Goal: Task Accomplishment & Management: Manage account settings

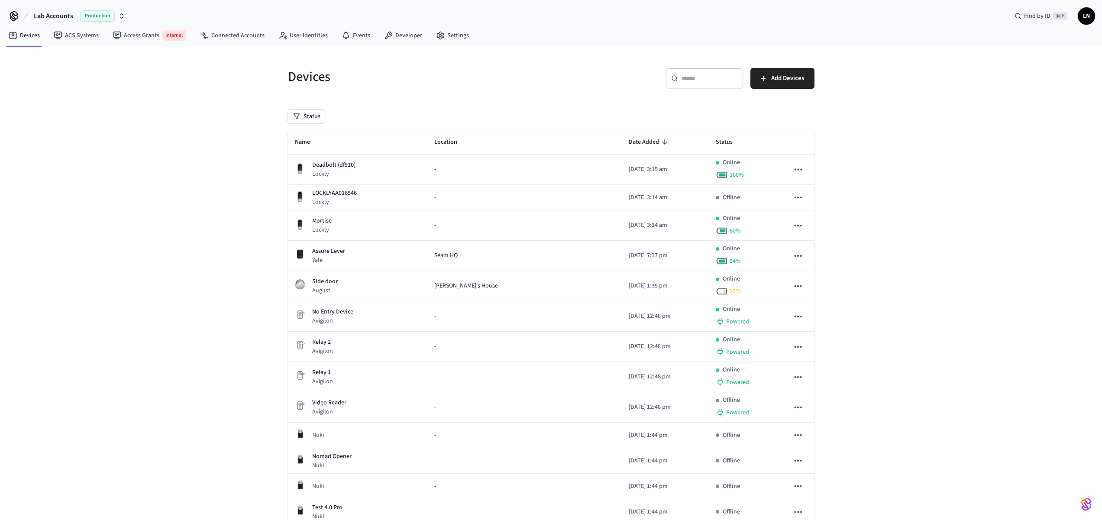
click at [118, 14] on icon "button" at bounding box center [121, 16] width 7 height 7
type input "*******"
click at [56, 58] on span "Testing - Community" at bounding box center [38, 56] width 55 height 9
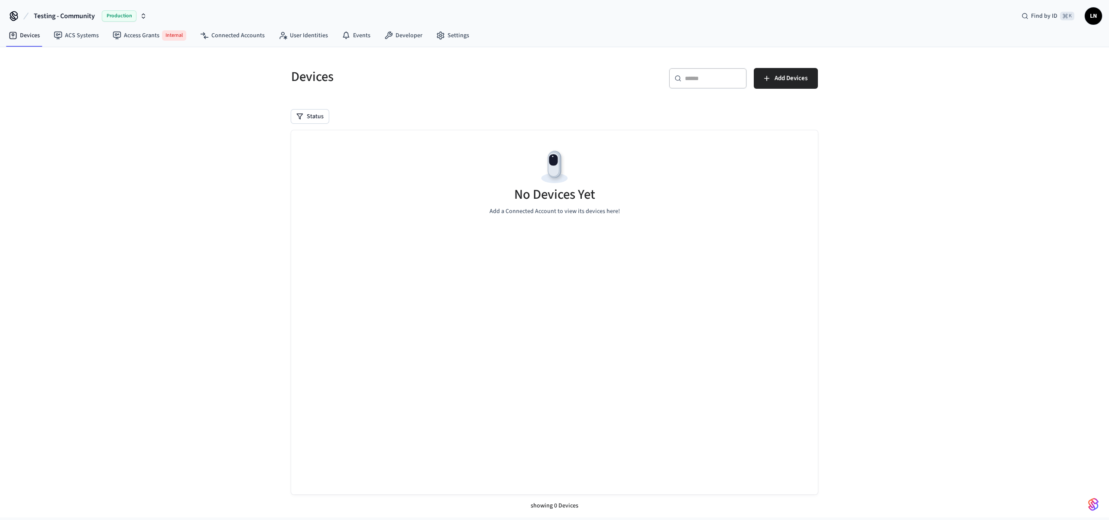
click at [141, 90] on div "Devices ​ ​ Add Devices Status No Devices Yet Add a Connected Account to view i…" at bounding box center [554, 282] width 1109 height 470
drag, startPoint x: 955, startPoint y: 211, endPoint x: 902, endPoint y: 190, distance: 57.0
click at [943, 205] on div "Devices ​ ​ Add Devices Status No Devices Yet Add a Connected Account to view i…" at bounding box center [554, 282] width 1109 height 470
click at [163, 36] on span "Internal" at bounding box center [174, 35] width 24 height 10
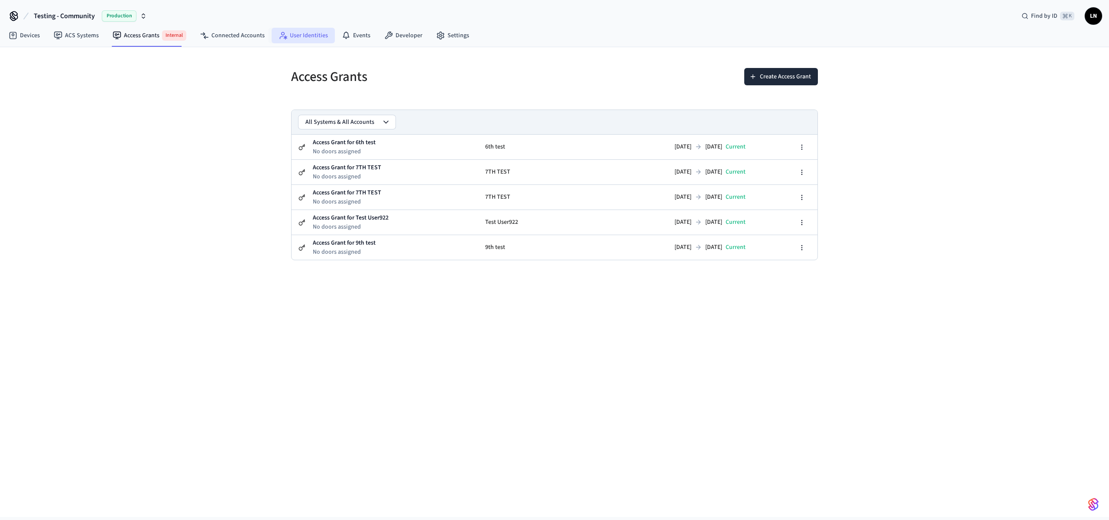
click at [286, 42] on link "User Identities" at bounding box center [303, 36] width 63 height 16
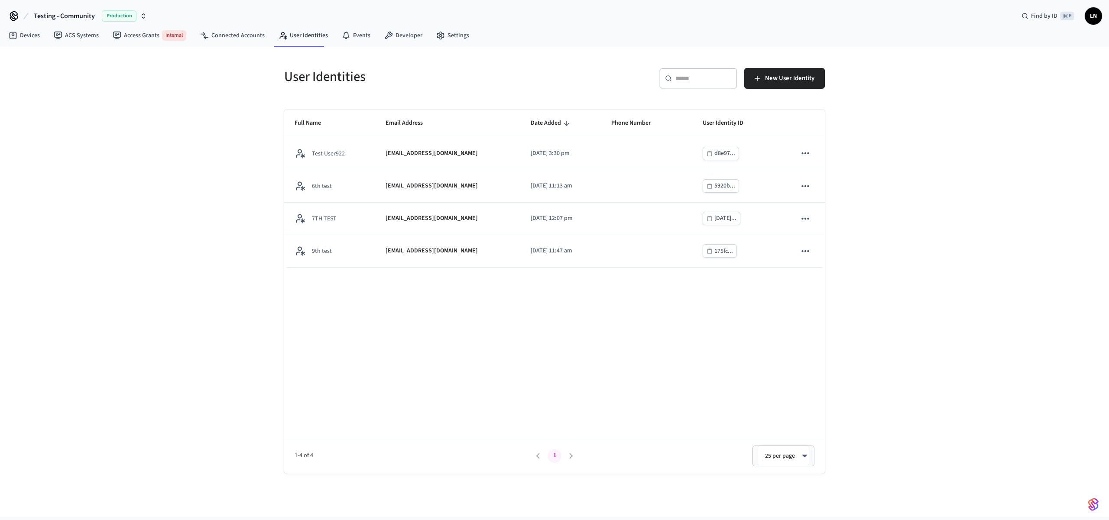
click at [920, 328] on div "User Identities ​ ​ New User Identity Full Name Email Address Date Added Phone …" at bounding box center [554, 282] width 1109 height 470
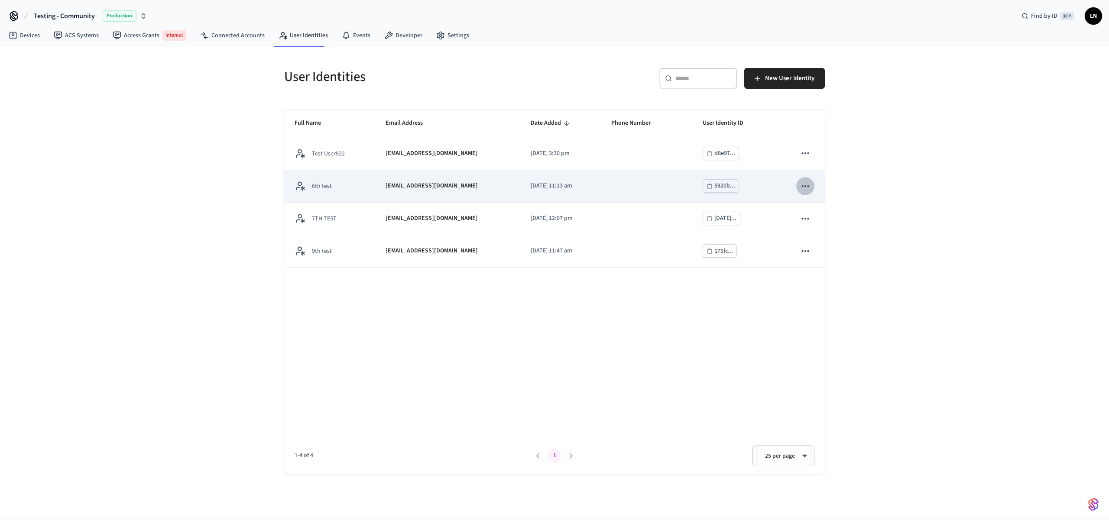
click at [810, 183] on icon "sticky table" at bounding box center [805, 186] width 11 height 11
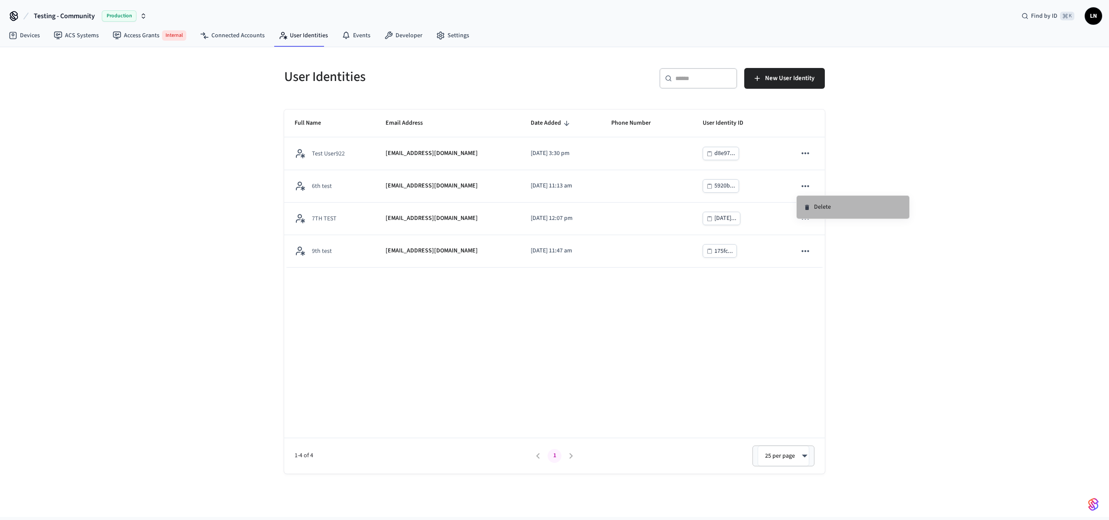
click at [823, 208] on li "Delete" at bounding box center [853, 207] width 113 height 23
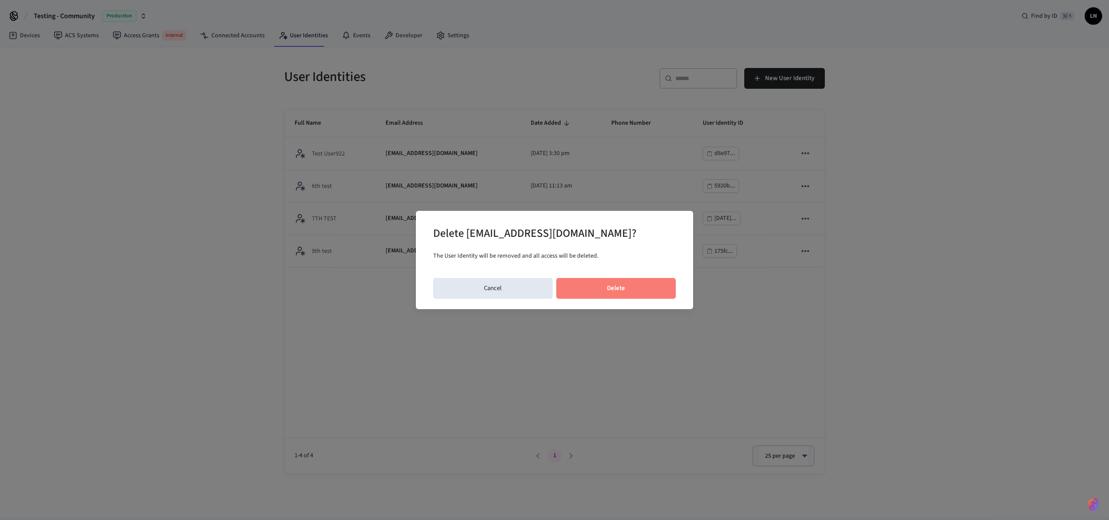
drag, startPoint x: 629, startPoint y: 286, endPoint x: 645, endPoint y: 303, distance: 23.6
click at [629, 286] on button "Delete" at bounding box center [616, 288] width 120 height 21
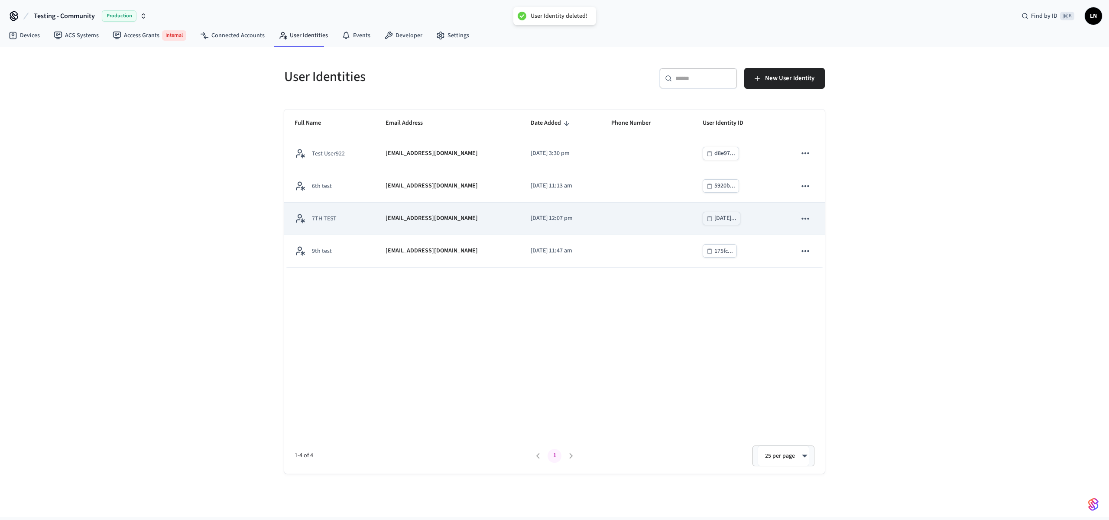
click at [800, 223] on icon "sticky table" at bounding box center [805, 218] width 11 height 11
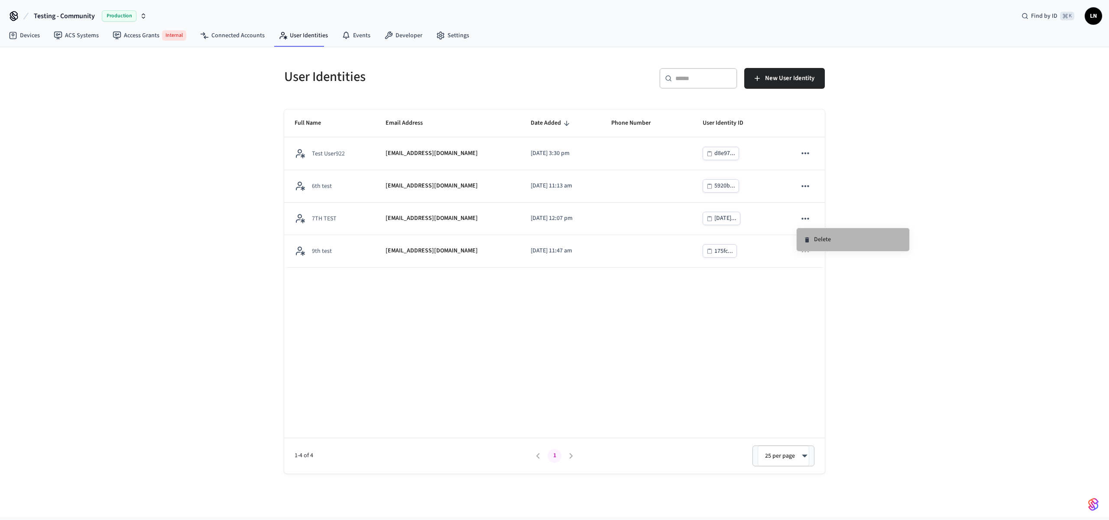
click at [817, 233] on li "Delete" at bounding box center [853, 239] width 113 height 23
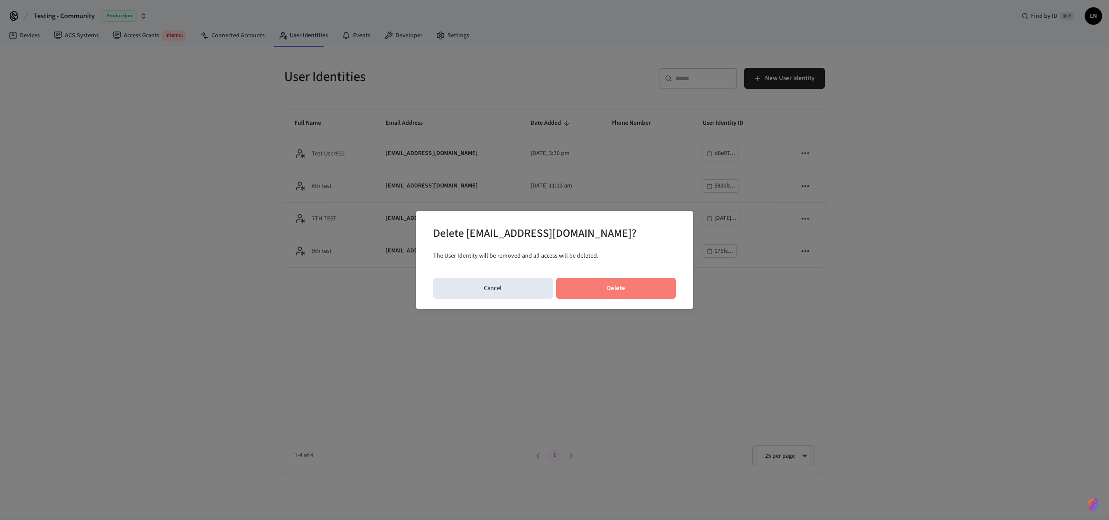
click at [642, 287] on button "Delete" at bounding box center [616, 288] width 120 height 21
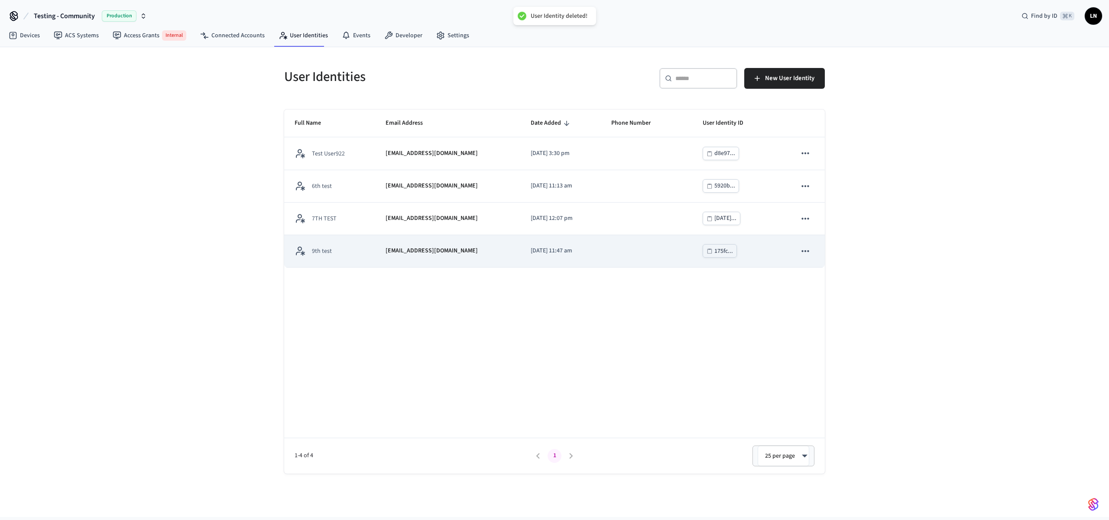
click at [805, 251] on icon "sticky table" at bounding box center [804, 251] width 7 height 2
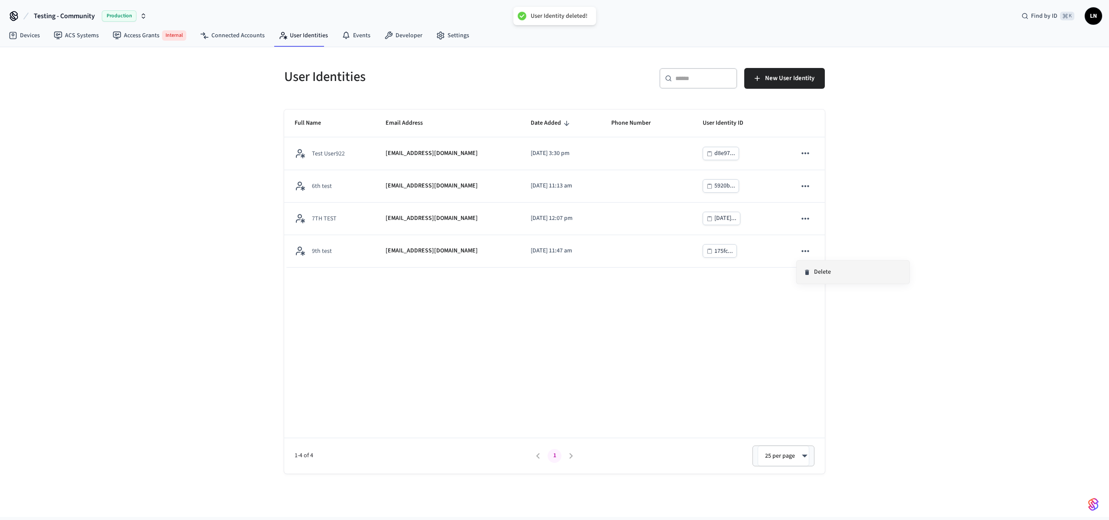
click at [804, 276] on li "Delete" at bounding box center [853, 272] width 113 height 23
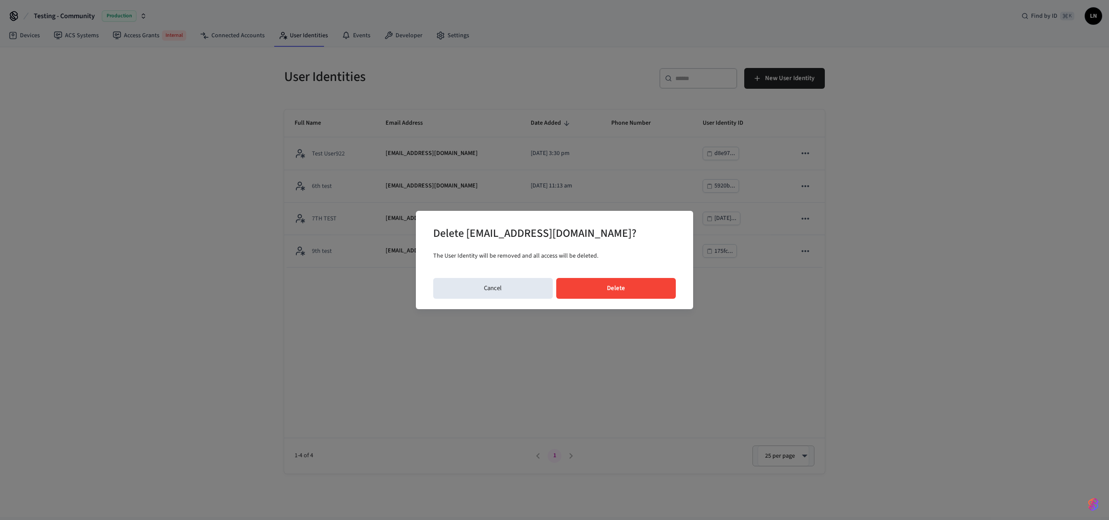
click at [628, 286] on button "Delete" at bounding box center [616, 288] width 120 height 21
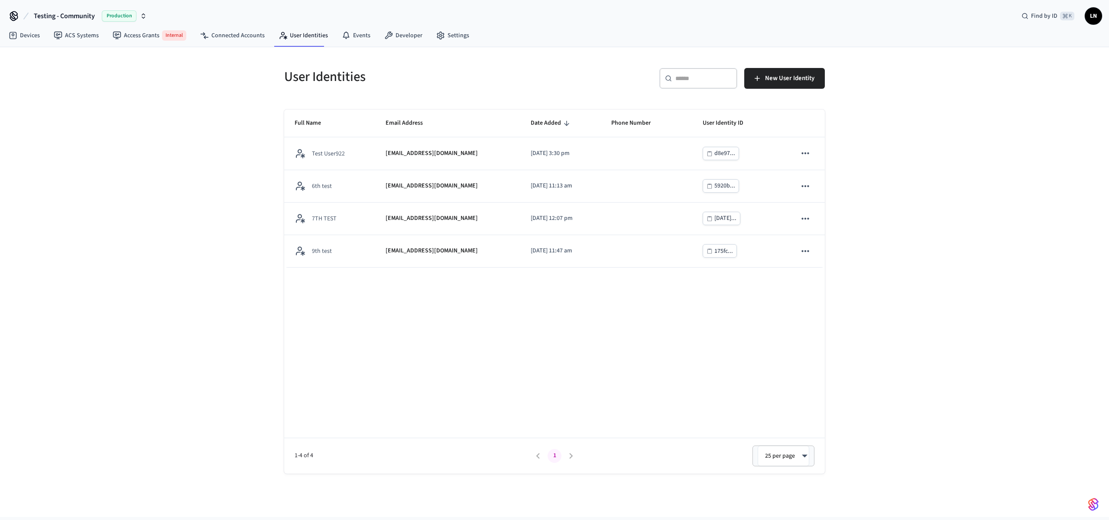
click at [977, 252] on div "User Identities ​ ​ New User Identity Full Name Email Address Date Added Phone …" at bounding box center [554, 282] width 1109 height 470
click at [940, 126] on div "User Identities ​ ​ New User Identity Full Name Email Address Date Added Phone …" at bounding box center [554, 282] width 1109 height 470
click at [766, 79] on span "New User Identity" at bounding box center [789, 78] width 49 height 11
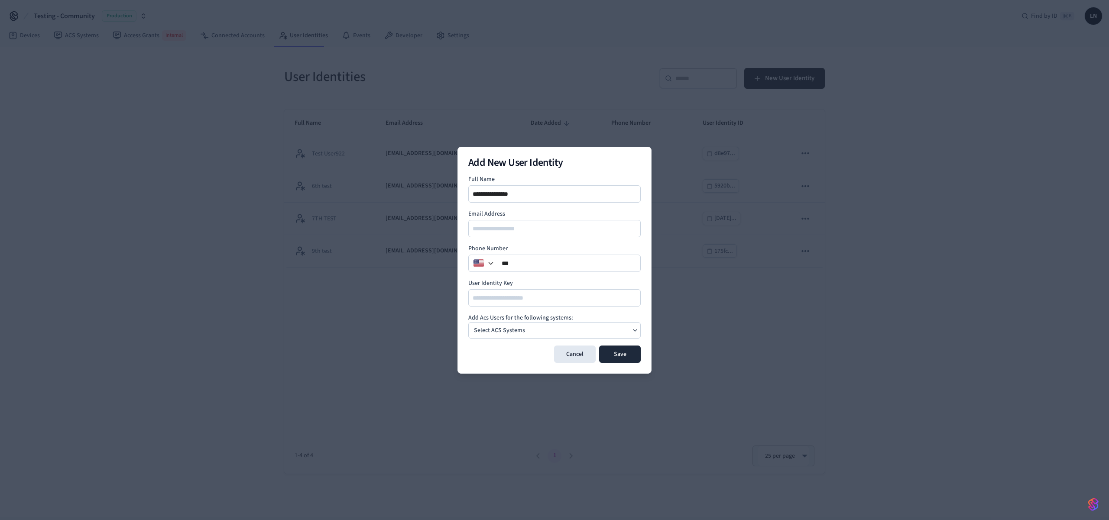
type input "**********"
click at [507, 326] on p "Select ACS Systems" at bounding box center [499, 330] width 51 height 9
click at [496, 349] on p "My Site" at bounding box center [502, 348] width 19 height 9
click at [613, 321] on h4 "Add Acs Users for the following systems:" at bounding box center [554, 318] width 172 height 9
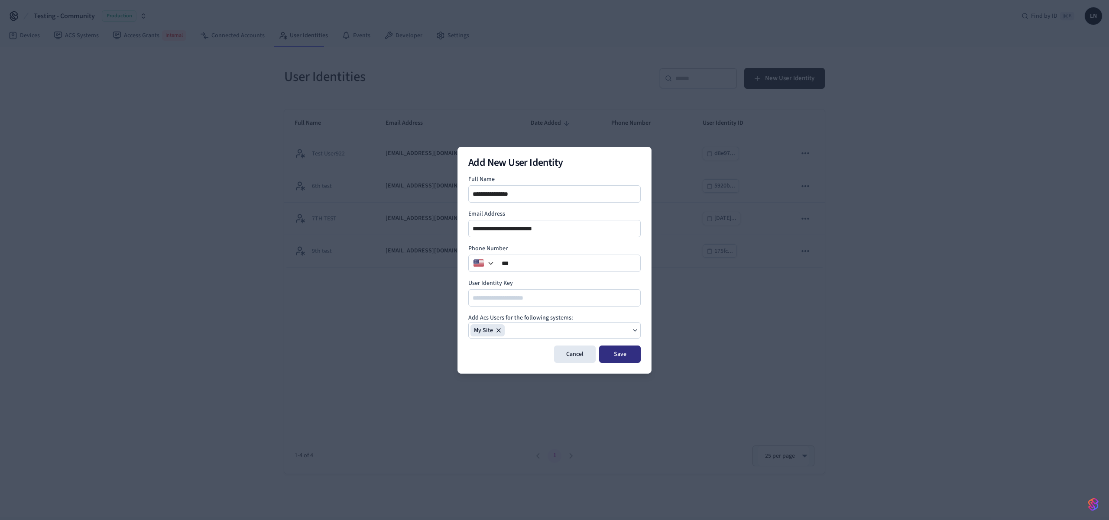
click at [614, 353] on button "Save" at bounding box center [620, 354] width 42 height 17
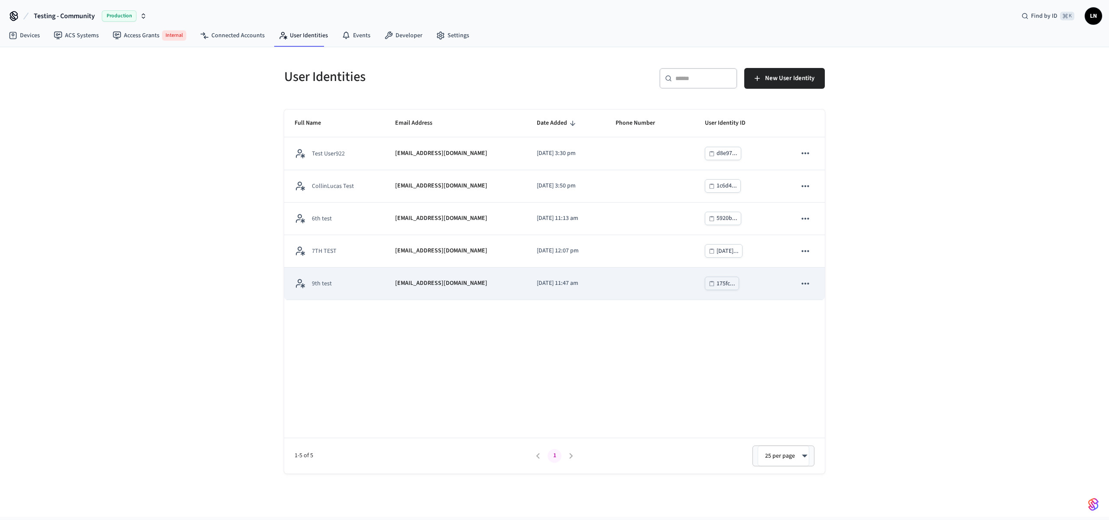
click at [340, 297] on td "9th test" at bounding box center [334, 284] width 100 height 32
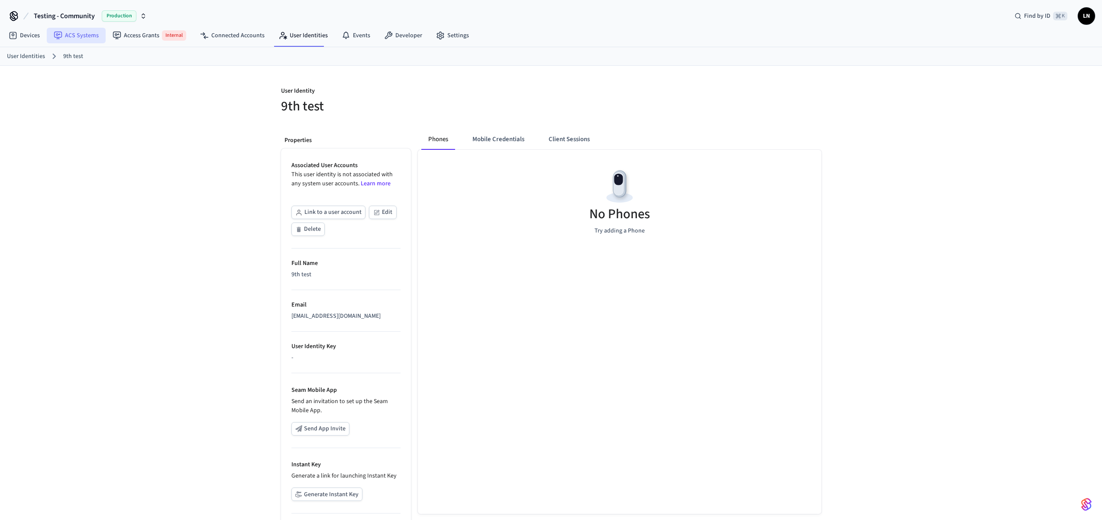
click at [64, 30] on link "ACS Systems" at bounding box center [76, 36] width 59 height 16
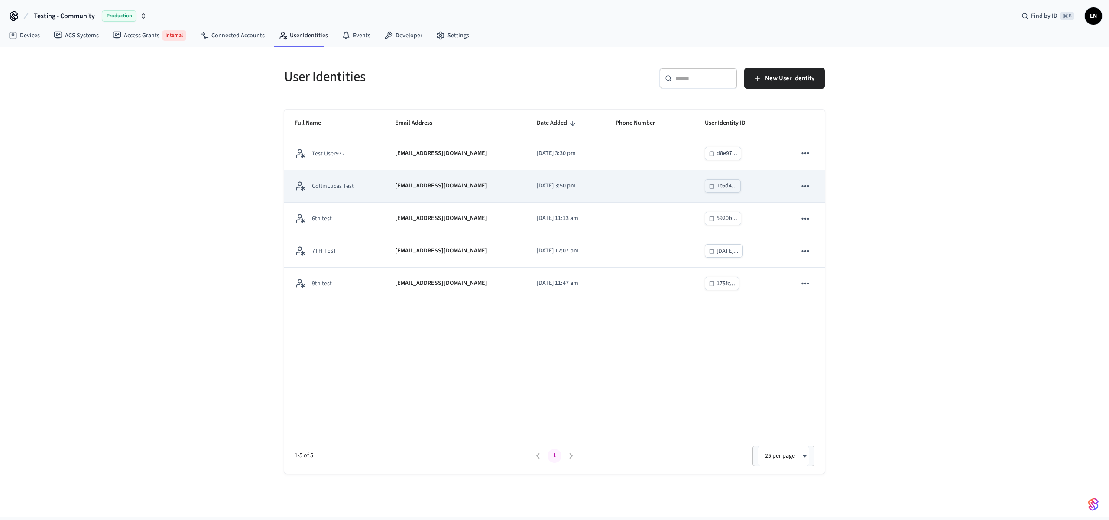
click at [343, 187] on p "CollinLucas Test" at bounding box center [333, 186] width 42 height 9
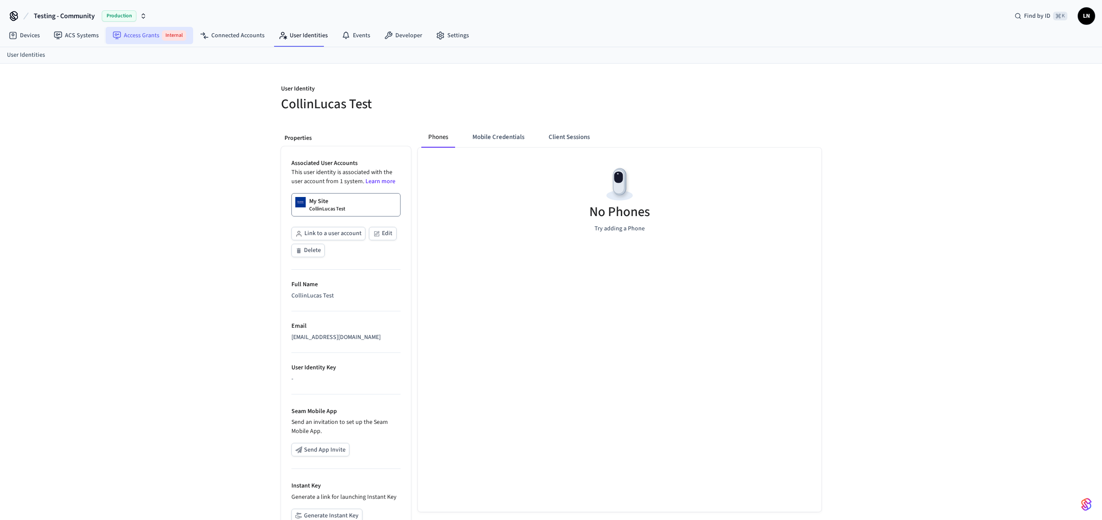
click at [124, 38] on link "Access Grants Internal" at bounding box center [150, 35] width 88 height 17
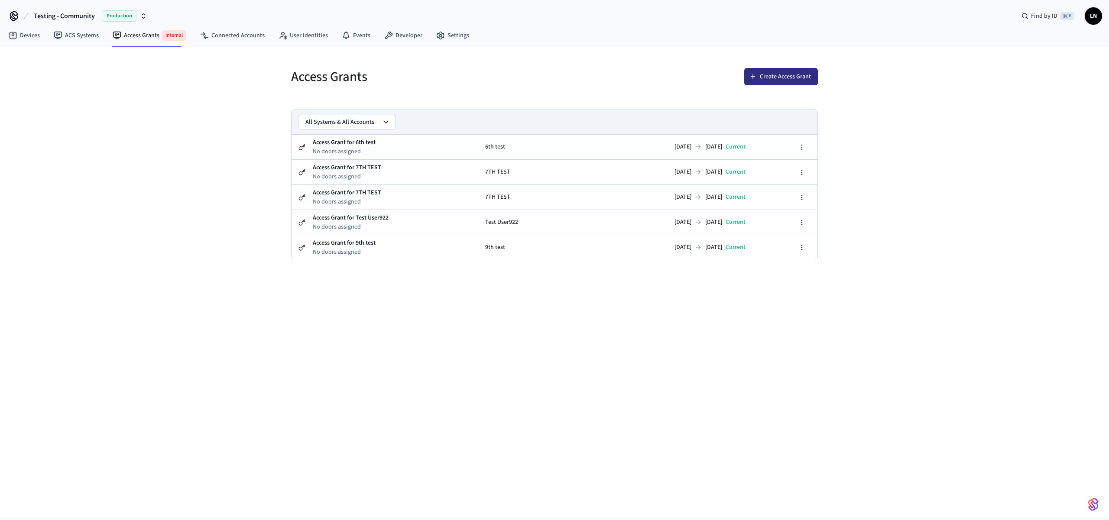
click at [798, 79] on button "Create Access Grant" at bounding box center [781, 76] width 74 height 17
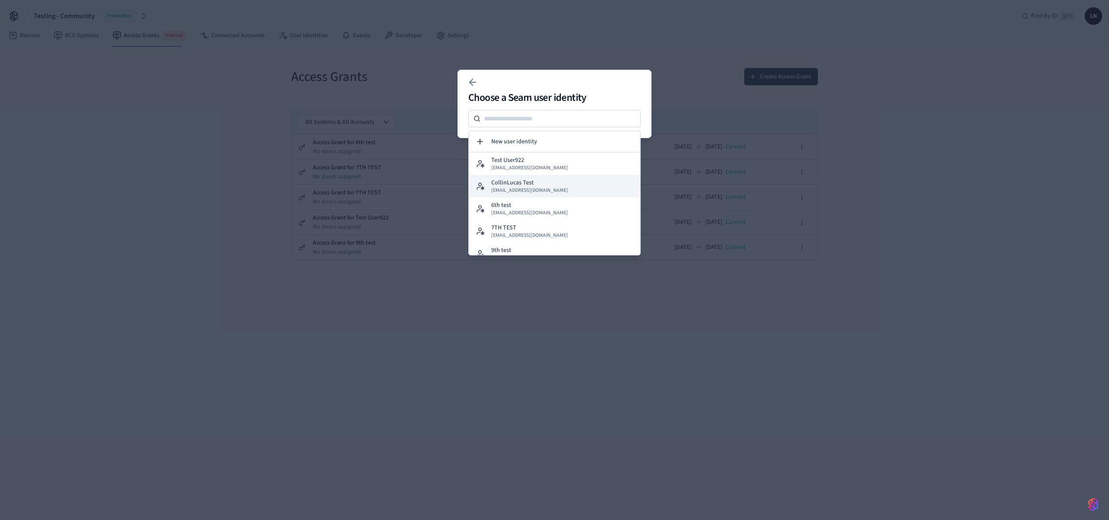
click at [538, 187] on span "[EMAIL_ADDRESS][DOMAIN_NAME]" at bounding box center [529, 190] width 77 height 7
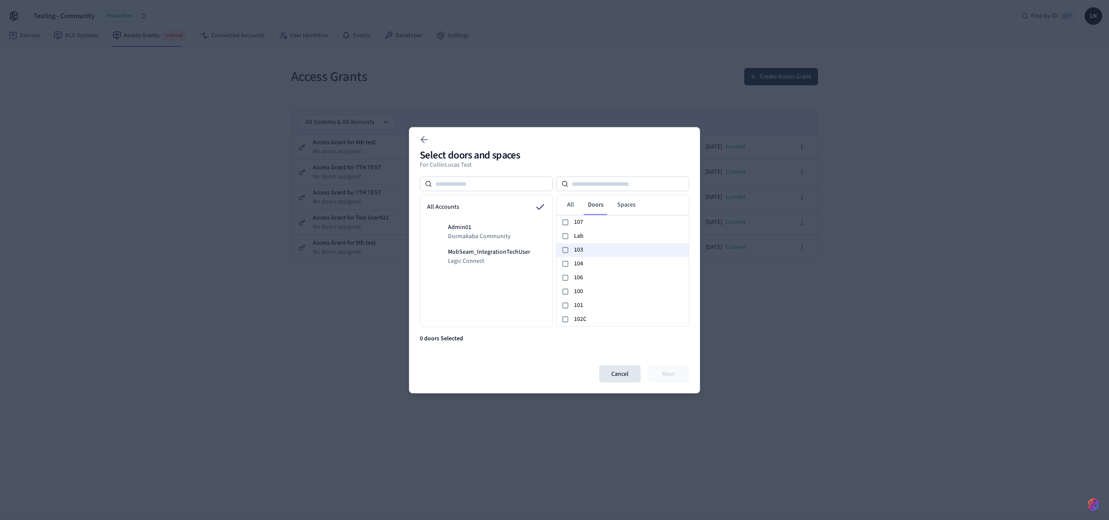
click at [568, 250] on icon at bounding box center [565, 249] width 7 height 7
click at [680, 376] on button "Next" at bounding box center [669, 373] width 42 height 17
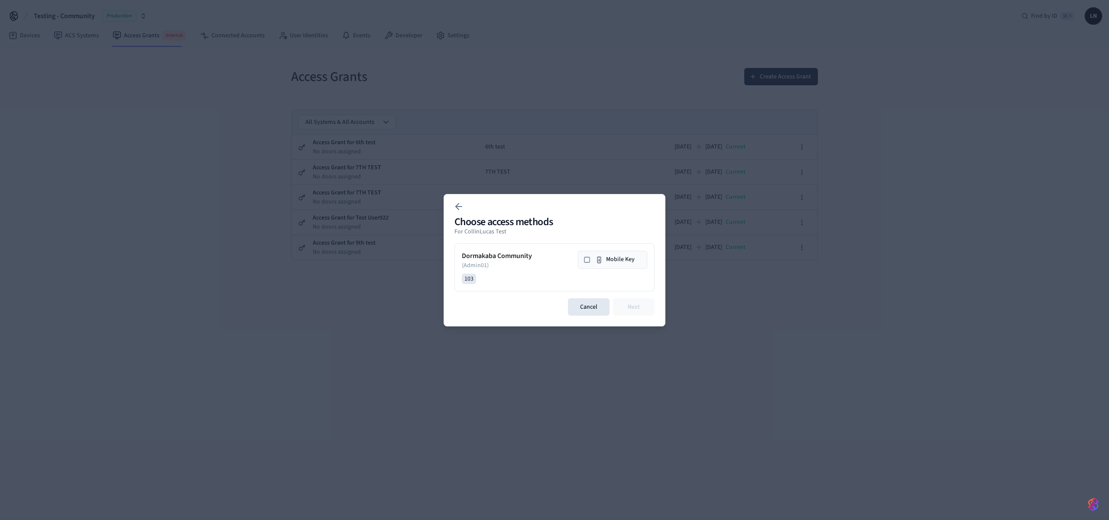
click at [587, 259] on icon at bounding box center [586, 259] width 7 height 7
click at [641, 310] on button "Next" at bounding box center [634, 306] width 42 height 17
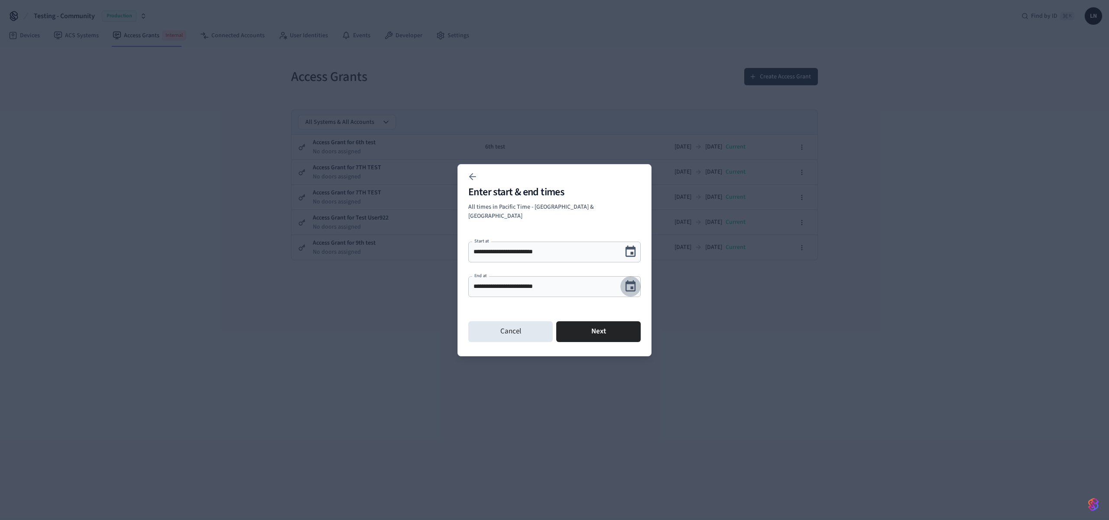
click at [627, 285] on icon "Choose date, selected date is Sep 25, 2025" at bounding box center [630, 286] width 13 height 13
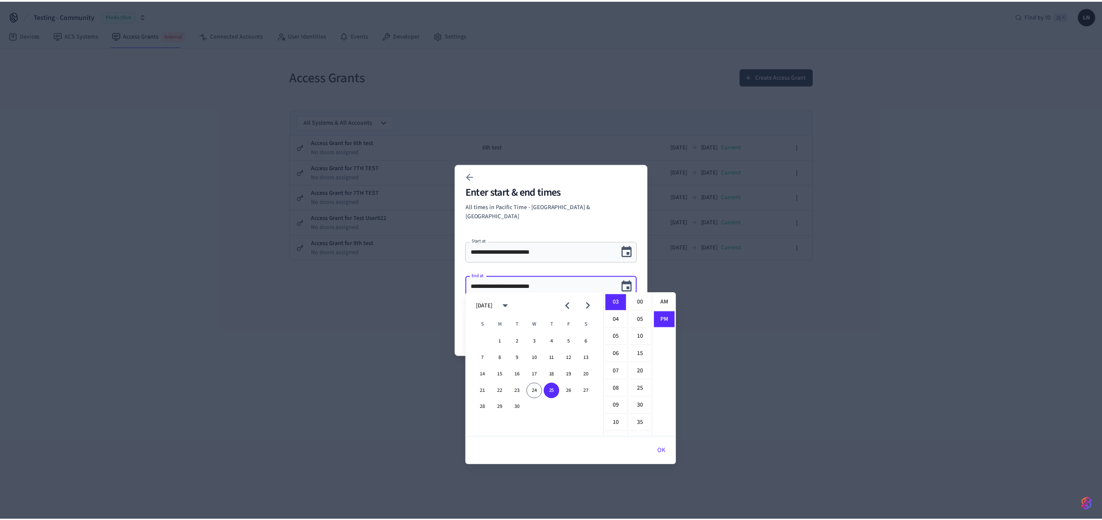
scroll to position [16, 0]
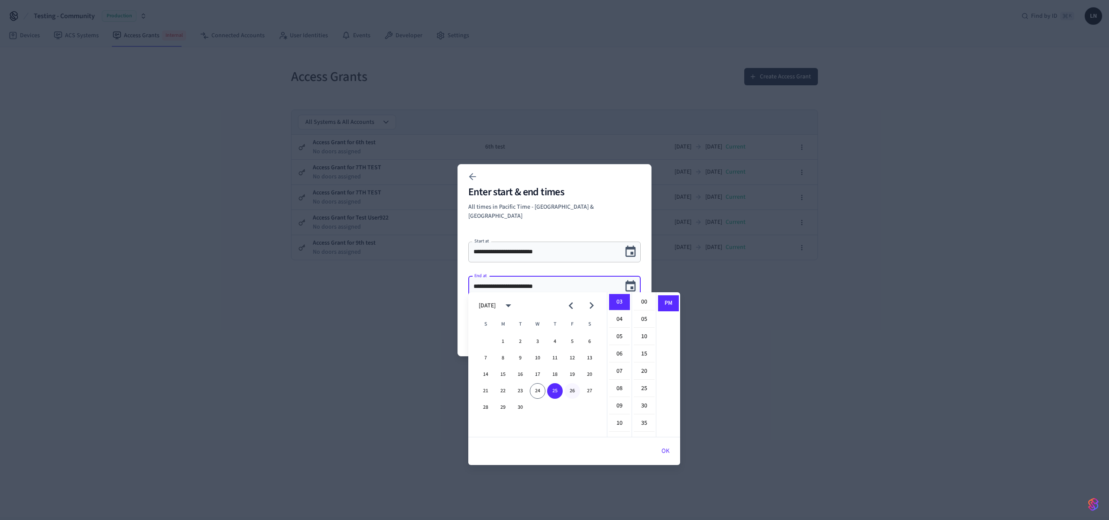
click at [571, 393] on button "26" at bounding box center [572, 391] width 16 height 16
click at [617, 298] on li "03" at bounding box center [619, 302] width 21 height 16
click at [641, 298] on li "00" at bounding box center [644, 302] width 21 height 16
type input "**********"
click at [671, 298] on li "PM" at bounding box center [668, 303] width 21 height 16
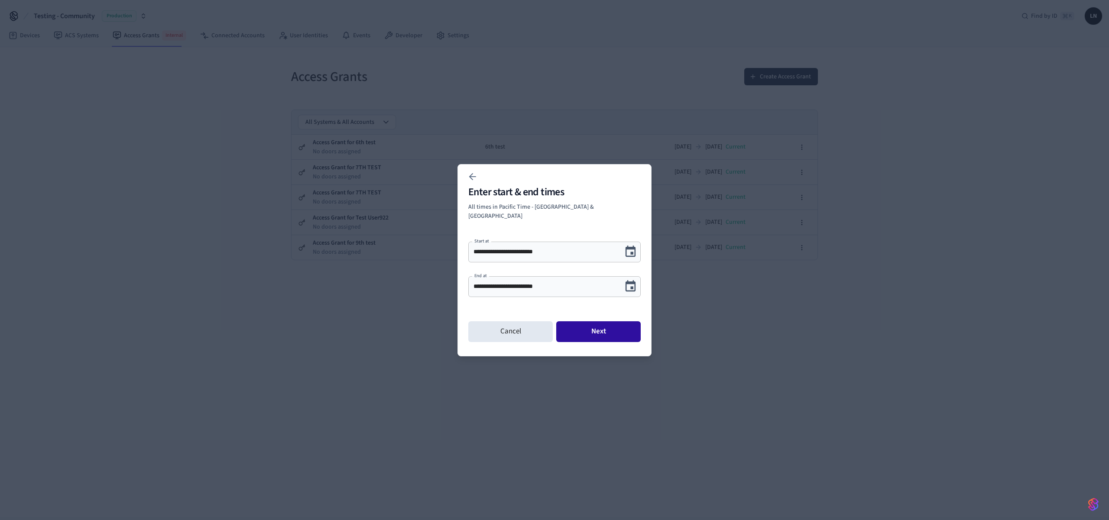
click at [610, 321] on button "Next" at bounding box center [598, 331] width 84 height 21
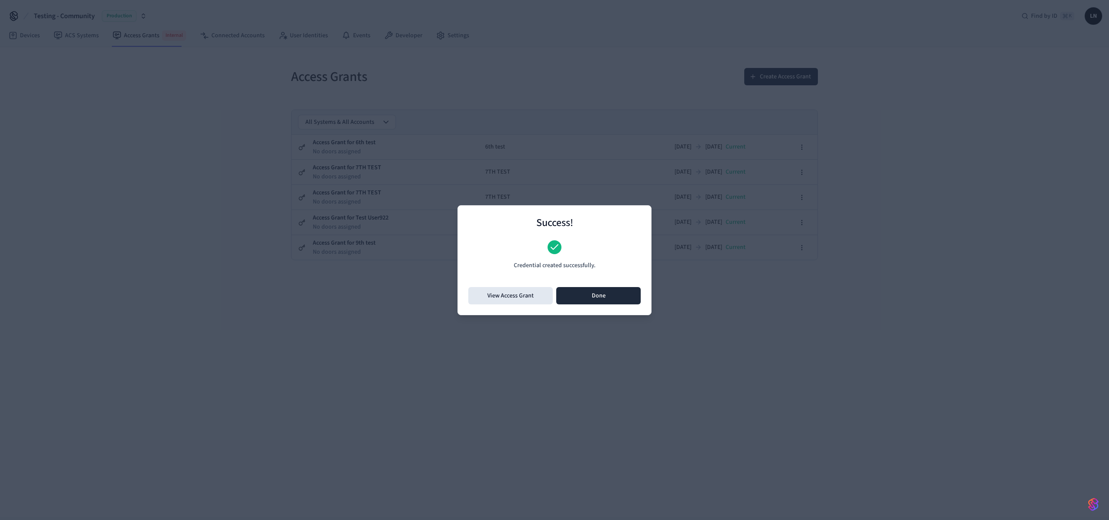
click at [585, 299] on button "Done" at bounding box center [598, 295] width 84 height 17
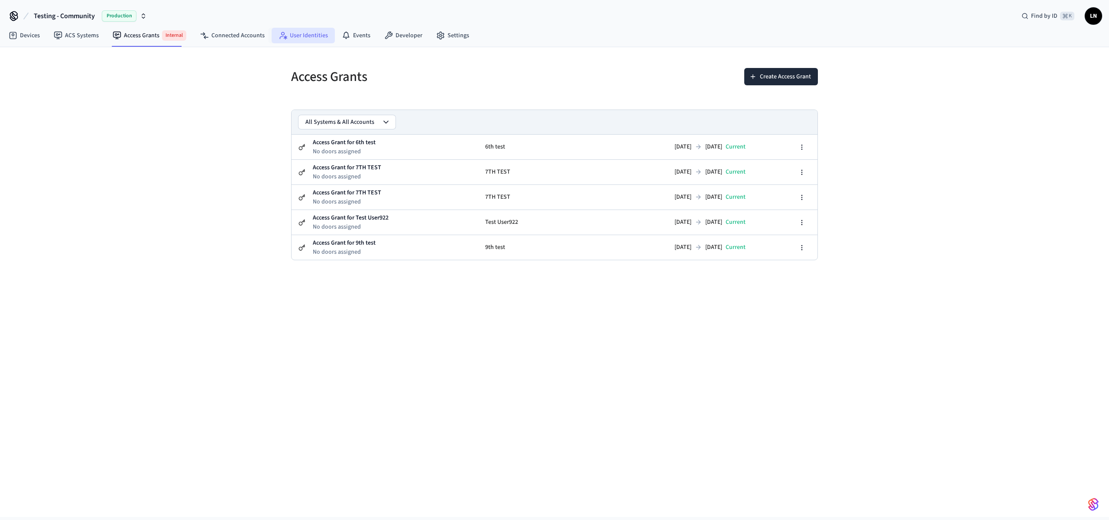
click at [294, 39] on link "User Identities" at bounding box center [303, 36] width 63 height 16
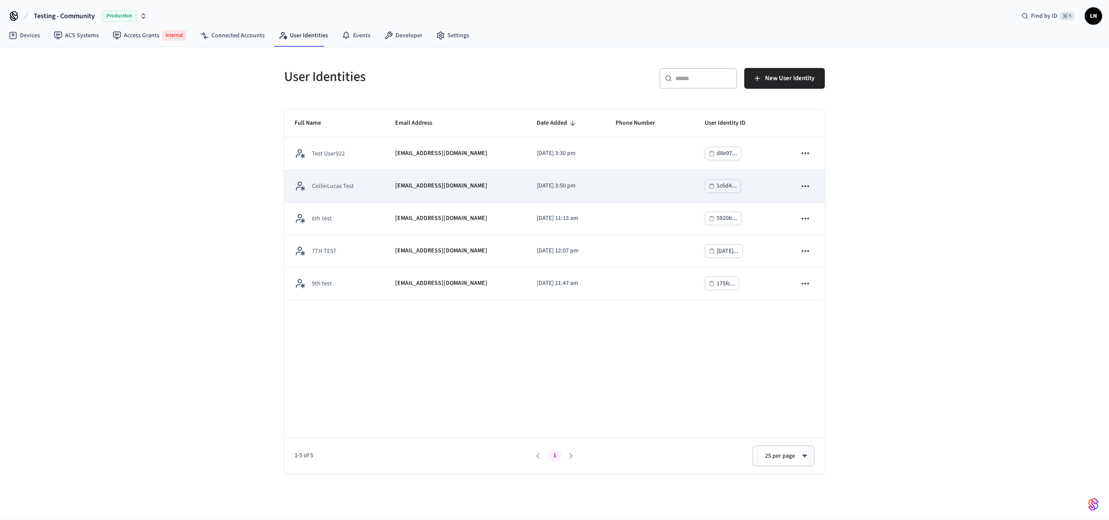
click at [354, 184] on div "CollinLucas Test" at bounding box center [335, 186] width 80 height 11
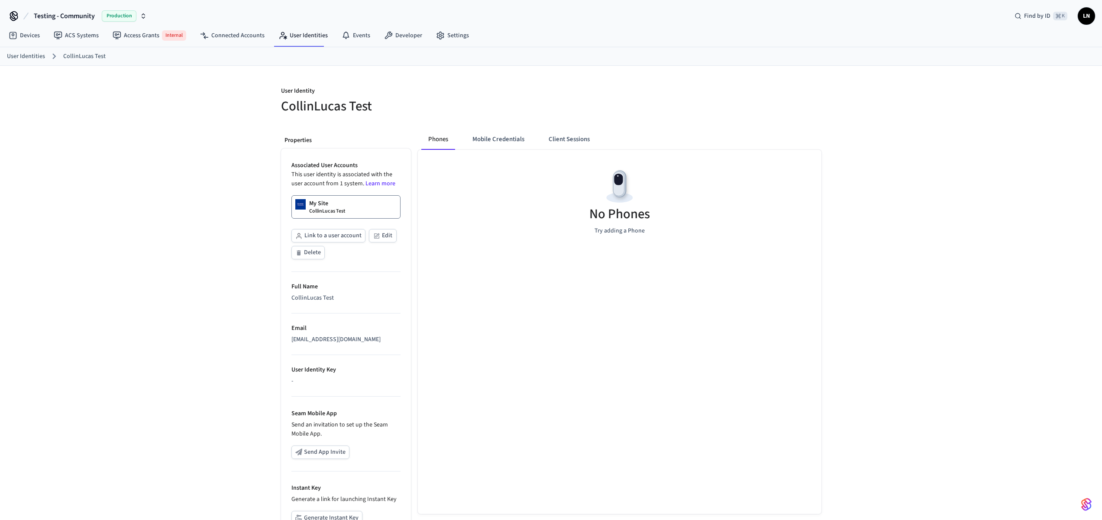
click at [560, 127] on div "Phones Mobile Credentials Client Sessions No Phones Try adding a Phone" at bounding box center [616, 357] width 411 height 470
click at [560, 142] on button "Client Sessions" at bounding box center [569, 139] width 55 height 21
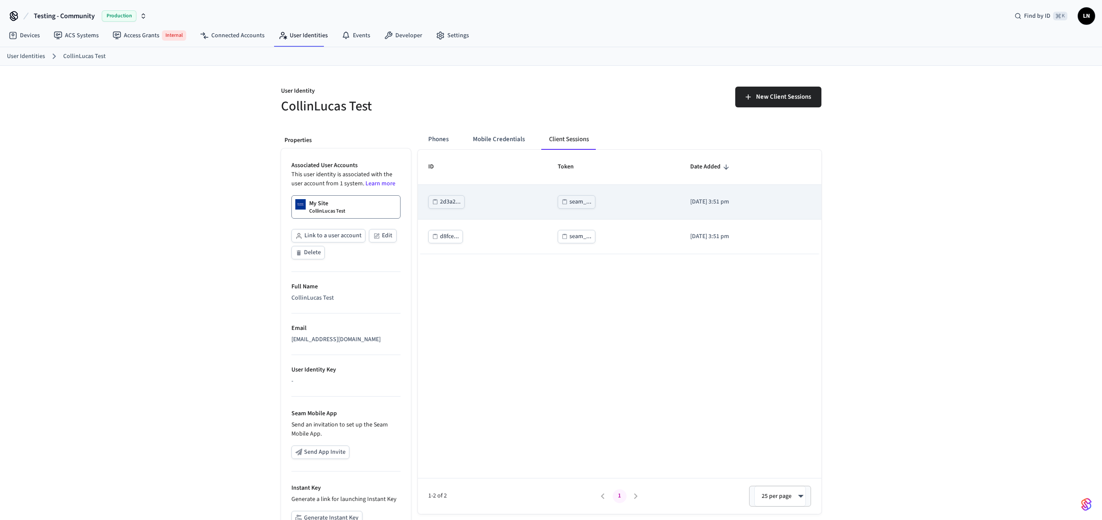
click at [558, 206] on button "seam_..." at bounding box center [577, 201] width 38 height 13
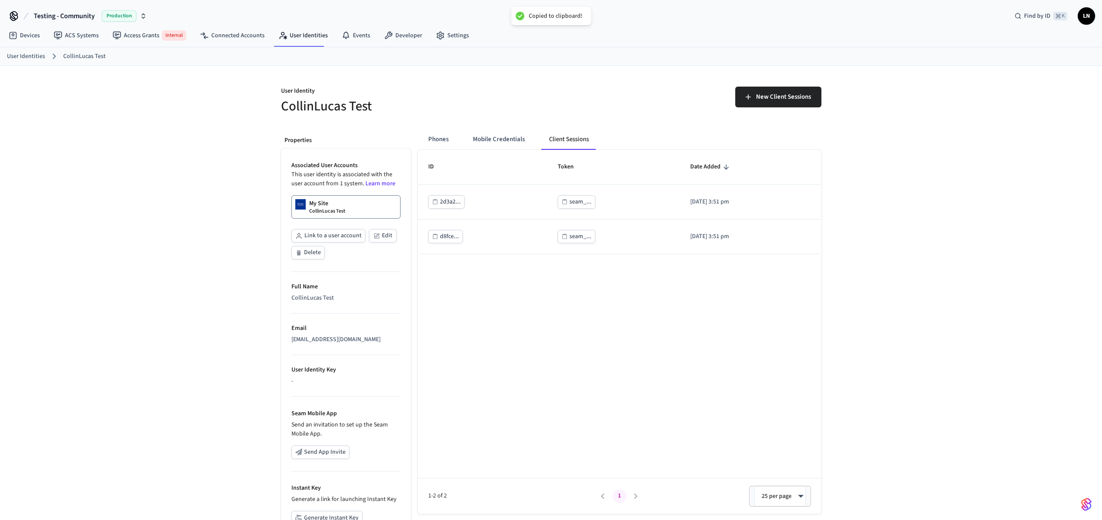
click at [949, 250] on div "User Identity CollinLucas Test New Client Sessions Properties Associated User A…" at bounding box center [551, 329] width 1102 height 526
click at [492, 133] on button "Mobile Credentials" at bounding box center [499, 139] width 66 height 21
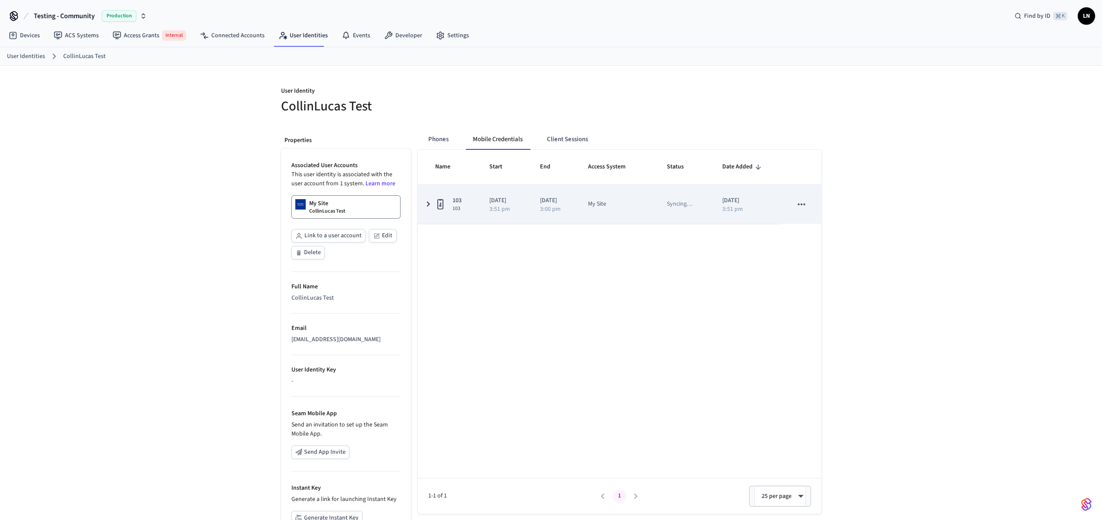
click at [462, 202] on div "103 103" at bounding box center [451, 204] width 33 height 16
click at [788, 196] on td "sticky table" at bounding box center [801, 204] width 39 height 39
click at [496, 196] on p "[DATE]" at bounding box center [504, 200] width 30 height 9
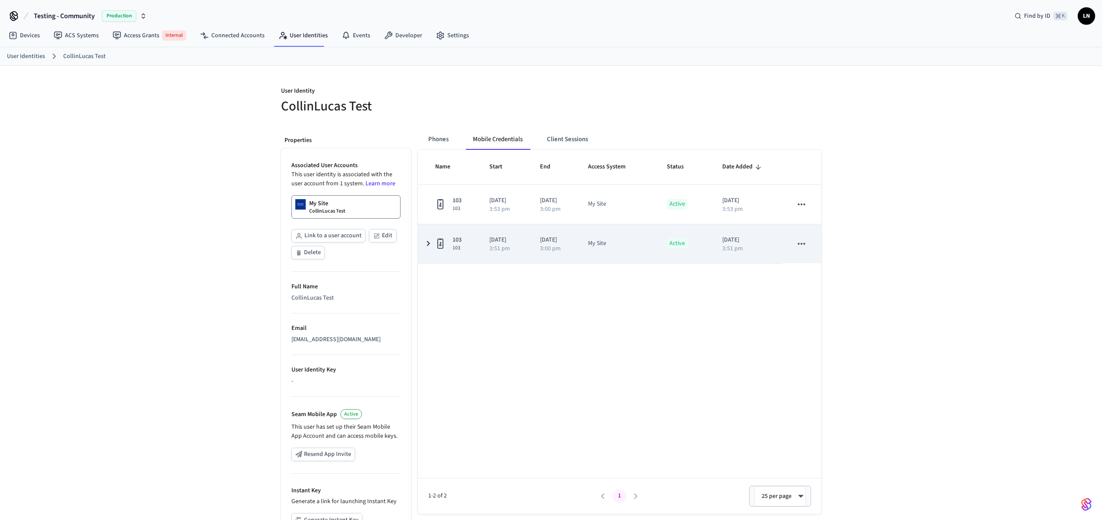
click at [457, 239] on span "103" at bounding box center [457, 240] width 9 height 9
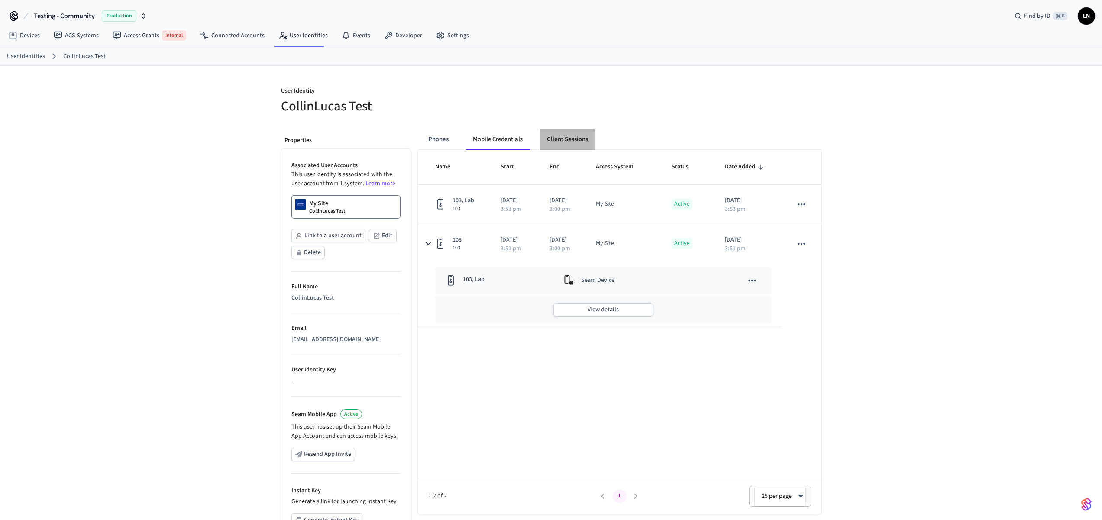
click at [550, 138] on button "Client Sessions" at bounding box center [567, 139] width 55 height 21
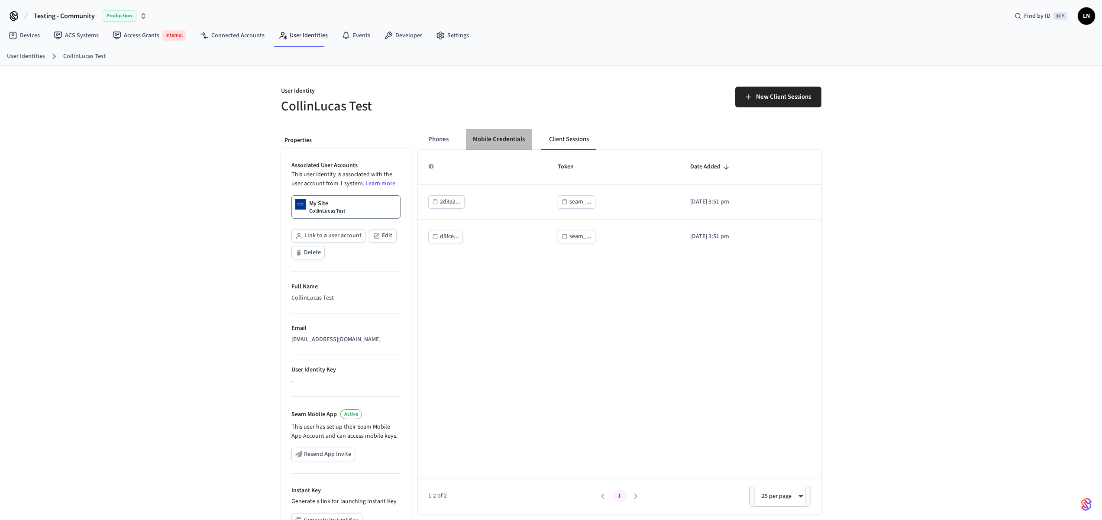
click at [484, 146] on button "Mobile Credentials" at bounding box center [499, 139] width 66 height 21
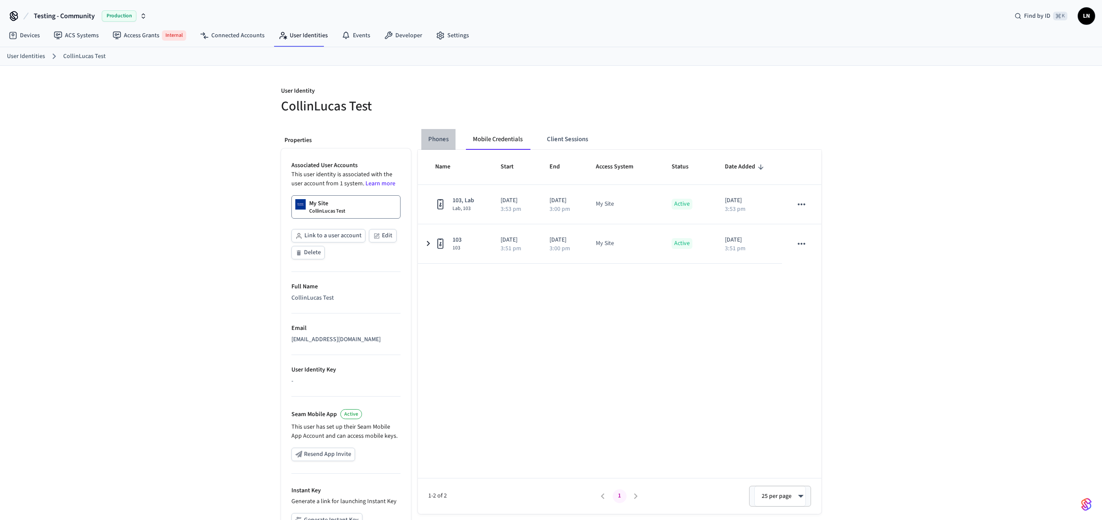
click at [429, 146] on button "Phones" at bounding box center [438, 139] width 34 height 21
click at [504, 145] on button "Mobile Credentials" at bounding box center [499, 139] width 66 height 21
click at [943, 294] on div "User Identity CollinLucas Test Properties Associated User Accounts This user id…" at bounding box center [551, 330] width 1102 height 528
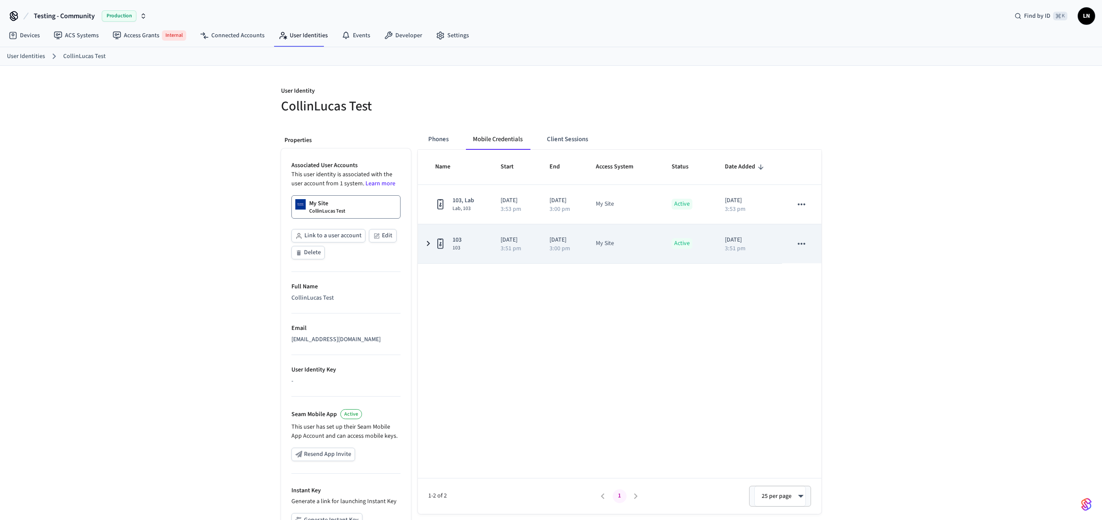
click at [436, 251] on div "103 103" at bounding box center [457, 244] width 45 height 16
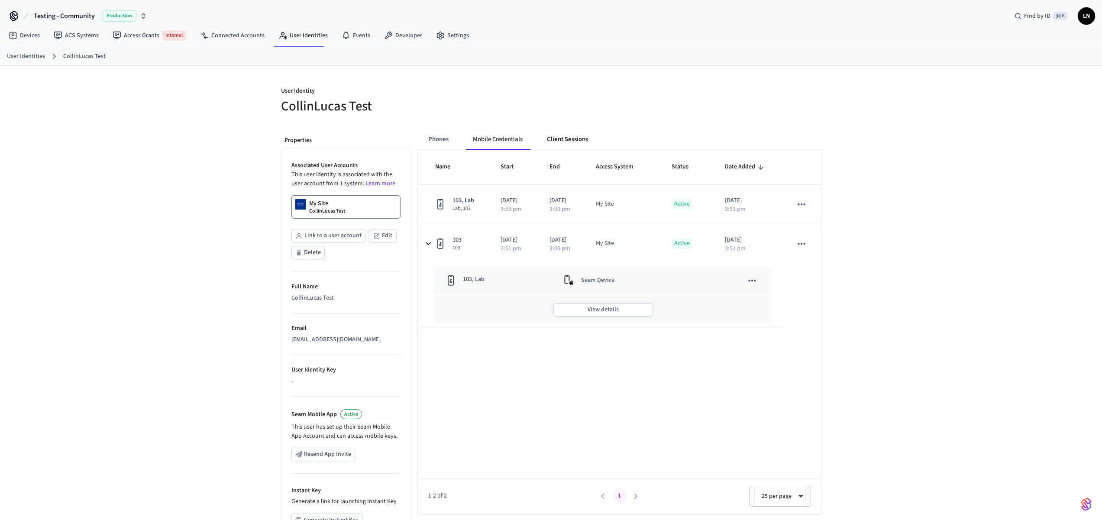
click at [554, 138] on button "Client Sessions" at bounding box center [567, 139] width 55 height 21
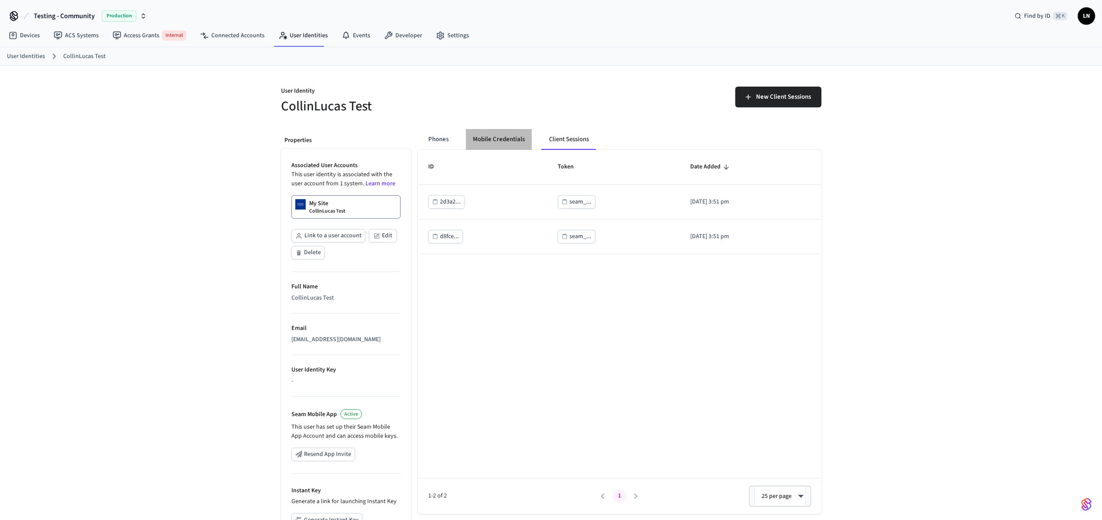
click at [500, 143] on button "Mobile Credentials" at bounding box center [499, 139] width 66 height 21
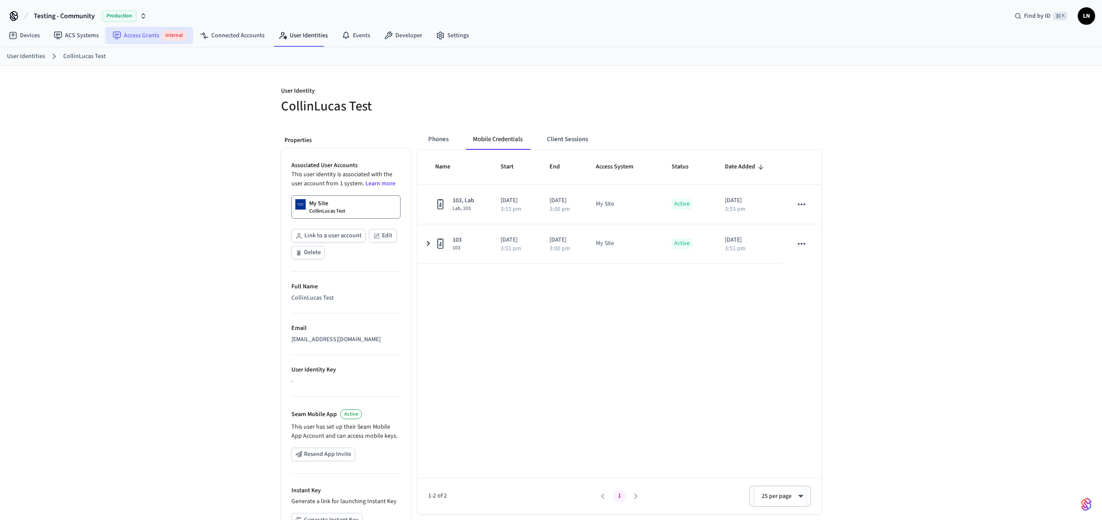
click at [153, 37] on link "Access Grants Internal" at bounding box center [150, 35] width 88 height 17
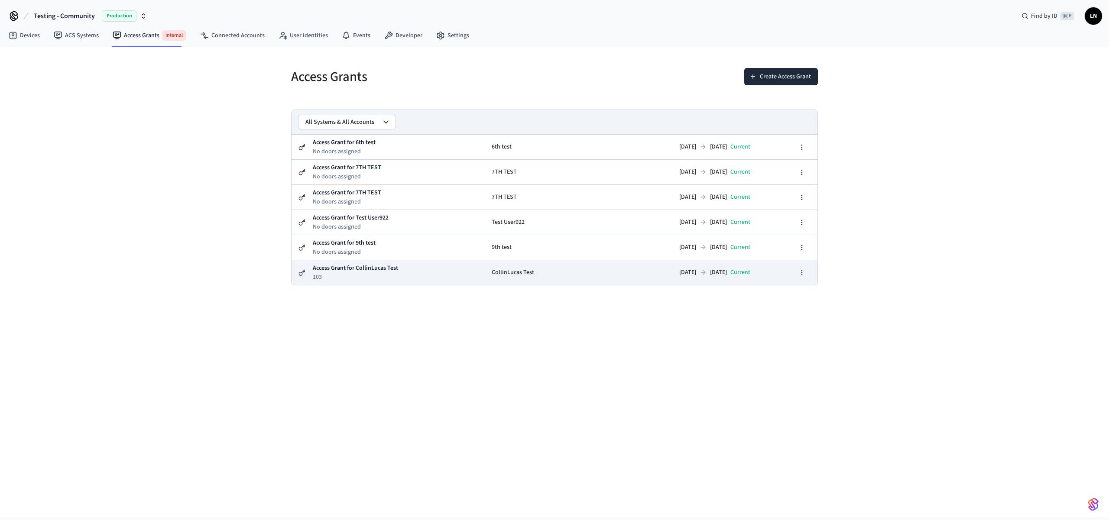
click at [422, 278] on td "Access Grant for CollinLucas Test 103" at bounding box center [398, 272] width 172 height 25
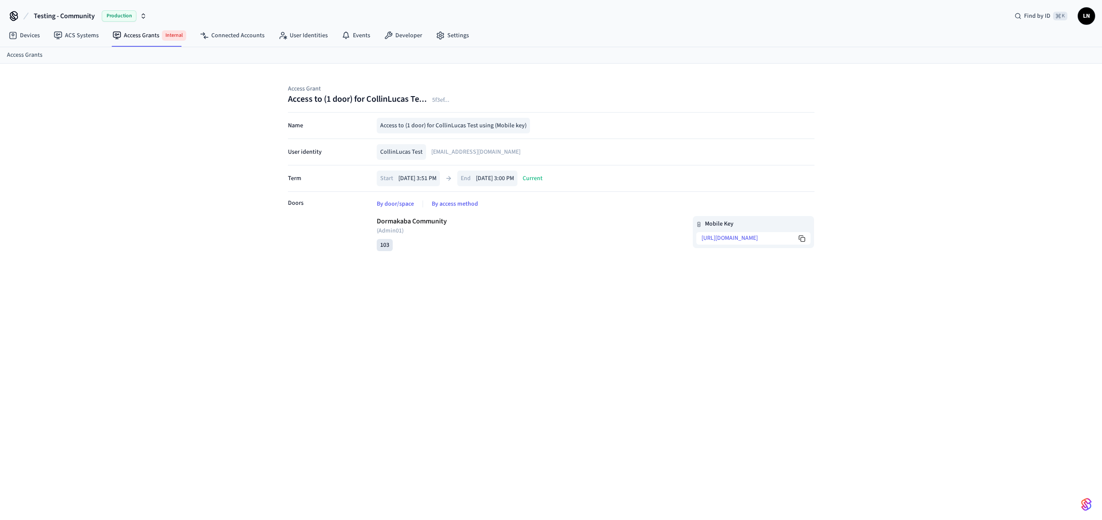
click at [543, 181] on p "Current" at bounding box center [533, 178] width 20 height 9
click at [420, 126] on p "Access to (1 door) for CollinLucas Test using (Mobile key)" at bounding box center [453, 125] width 146 height 9
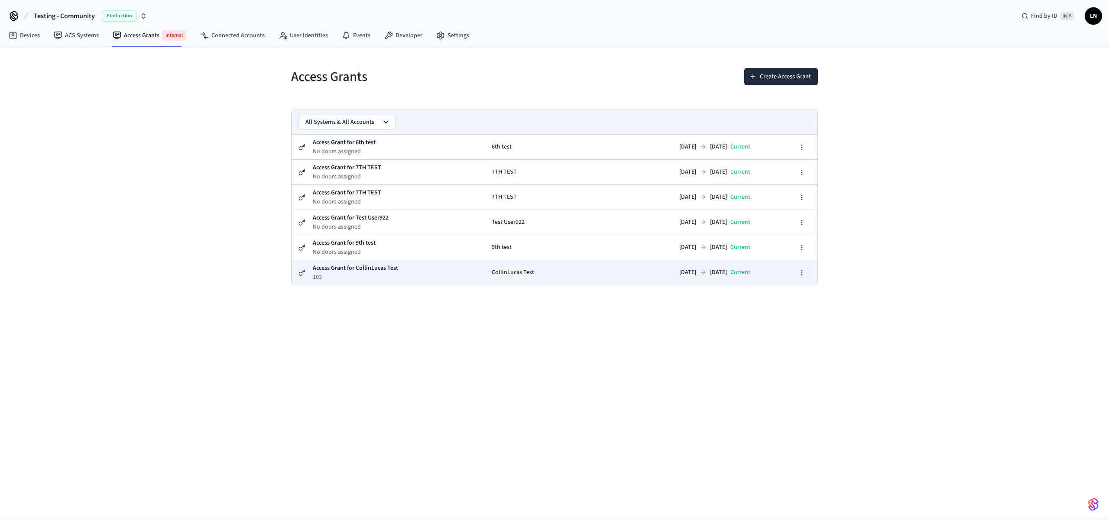
click at [442, 269] on td "Access Grant for CollinLucas Test 103" at bounding box center [398, 272] width 172 height 25
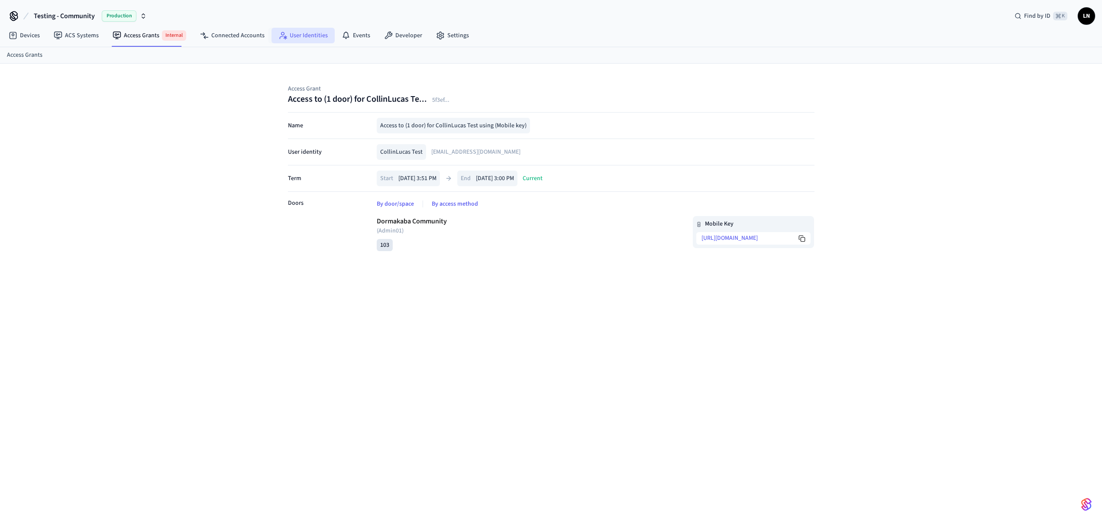
click at [298, 42] on link "User Identities" at bounding box center [303, 36] width 63 height 16
drag, startPoint x: 593, startPoint y: 288, endPoint x: 347, endPoint y: 196, distance: 262.8
click at [592, 287] on div "Access Grant Access to (1 door) for CollinLucas Te... 5f3ef ... Name Access to …" at bounding box center [551, 299] width 1102 height 470
click at [125, 36] on link "Access Grants Internal" at bounding box center [150, 35] width 88 height 17
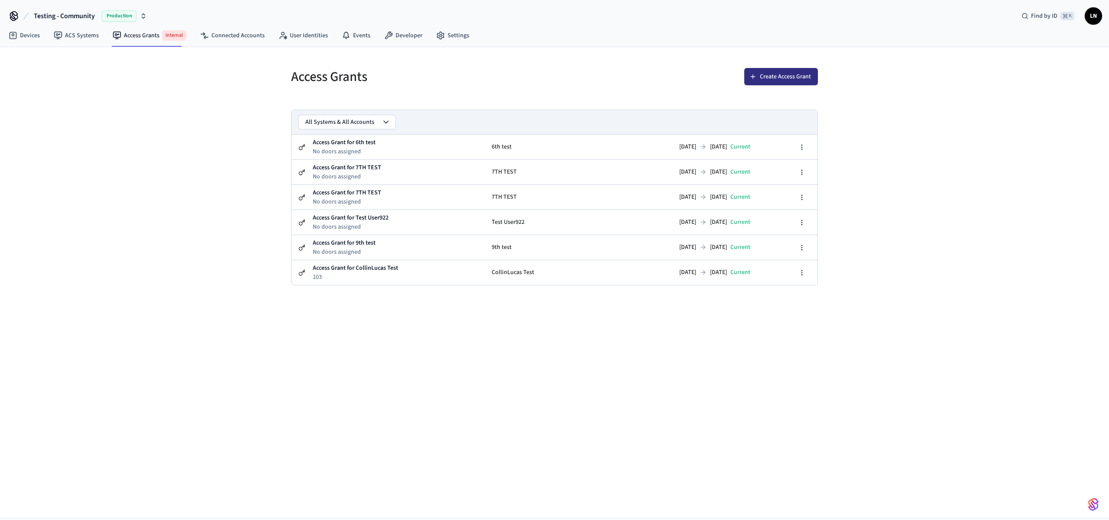
click at [763, 79] on button "Create Access Grant" at bounding box center [781, 76] width 74 height 17
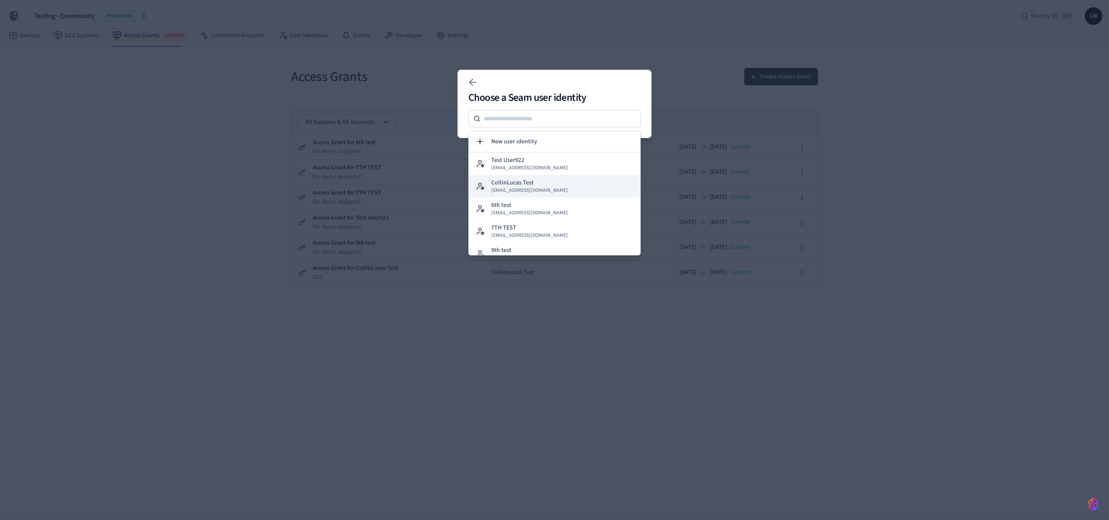
click at [528, 192] on span "[EMAIL_ADDRESS][DOMAIN_NAME]" at bounding box center [529, 190] width 77 height 7
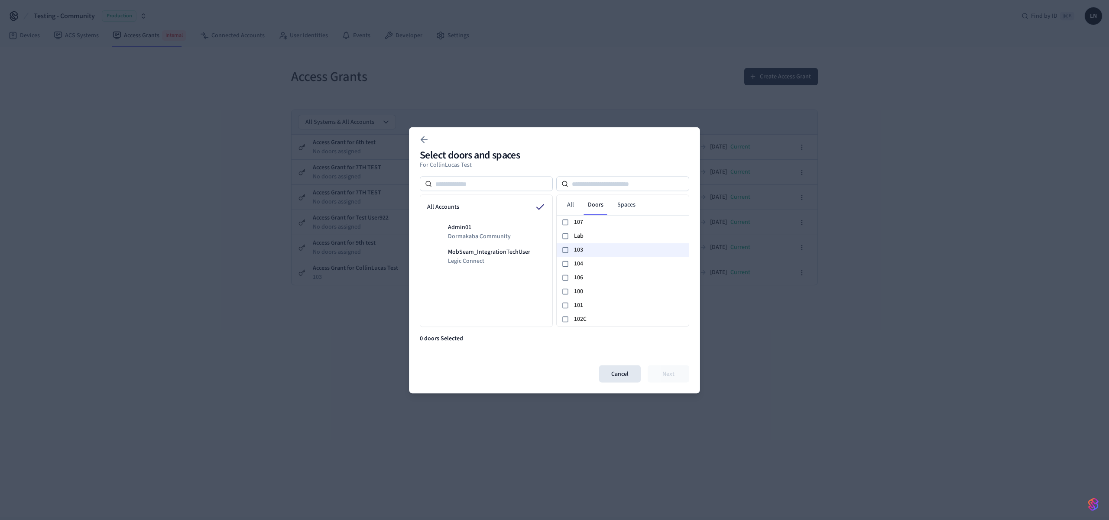
click at [632, 252] on span "103" at bounding box center [629, 250] width 111 height 9
click at [674, 379] on button "Next" at bounding box center [669, 373] width 42 height 17
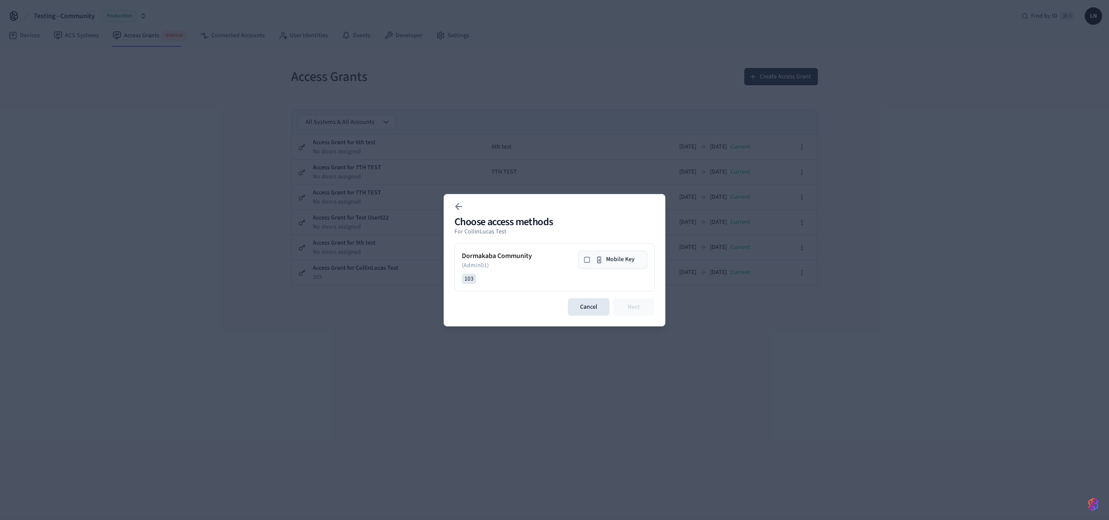
click at [616, 264] on button "Mobile Key" at bounding box center [612, 260] width 69 height 18
click at [636, 312] on button "Next" at bounding box center [634, 306] width 42 height 17
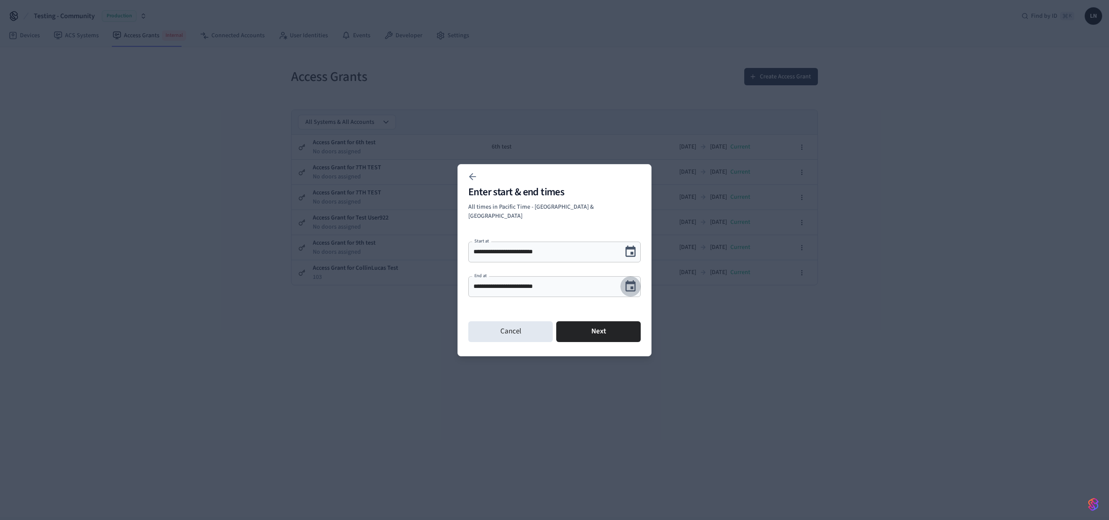
click at [635, 286] on icon "Choose date, selected date is Sep 25, 2025" at bounding box center [630, 286] width 13 height 13
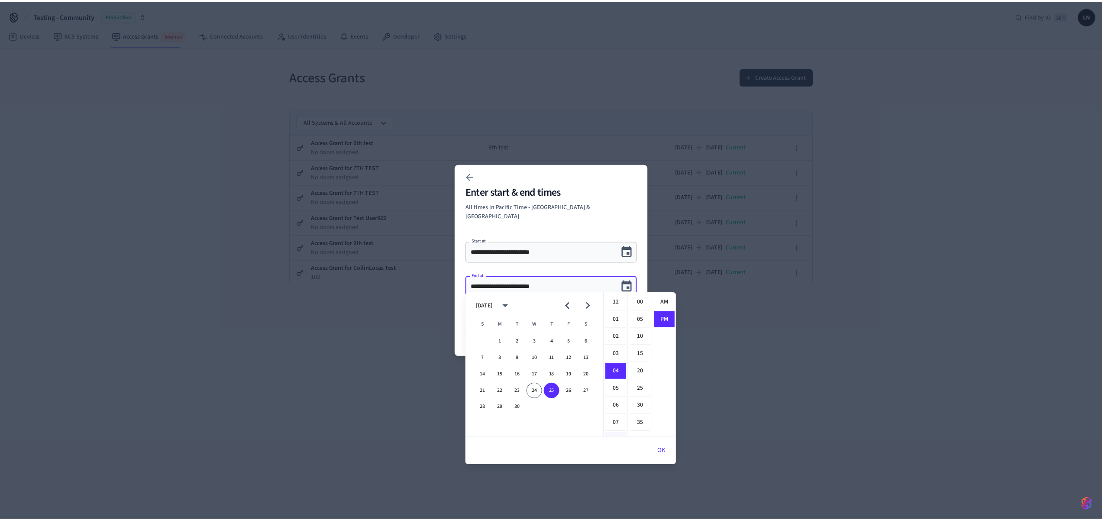
scroll to position [16, 0]
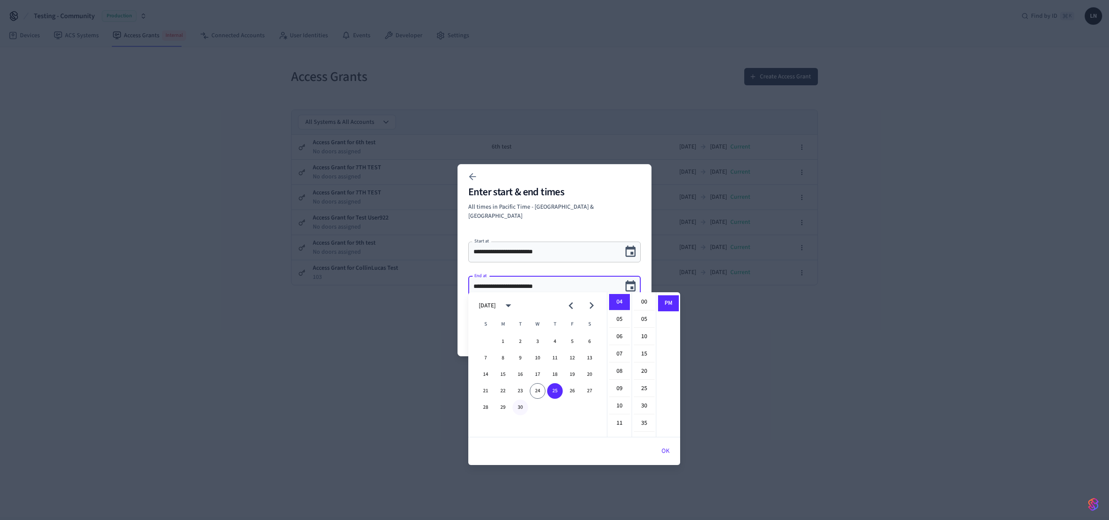
click at [519, 408] on button "30" at bounding box center [520, 408] width 16 height 16
type input "**********"
click at [664, 448] on button "OK" at bounding box center [665, 451] width 29 height 21
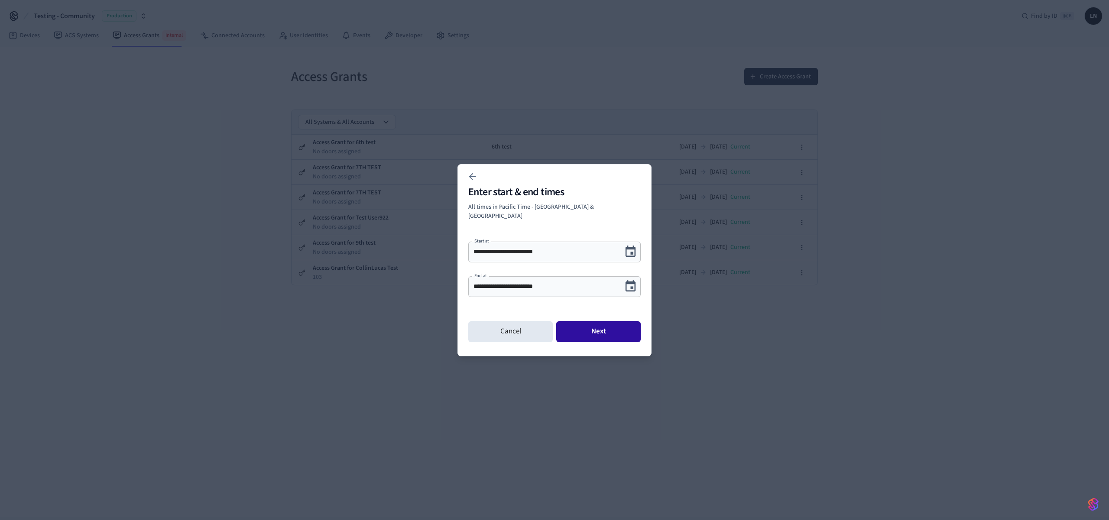
click at [603, 336] on button "Next" at bounding box center [598, 331] width 84 height 21
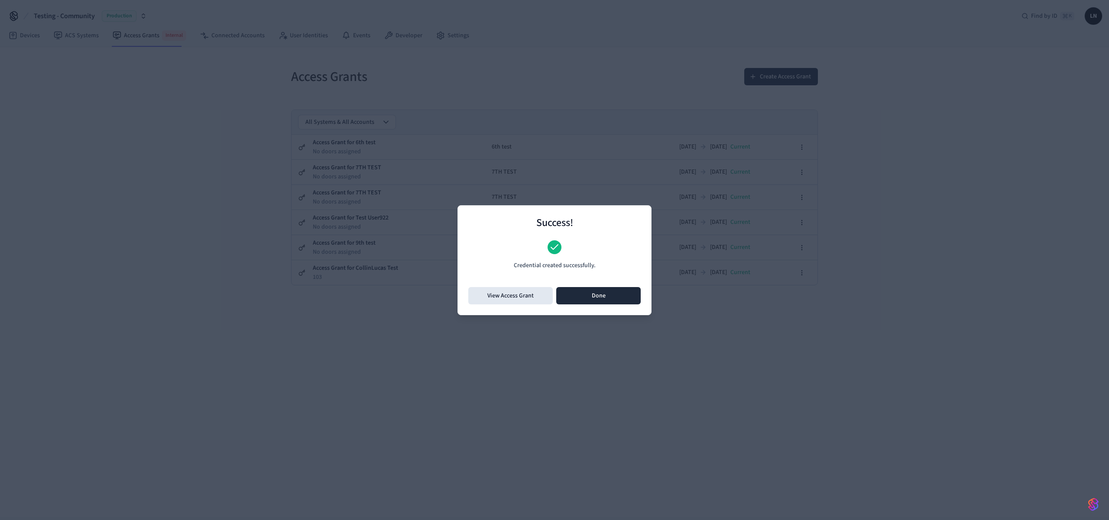
click at [576, 294] on button "Done" at bounding box center [598, 295] width 84 height 17
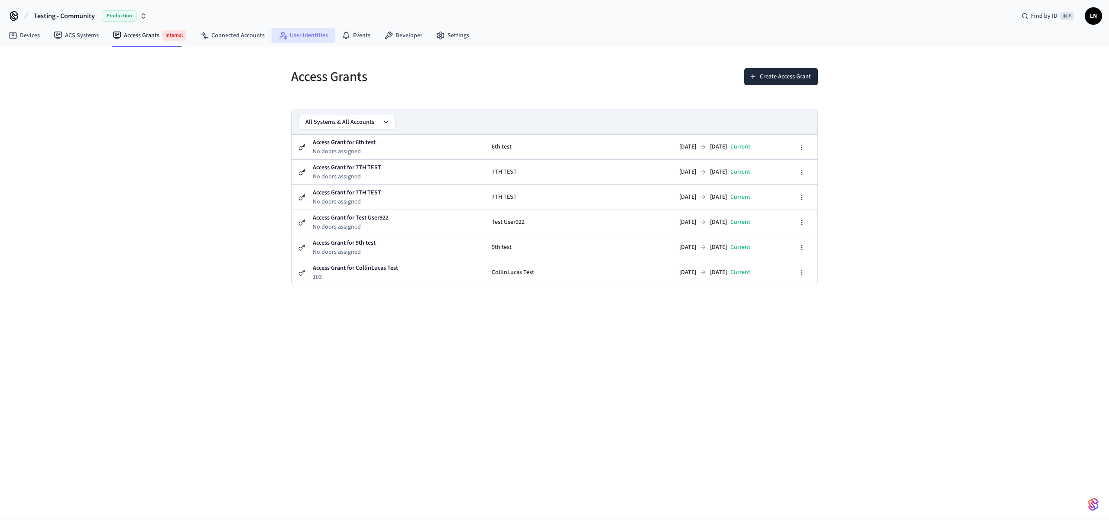
click at [292, 39] on link "User Identities" at bounding box center [303, 36] width 63 height 16
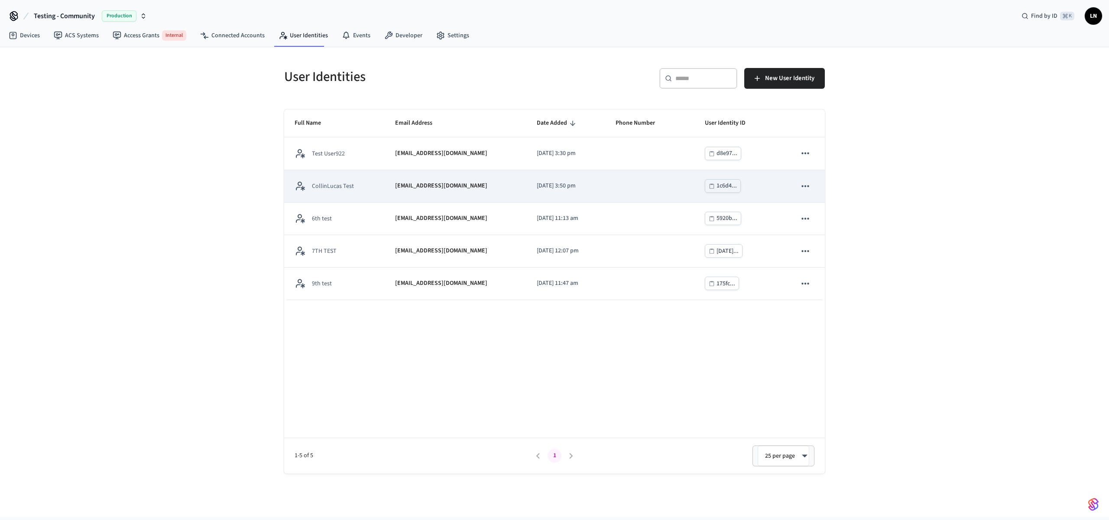
click at [419, 183] on p "[EMAIL_ADDRESS][DOMAIN_NAME]" at bounding box center [441, 185] width 92 height 9
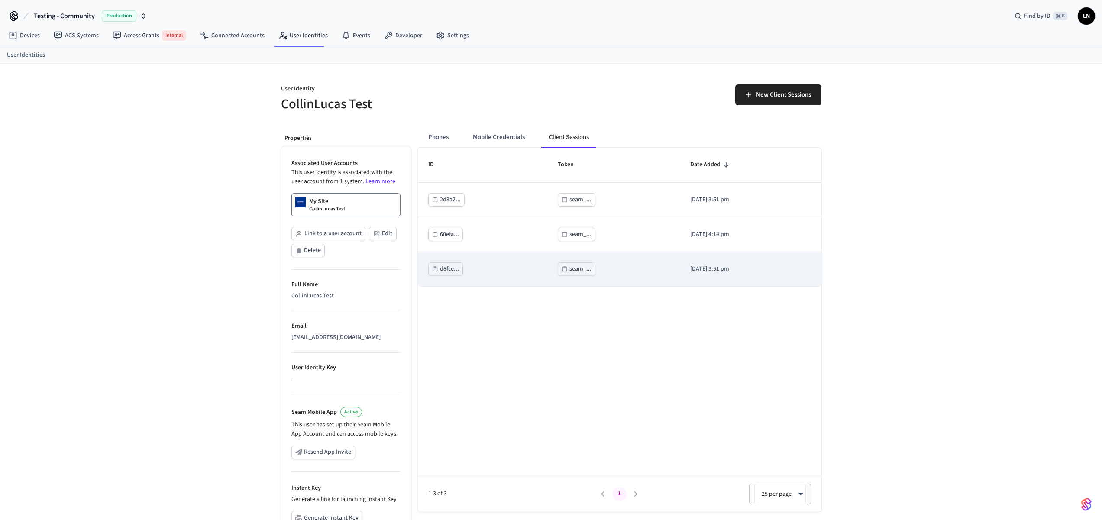
click at [570, 273] on div "seam_..." at bounding box center [581, 269] width 22 height 11
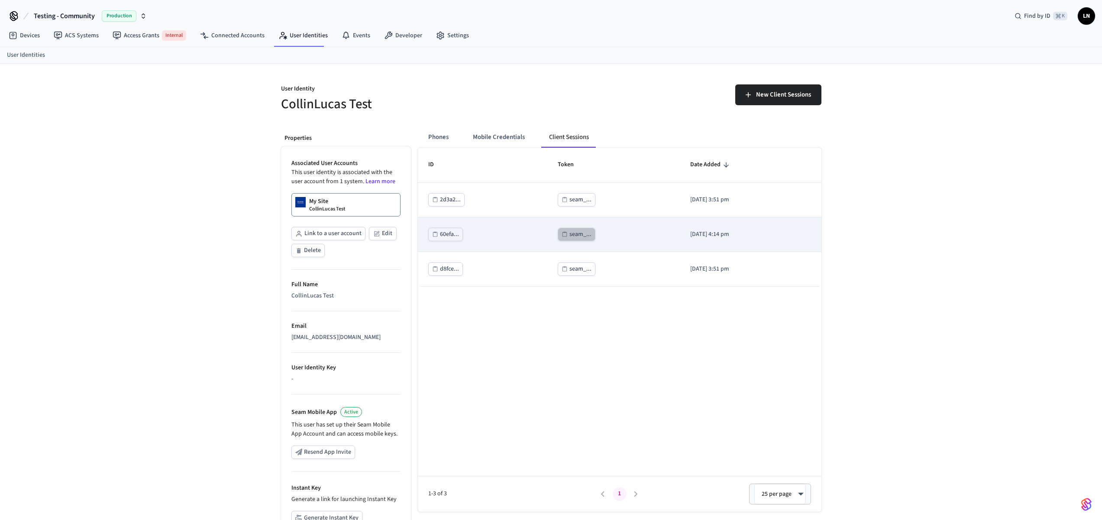
click at [570, 236] on div "seam_..." at bounding box center [581, 234] width 22 height 11
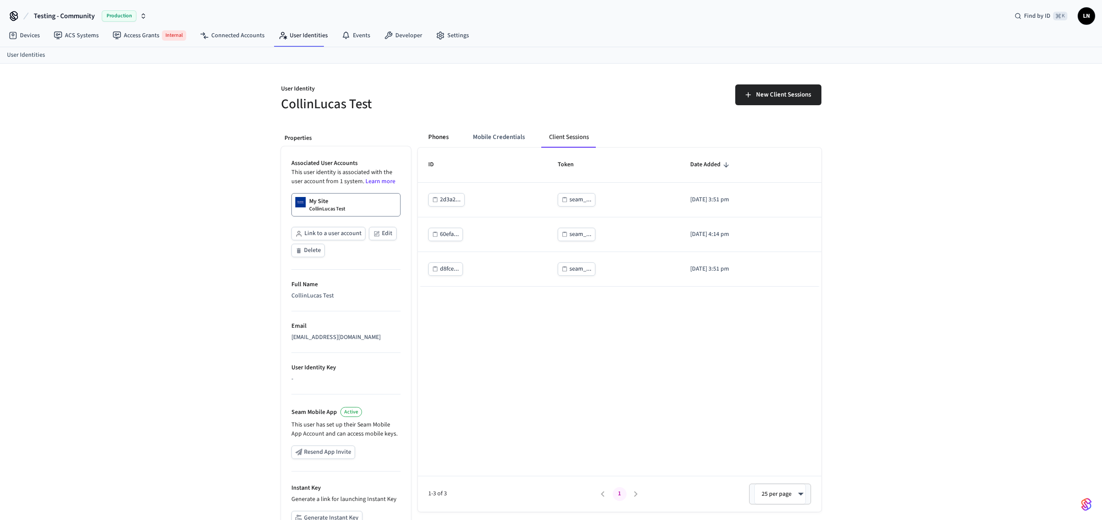
click at [435, 135] on button "Phones" at bounding box center [438, 137] width 34 height 21
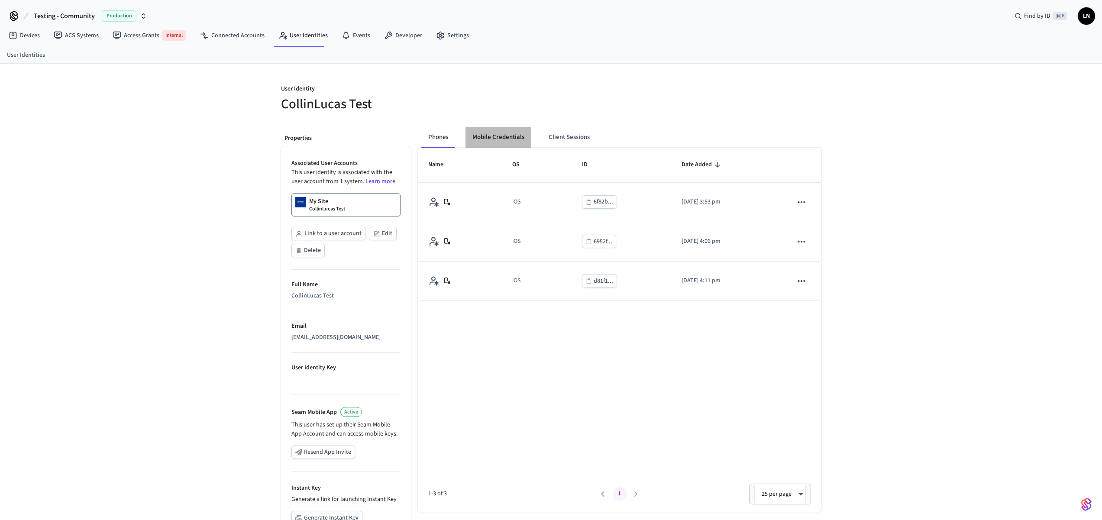
click at [513, 140] on button "Mobile Credentials" at bounding box center [499, 137] width 66 height 21
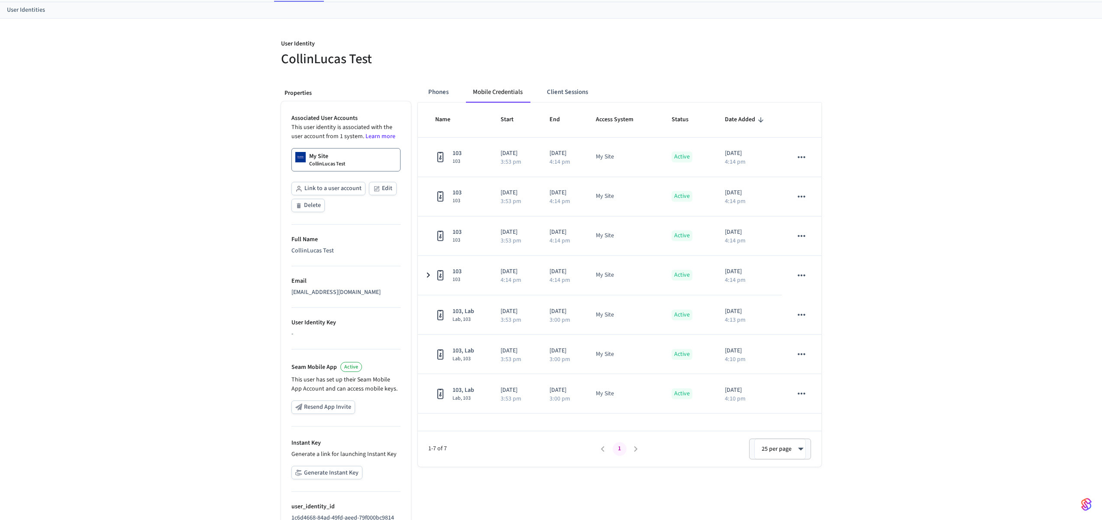
scroll to position [45, 0]
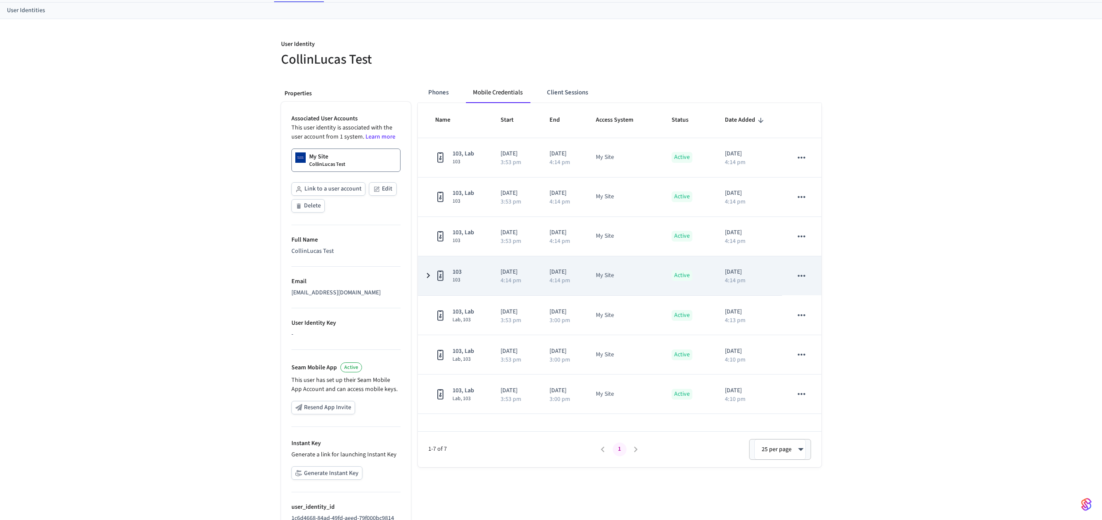
click at [528, 269] on p "[DATE]" at bounding box center [515, 272] width 28 height 9
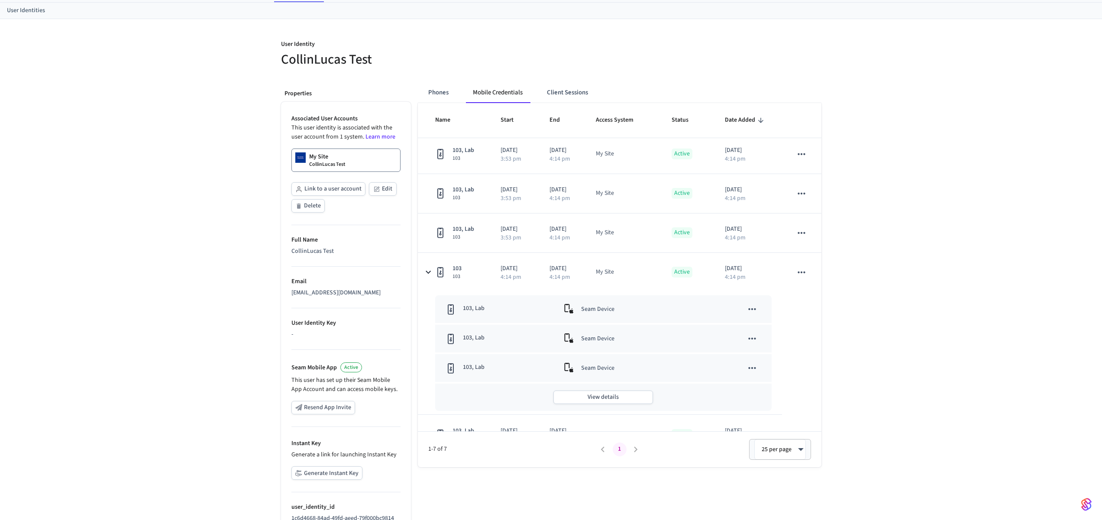
scroll to position [0, 0]
click at [878, 295] on div "User Identity CollinLucas Test Properties Associated User Accounts This user id…" at bounding box center [551, 283] width 1102 height 528
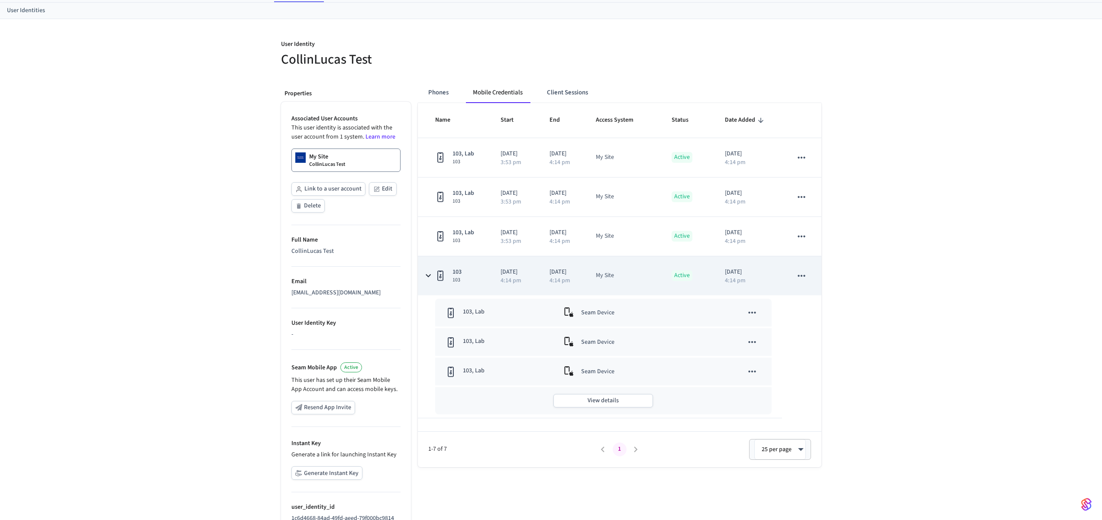
click at [681, 292] on td "Active" at bounding box center [687, 275] width 53 height 39
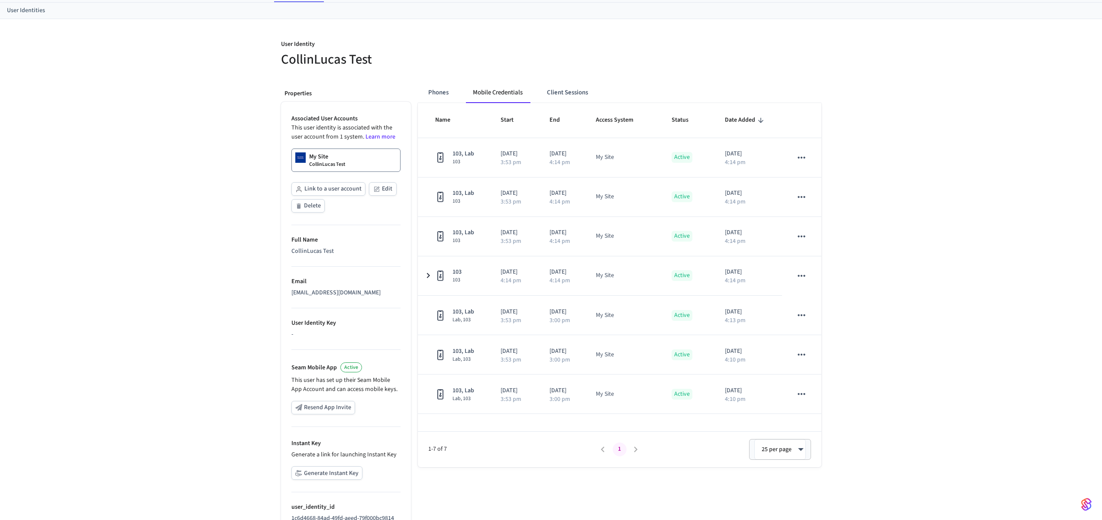
click at [873, 269] on div "User Identity CollinLucas Test Properties Associated User Accounts This user id…" at bounding box center [551, 283] width 1102 height 528
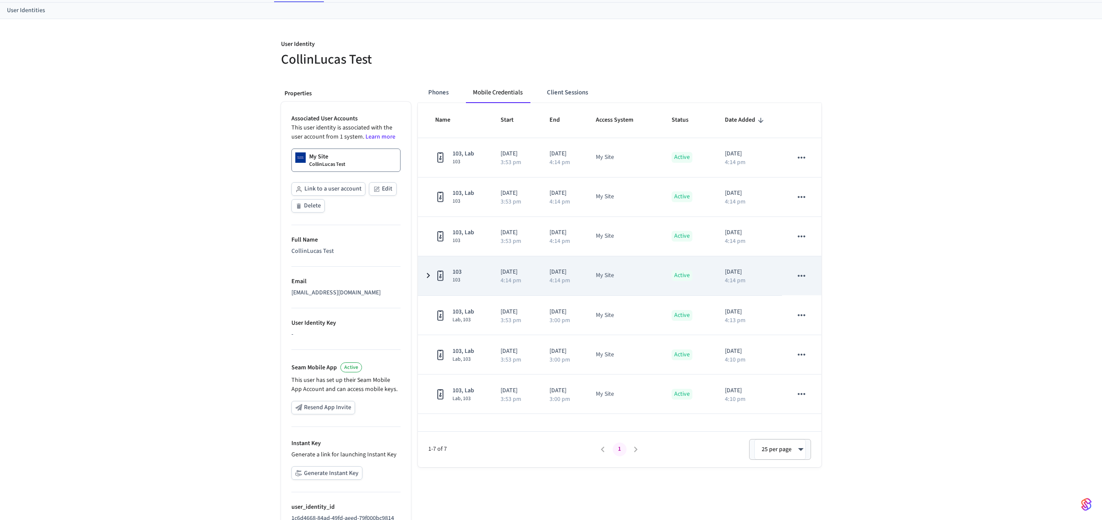
click at [801, 272] on icon "sticky table" at bounding box center [801, 275] width 11 height 11
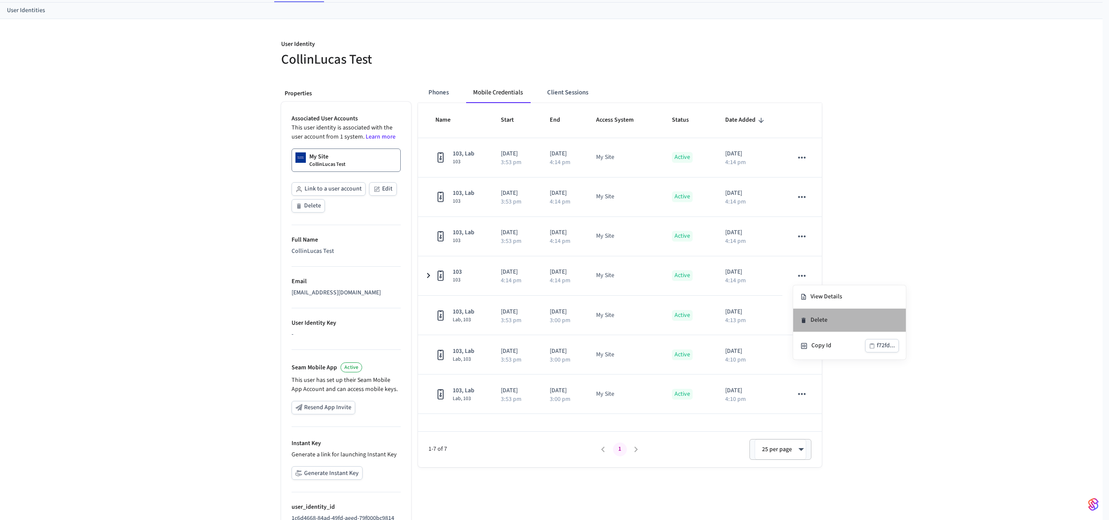
click at [804, 320] on icon at bounding box center [803, 320] width 4 height 5
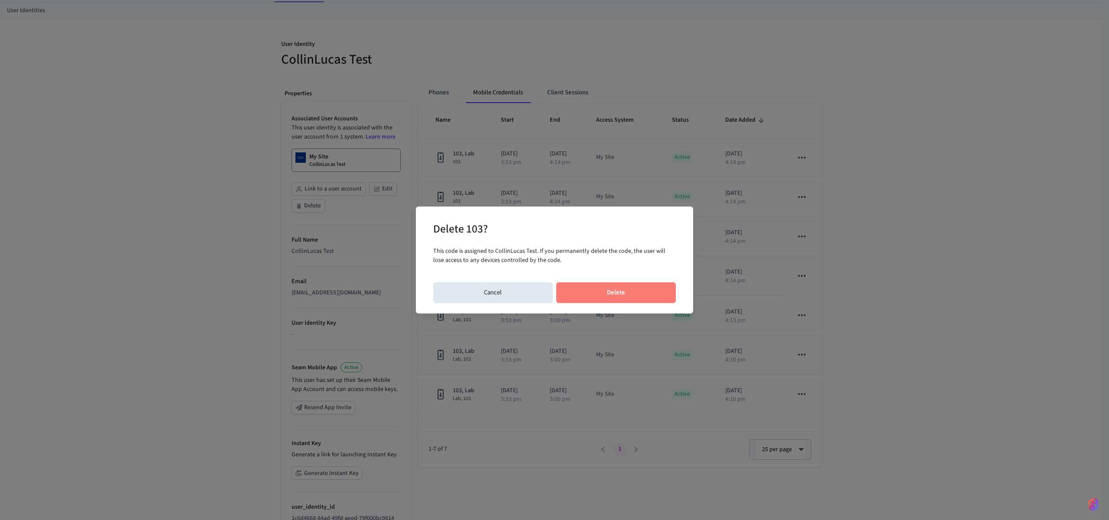
click at [563, 291] on button "Delete" at bounding box center [616, 292] width 120 height 21
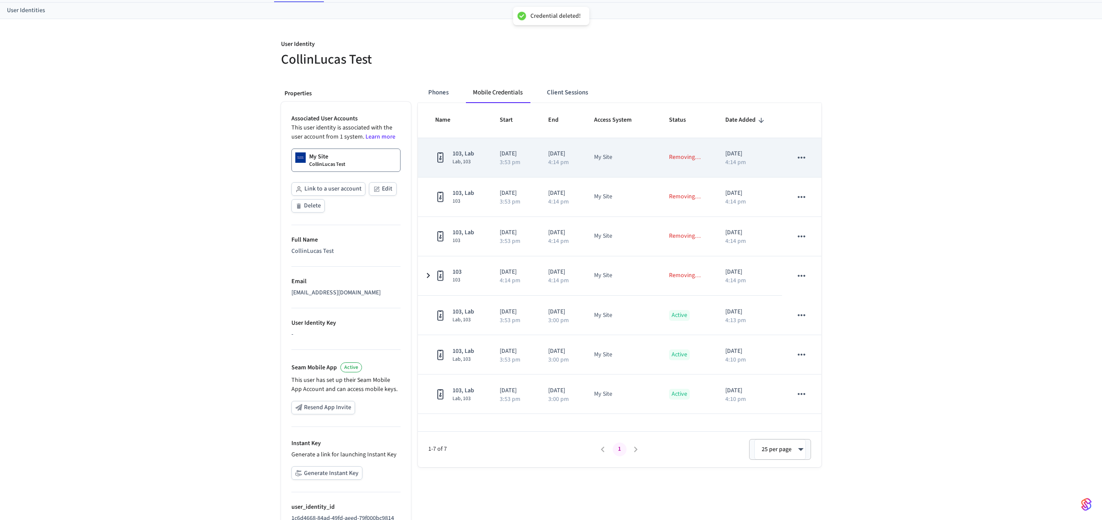
click at [807, 154] on icon "sticky table" at bounding box center [801, 157] width 11 height 11
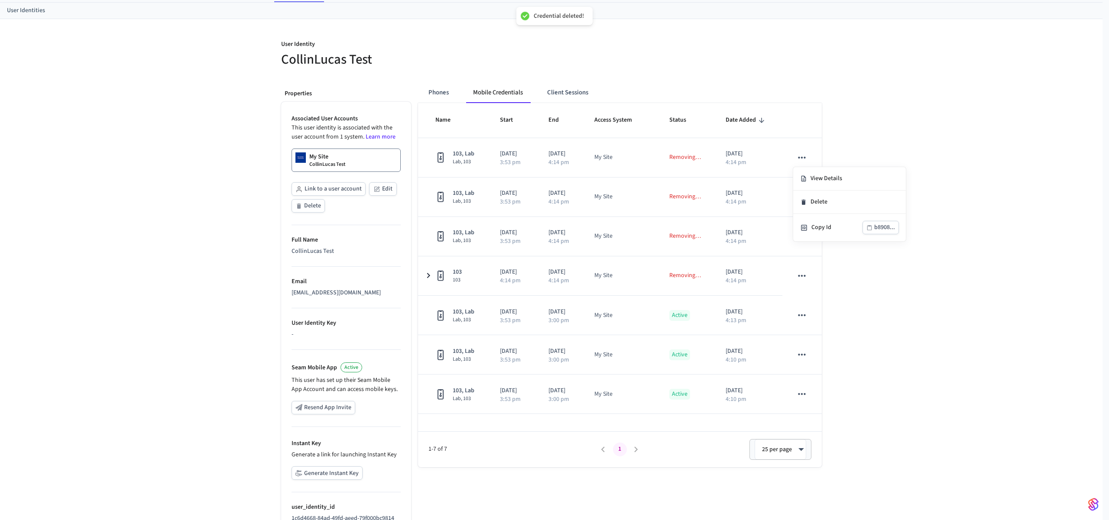
click at [873, 333] on div at bounding box center [554, 260] width 1109 height 520
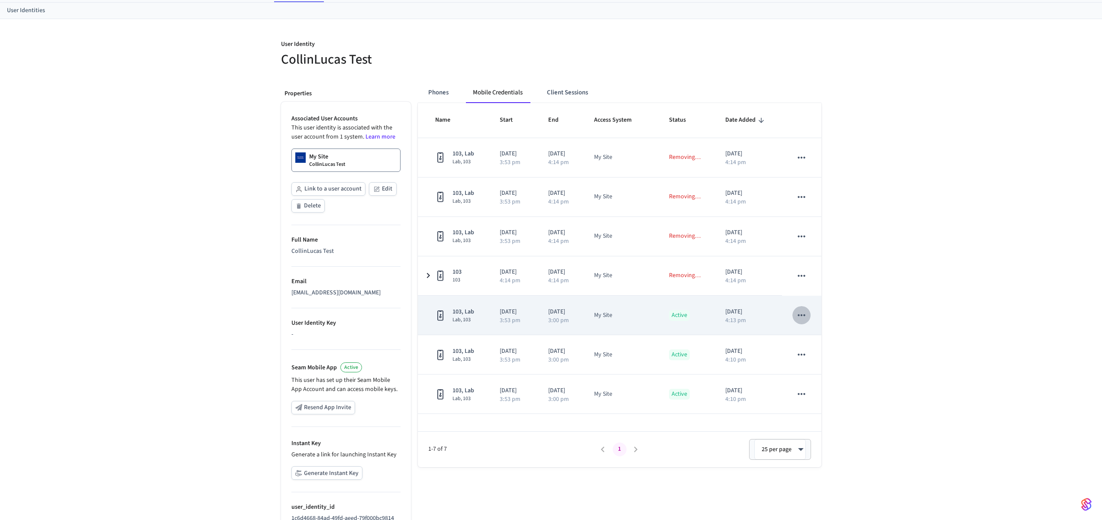
click at [805, 315] on icon "sticky table" at bounding box center [801, 315] width 7 height 2
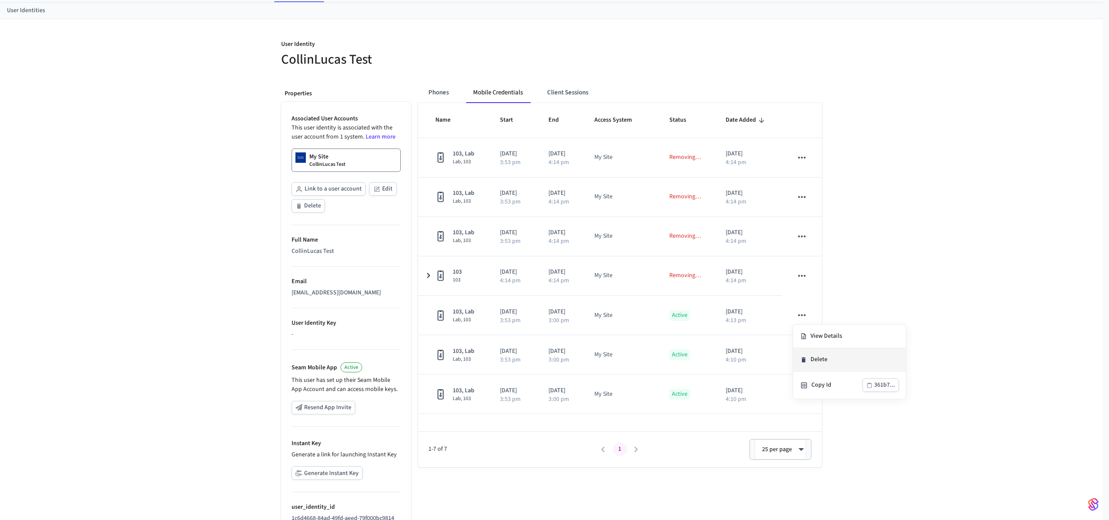
click at [817, 360] on li "Delete" at bounding box center [849, 359] width 113 height 23
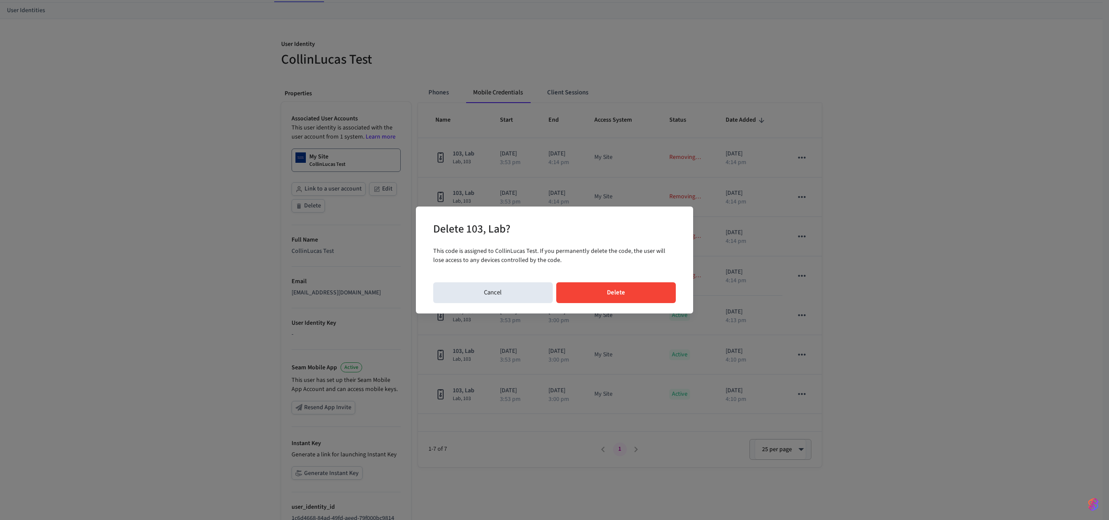
click at [609, 289] on button "Delete" at bounding box center [616, 292] width 120 height 21
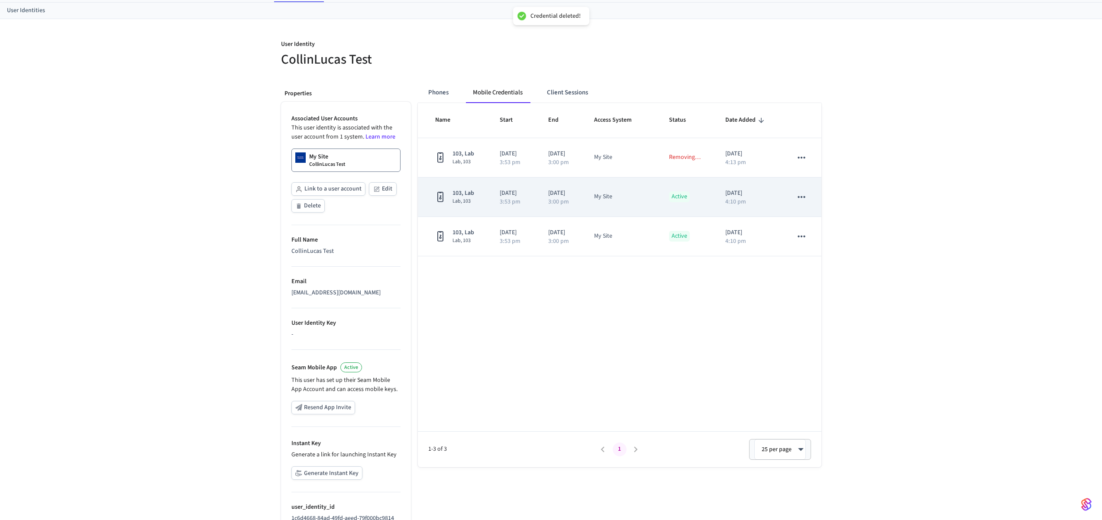
click at [801, 357] on div "Name Start End Access System Status Date Added 103, Lab Lab, 103 2025/09/24 3:5…" at bounding box center [620, 285] width 404 height 364
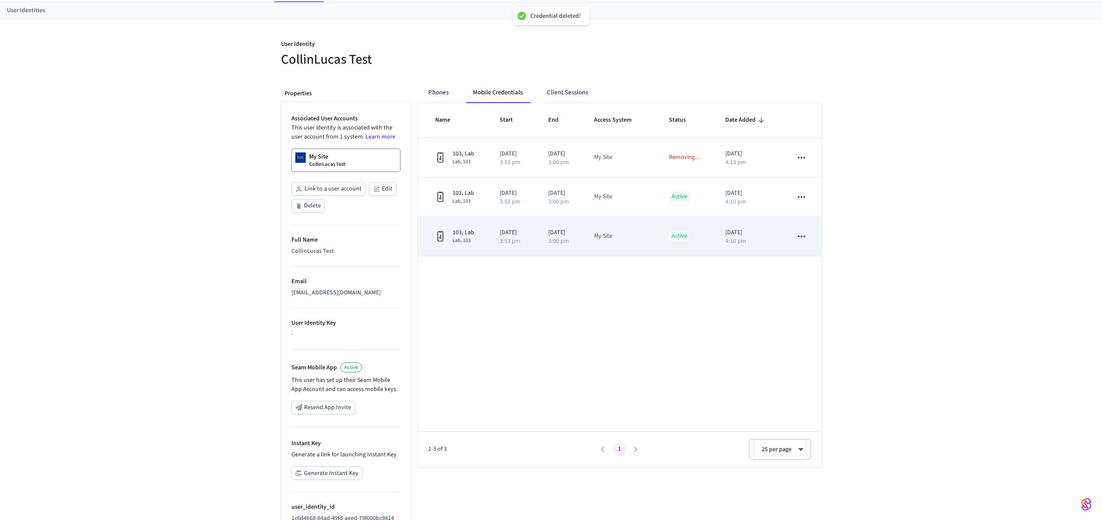
click at [803, 231] on icon "sticky table" at bounding box center [801, 236] width 11 height 11
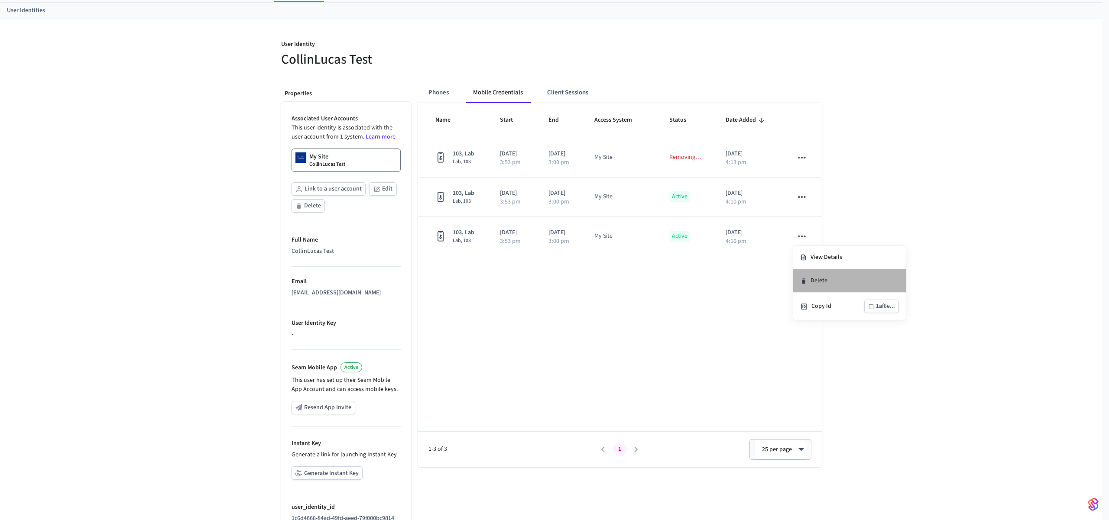
click at [810, 281] on li "Delete" at bounding box center [849, 280] width 113 height 23
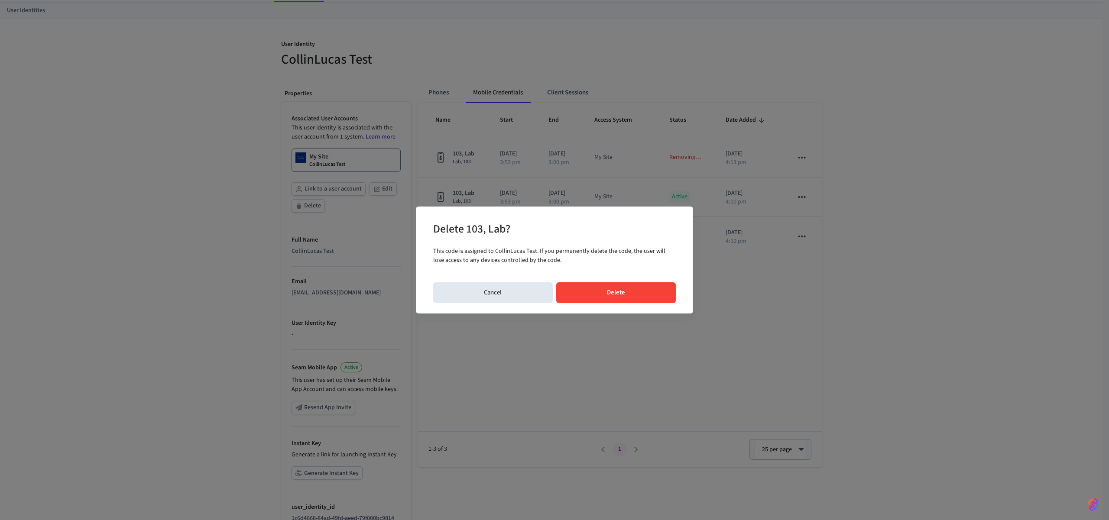
click at [629, 287] on button "Delete" at bounding box center [616, 292] width 120 height 21
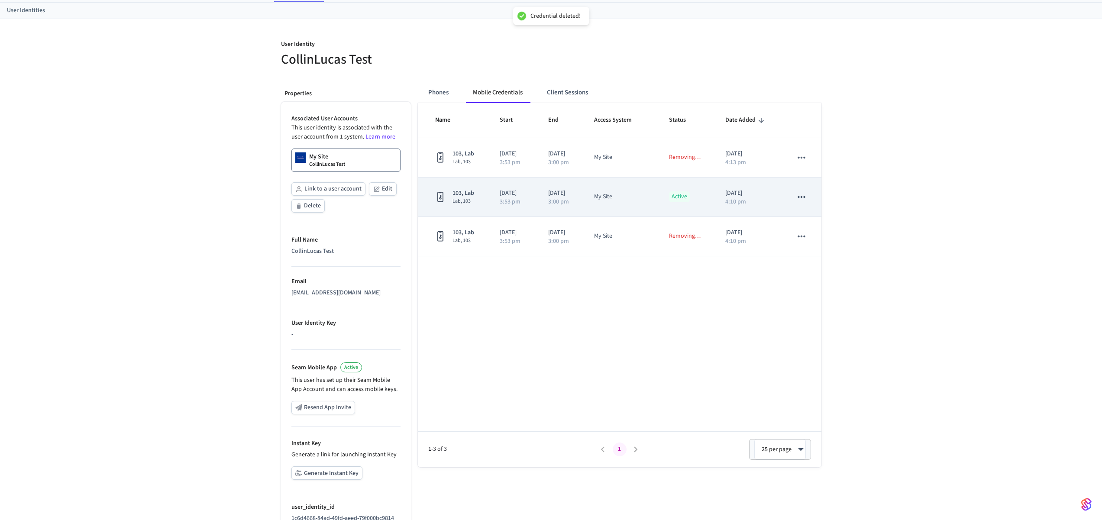
click at [806, 200] on icon "sticky table" at bounding box center [801, 196] width 11 height 11
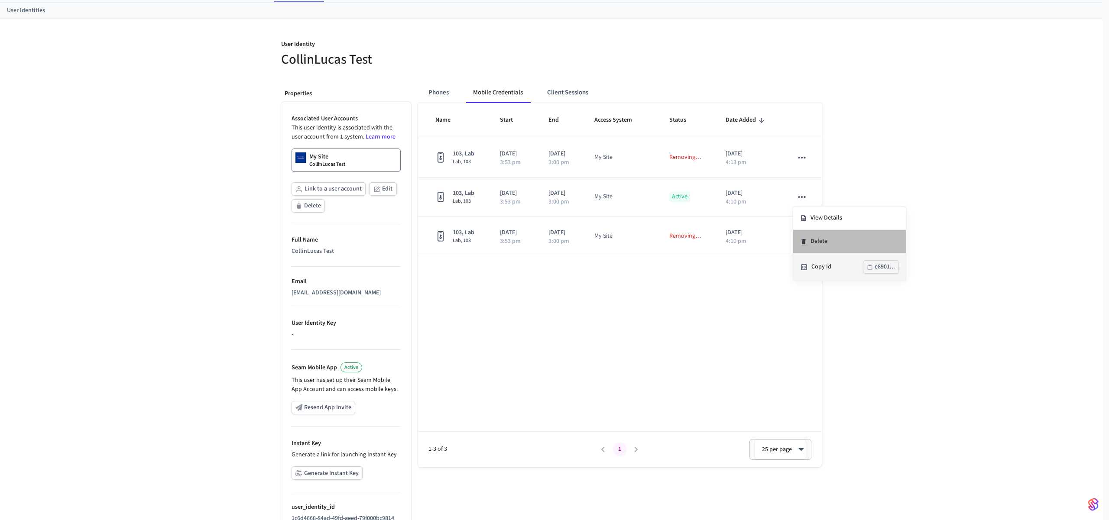
click at [832, 253] on li "Delete" at bounding box center [849, 241] width 113 height 23
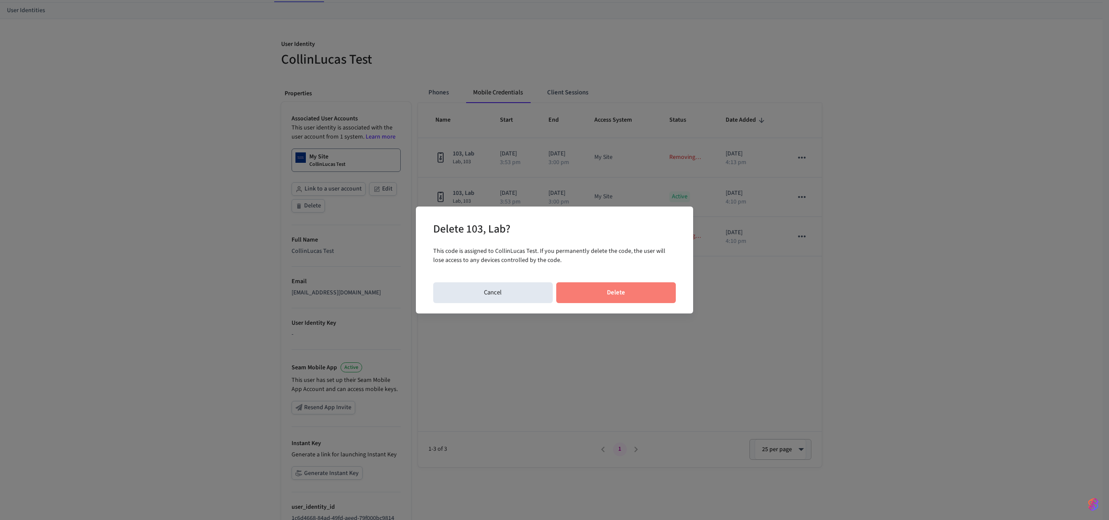
click at [635, 298] on button "Delete" at bounding box center [616, 292] width 120 height 21
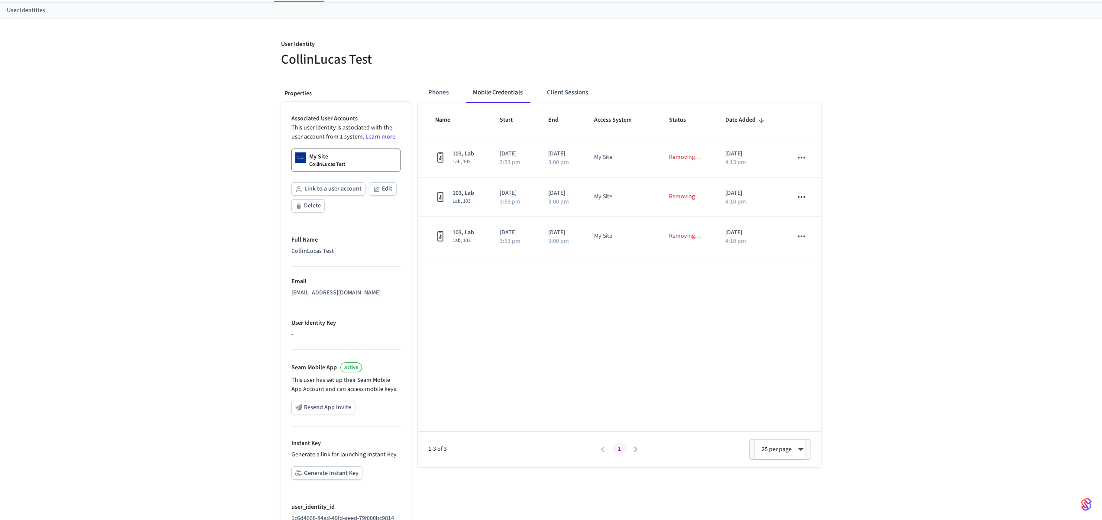
click at [945, 266] on div "User Identity CollinLucas Test Properties Associated User Accounts This user id…" at bounding box center [551, 283] width 1102 height 528
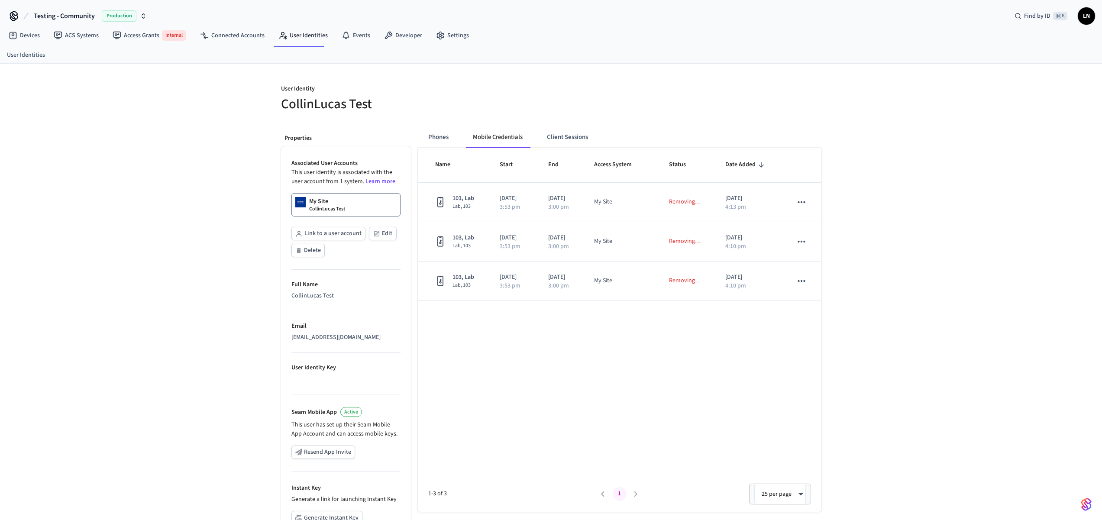
click at [933, 228] on div "User Identity CollinLucas Test Properties Associated User Accounts This user id…" at bounding box center [551, 328] width 1102 height 528
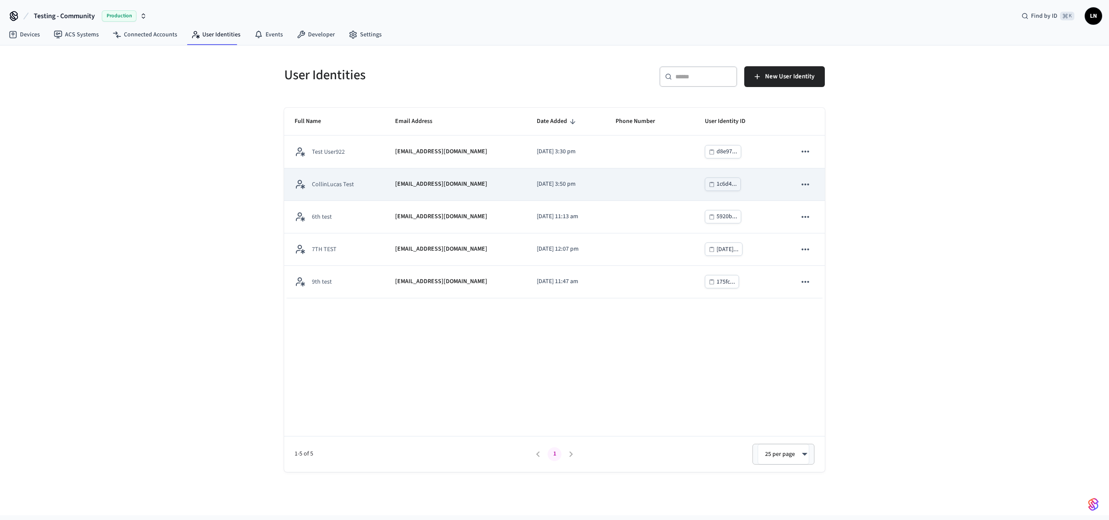
click at [375, 182] on td "CollinLucas Test" at bounding box center [334, 185] width 100 height 32
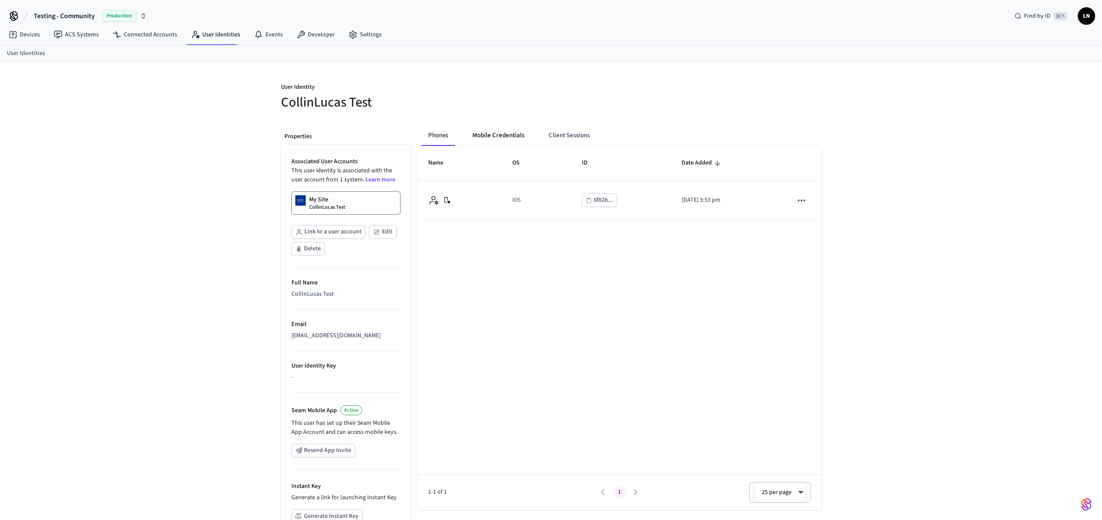
click at [491, 136] on button "Mobile Credentials" at bounding box center [499, 135] width 66 height 21
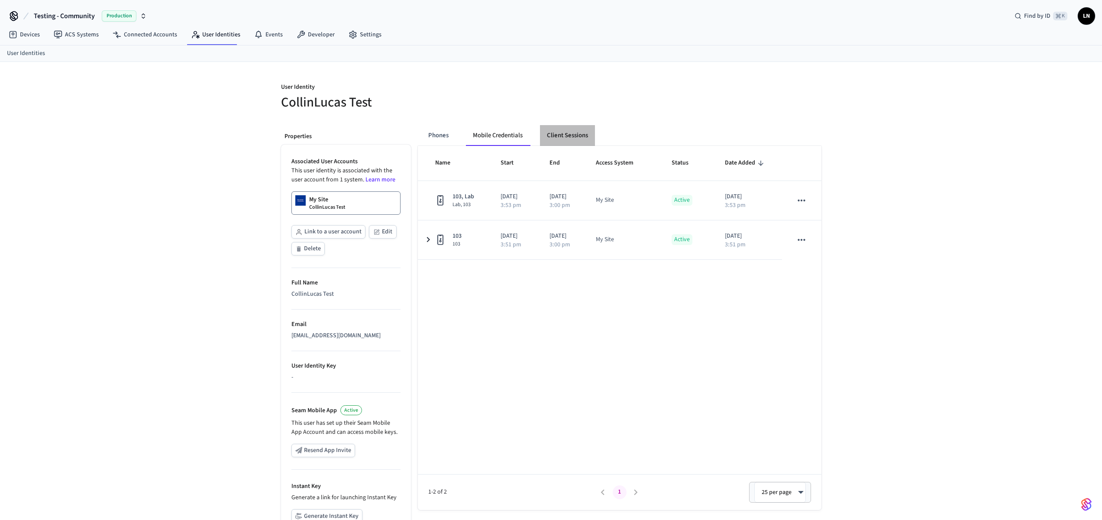
click at [565, 136] on button "Client Sessions" at bounding box center [567, 135] width 55 height 21
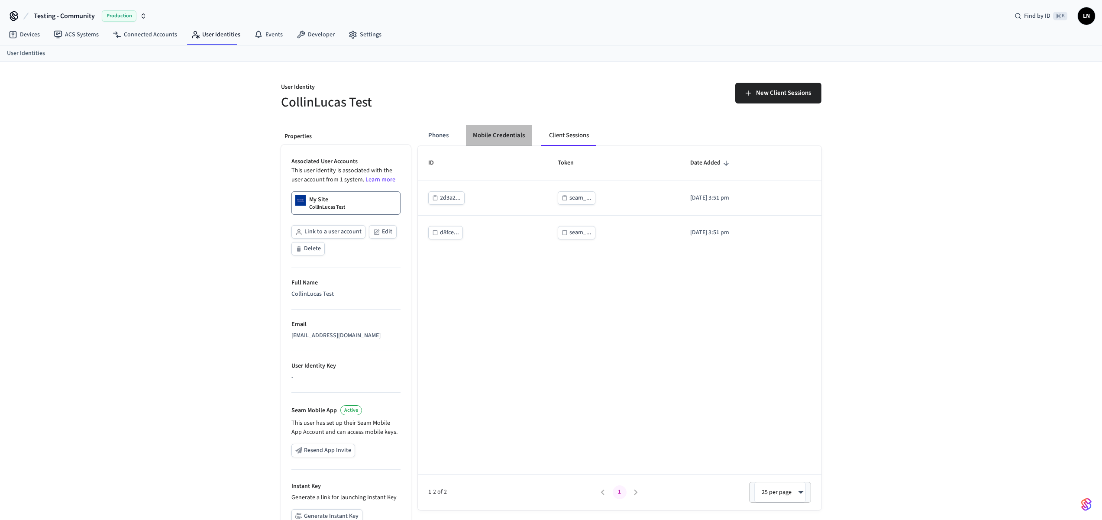
click at [504, 130] on button "Mobile Credentials" at bounding box center [499, 135] width 66 height 21
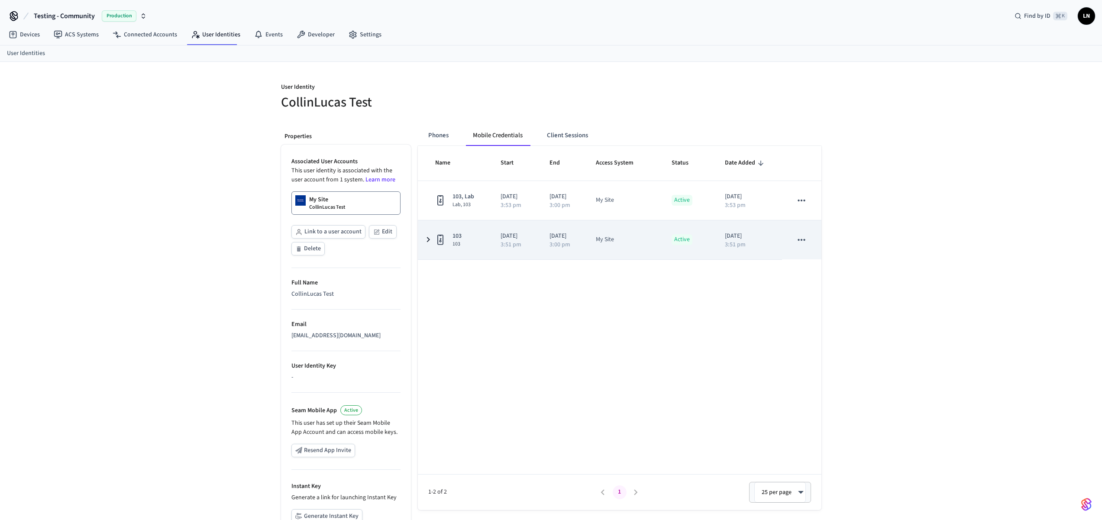
click at [461, 238] on span "103" at bounding box center [457, 236] width 9 height 9
click at [804, 243] on icon "sticky table" at bounding box center [801, 239] width 11 height 11
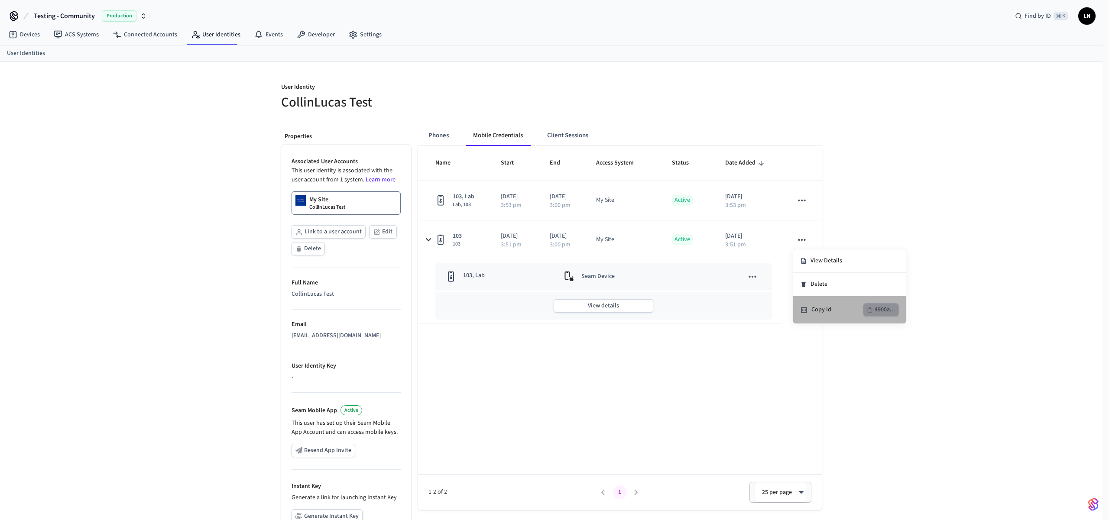
click at [872, 311] on icon "button" at bounding box center [870, 310] width 5 height 5
drag, startPoint x: 650, startPoint y: 421, endPoint x: 542, endPoint y: 338, distance: 135.6
click at [650, 420] on div at bounding box center [554, 260] width 1109 height 520
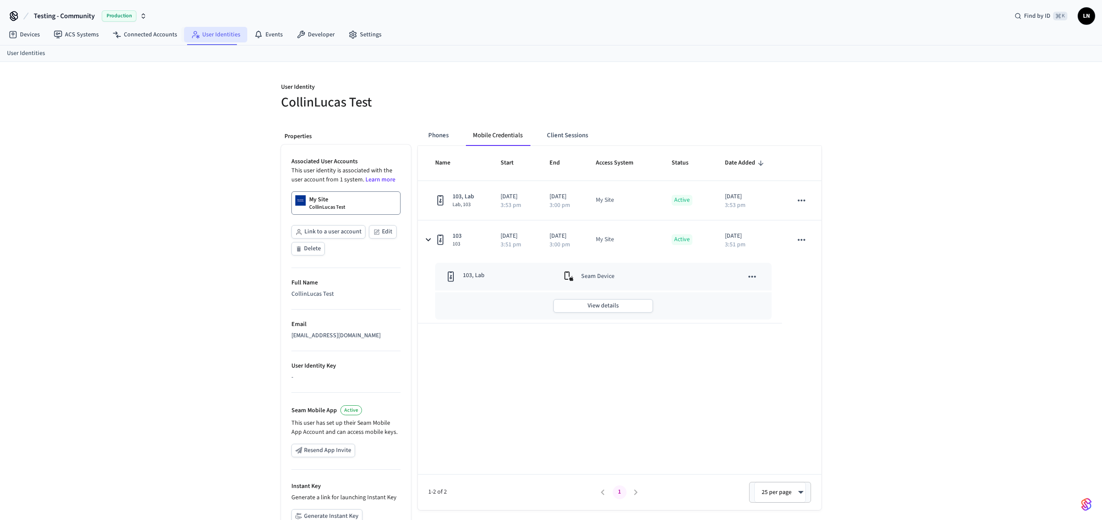
click at [192, 33] on icon at bounding box center [195, 34] width 9 height 9
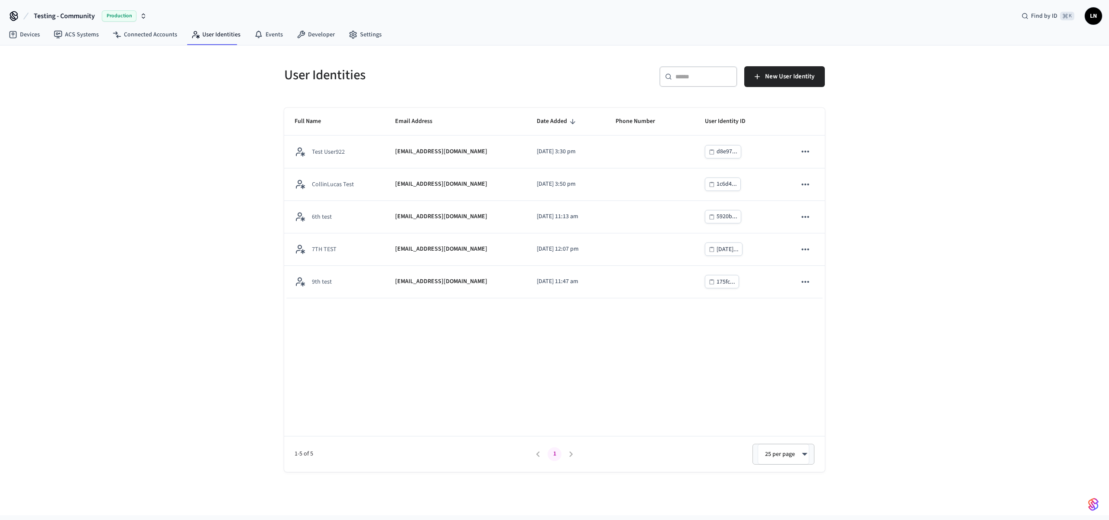
click at [931, 329] on div "User Identities ​ ​ New User Identity Full Name Email Address Date Added Phone …" at bounding box center [554, 280] width 1109 height 470
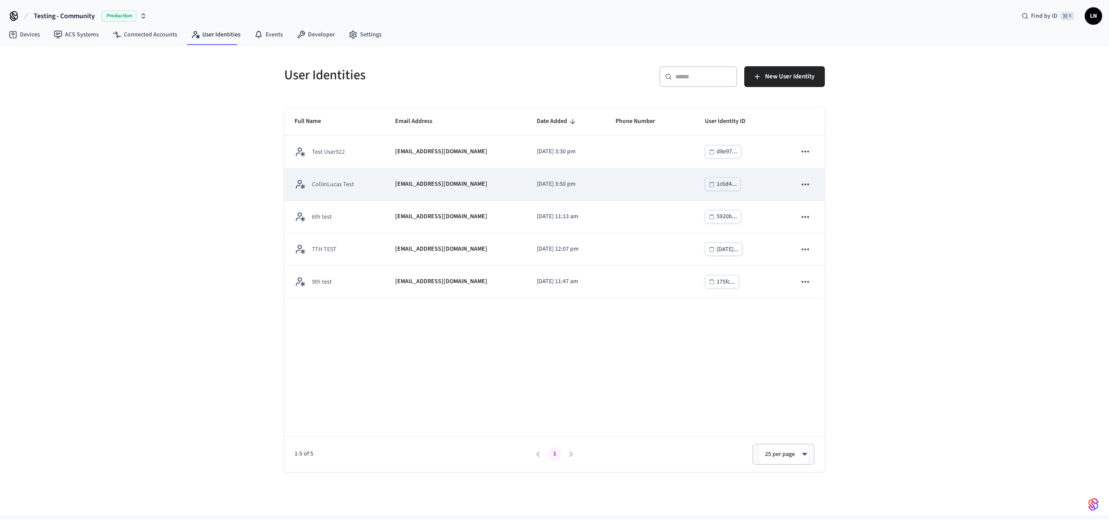
click at [366, 175] on td "CollinLucas Test" at bounding box center [334, 185] width 100 height 32
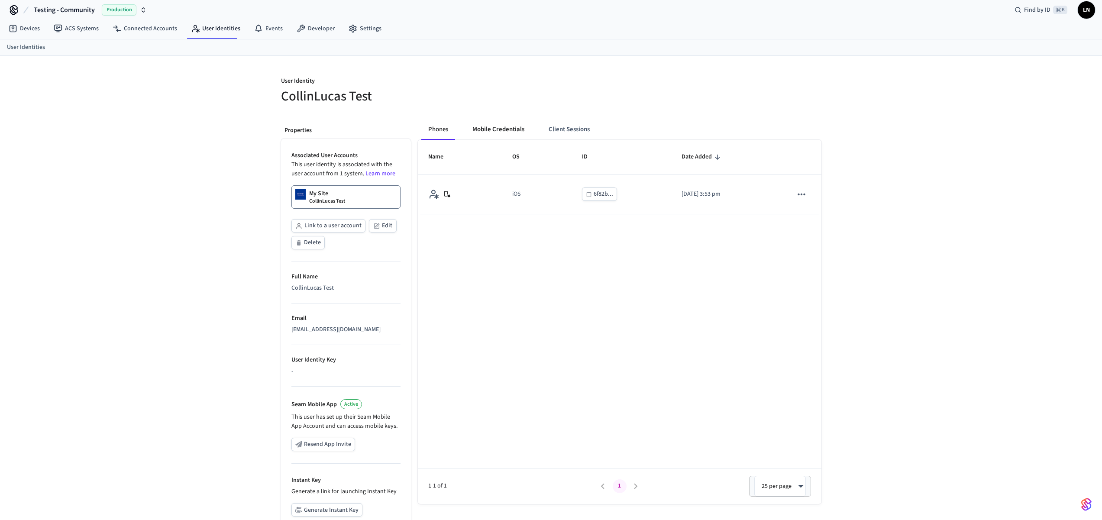
scroll to position [16, 0]
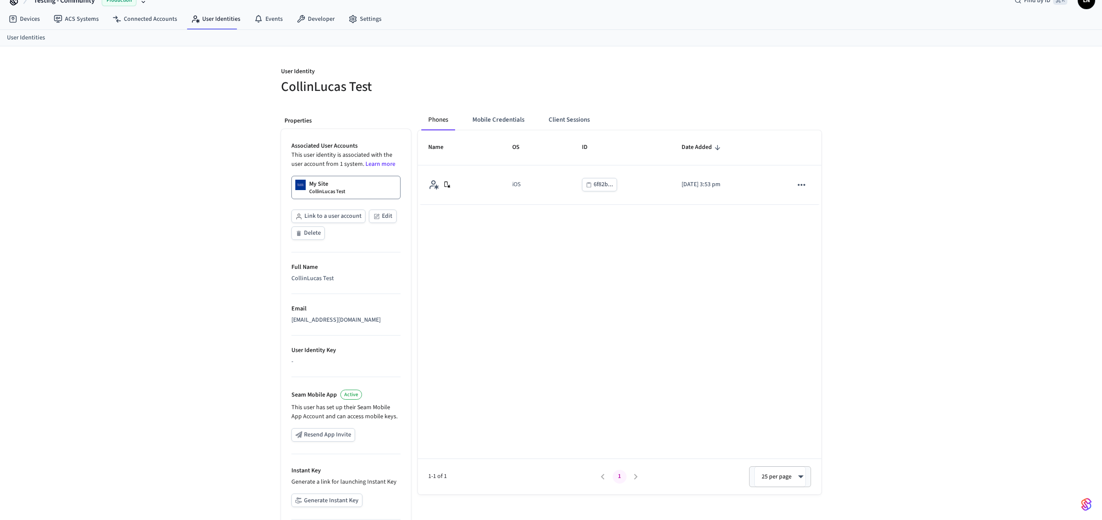
click at [538, 115] on div "Phones Mobile Credentials Client Sessions" at bounding box center [514, 120] width 186 height 21
click at [495, 125] on button "Mobile Credentials" at bounding box center [499, 120] width 66 height 21
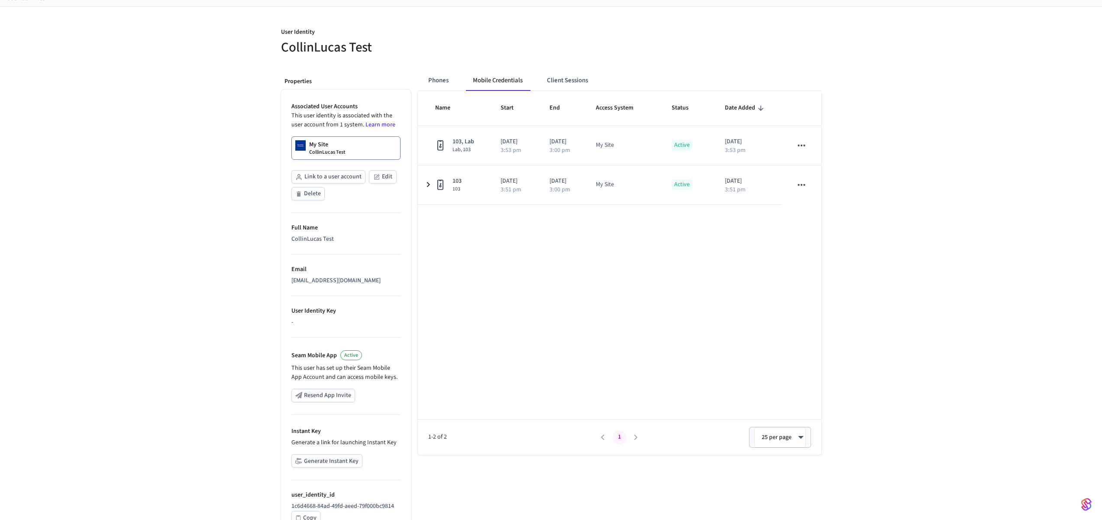
scroll to position [0, 0]
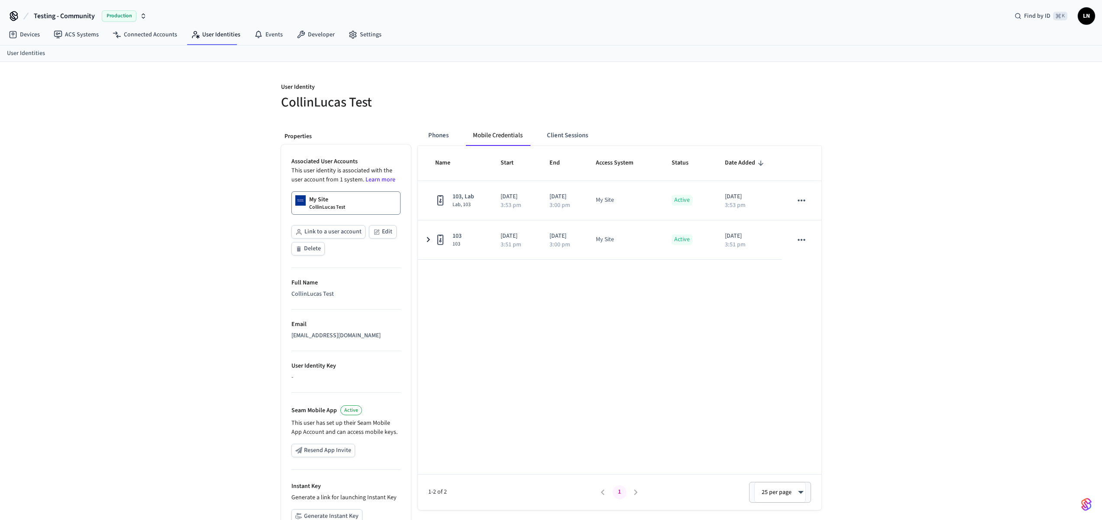
click at [951, 295] on div "User Identity CollinLucas Test Properties Associated User Accounts This user id…" at bounding box center [551, 326] width 1102 height 528
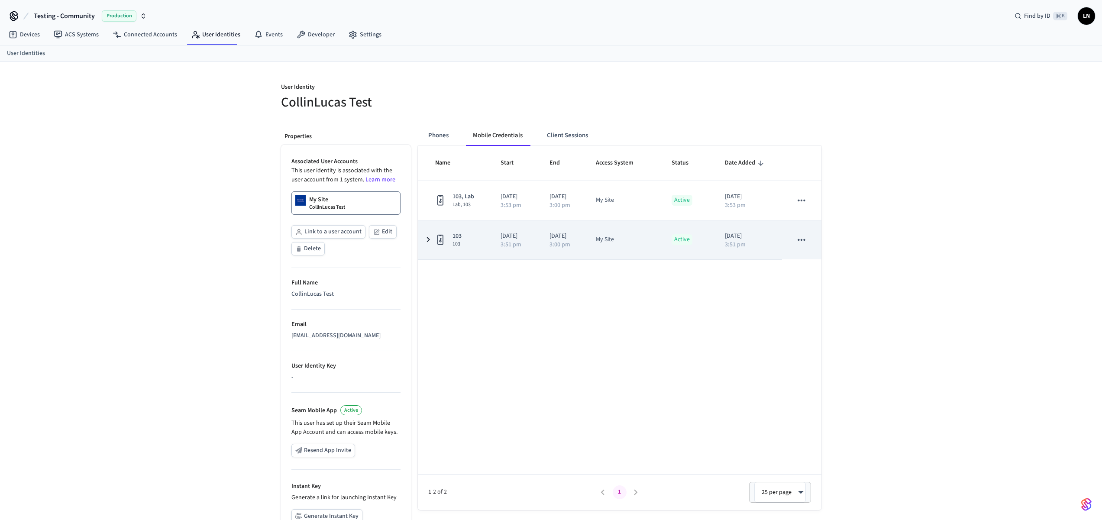
click at [481, 231] on td "103 103" at bounding box center [454, 239] width 73 height 39
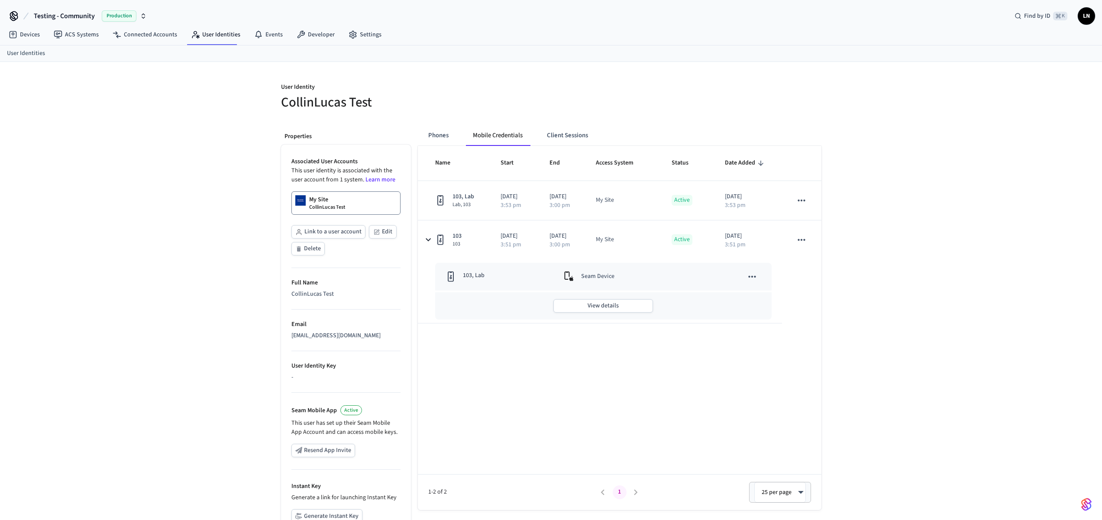
drag, startPoint x: 938, startPoint y: 253, endPoint x: 886, endPoint y: 234, distance: 55.2
click at [938, 252] on div "User Identity CollinLucas Test Properties Associated User Accounts This user id…" at bounding box center [551, 326] width 1102 height 528
click at [982, 215] on div "User Identity CollinLucas Test Properties Associated User Accounts This user id…" at bounding box center [551, 326] width 1102 height 528
click at [442, 140] on button "Phones" at bounding box center [438, 135] width 34 height 21
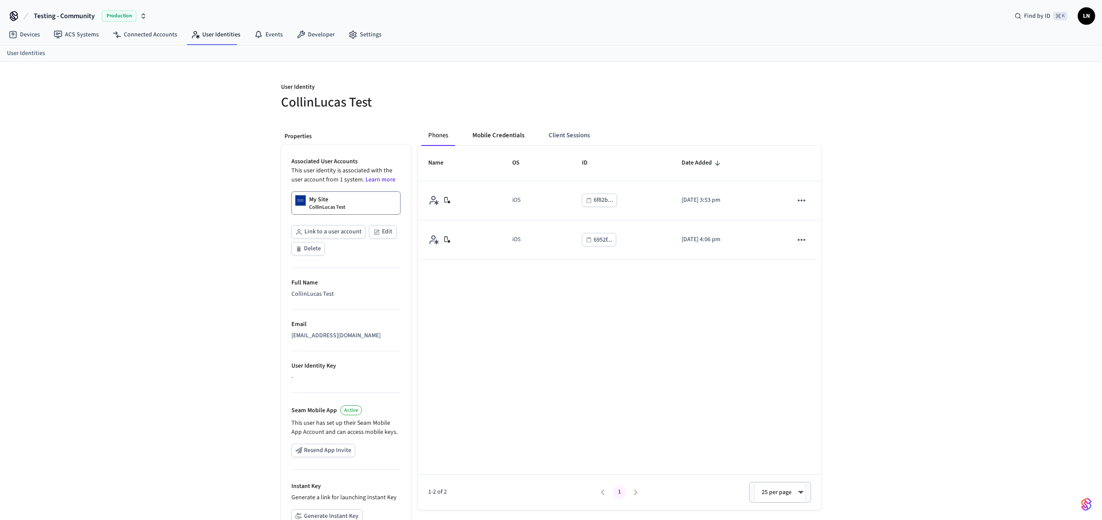
click at [506, 126] on button "Mobile Credentials" at bounding box center [499, 135] width 66 height 21
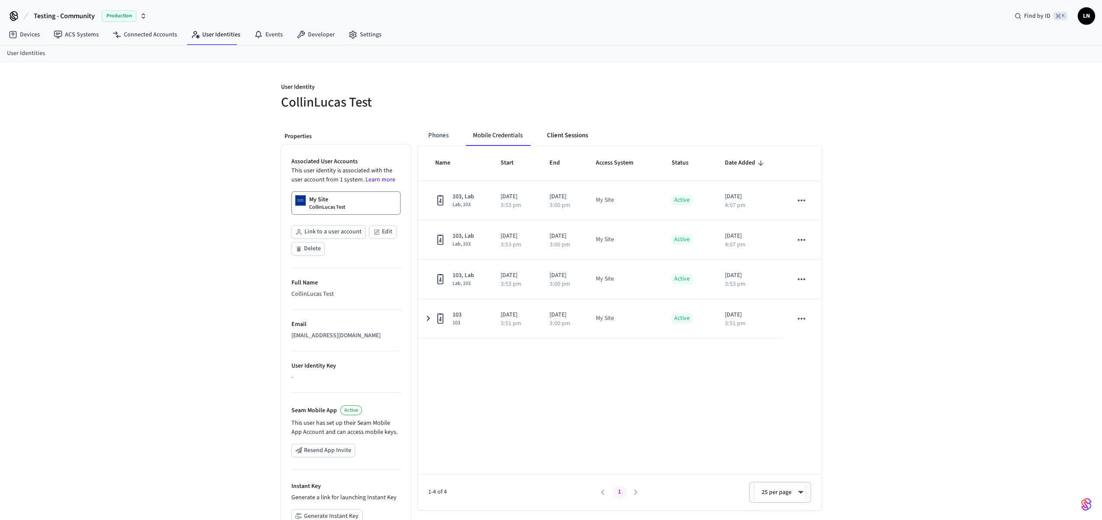
click at [552, 131] on button "Client Sessions" at bounding box center [567, 135] width 55 height 21
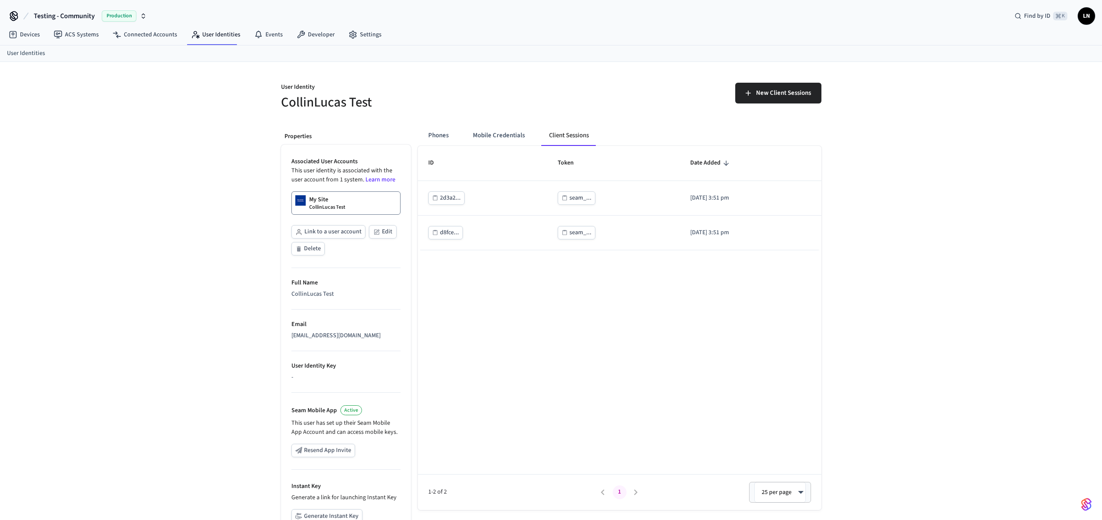
click at [499, 130] on button "Mobile Credentials" at bounding box center [499, 135] width 66 height 21
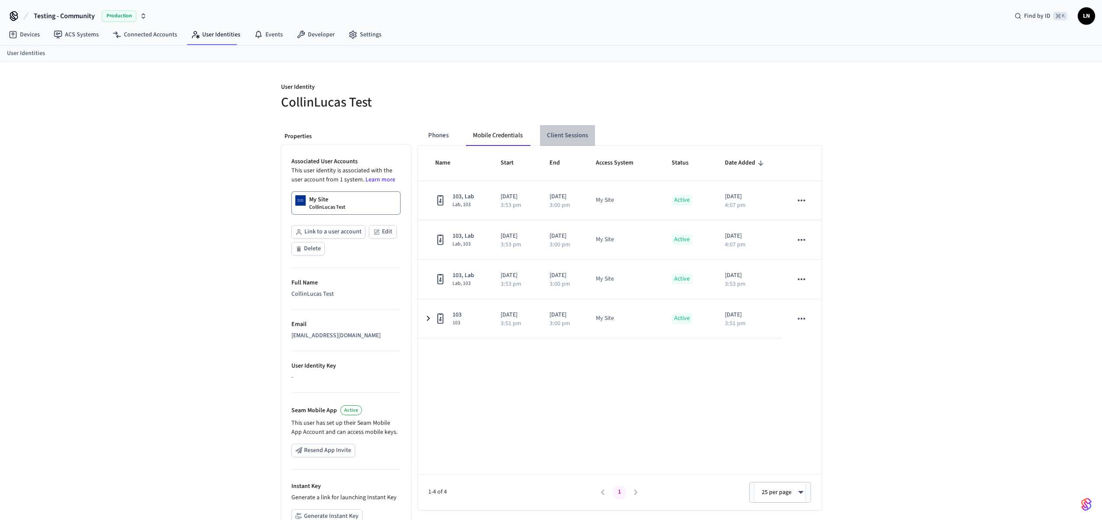
click at [557, 130] on button "Client Sessions" at bounding box center [567, 135] width 55 height 21
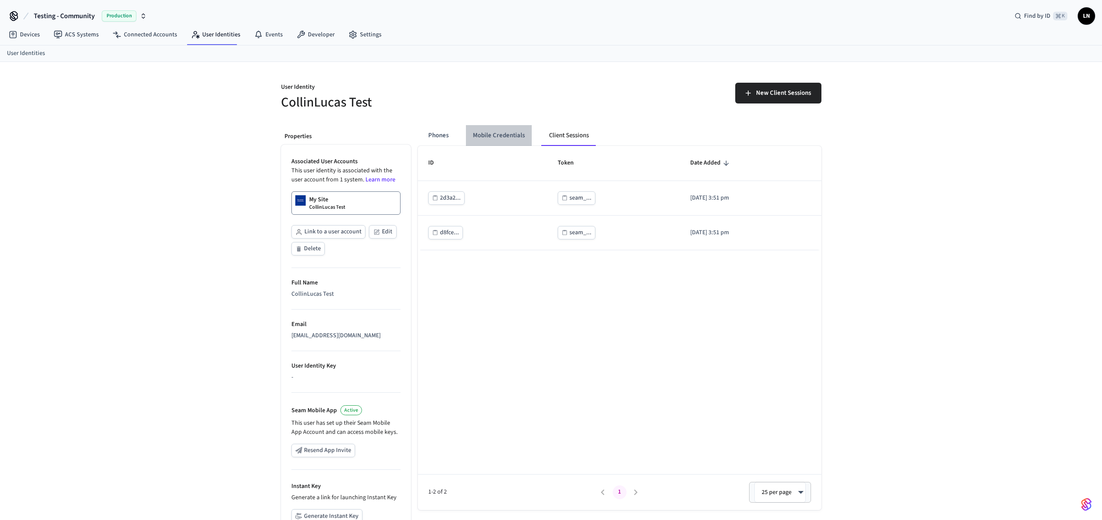
click at [491, 142] on button "Mobile Credentials" at bounding box center [499, 135] width 66 height 21
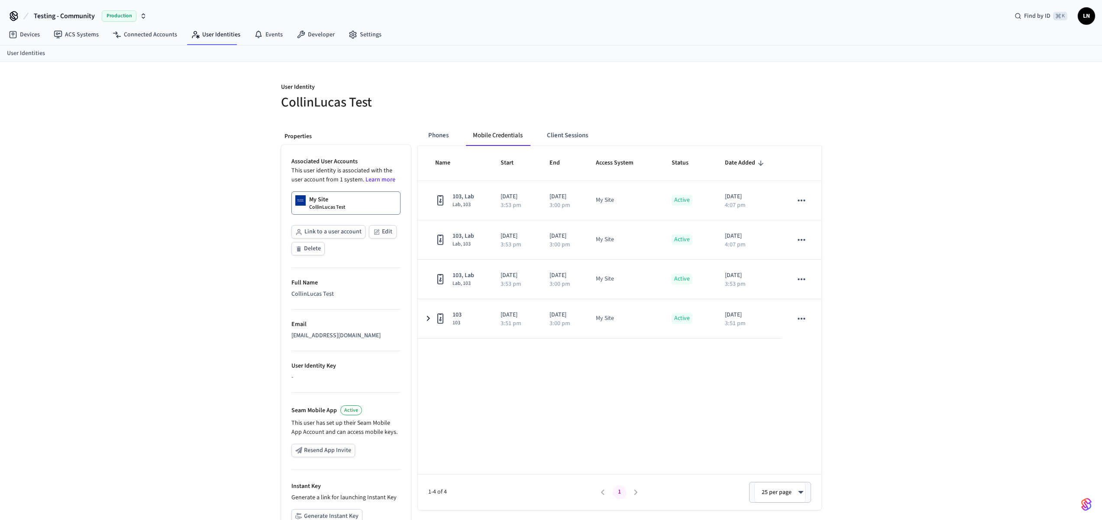
click at [949, 318] on div "User Identity CollinLucas Test Properties Associated User Accounts This user id…" at bounding box center [551, 326] width 1102 height 528
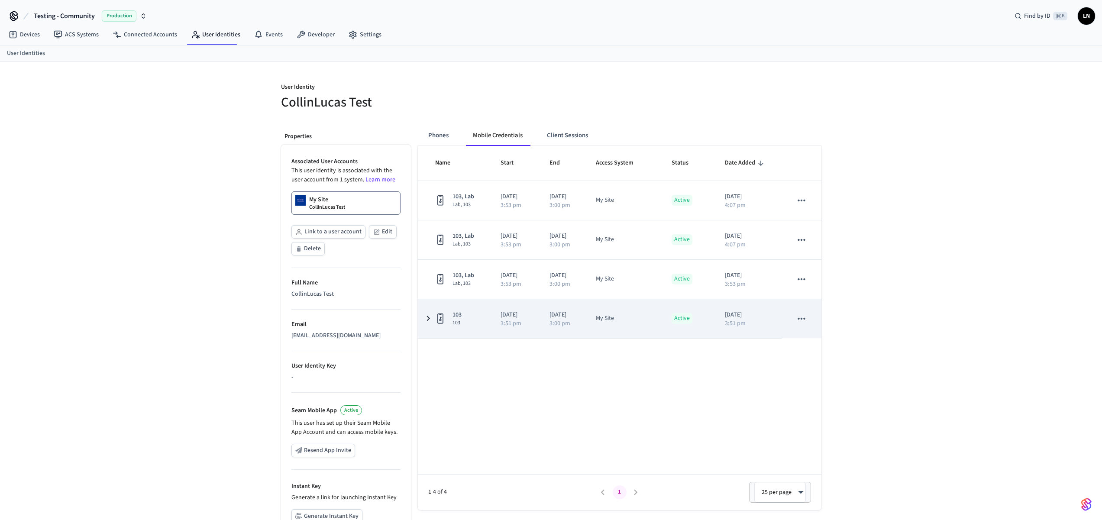
click at [493, 315] on td "2025/09/24 3:51 pm" at bounding box center [514, 318] width 49 height 39
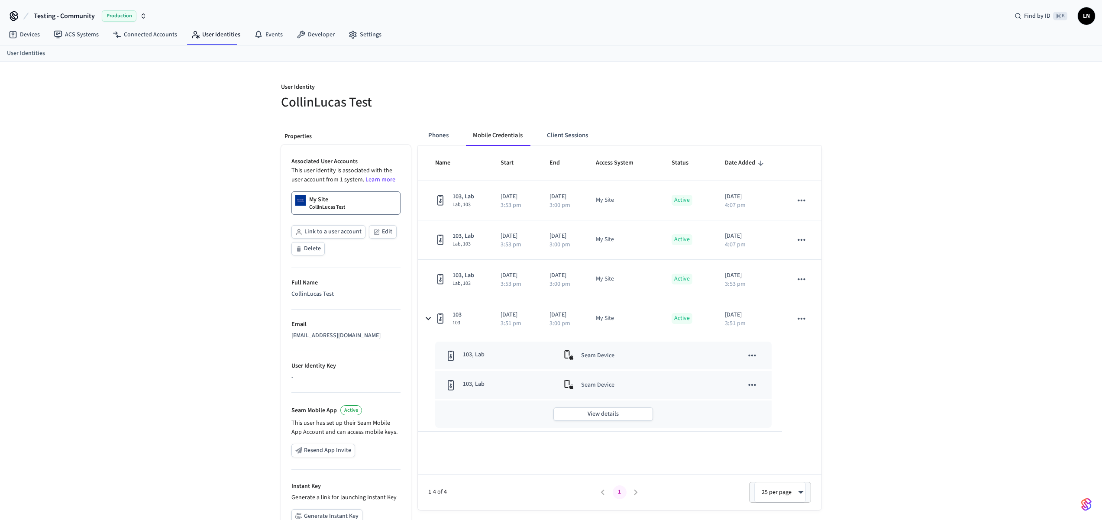
click at [953, 348] on div "User Identity CollinLucas Test Properties Associated User Accounts This user id…" at bounding box center [551, 326] width 1102 height 528
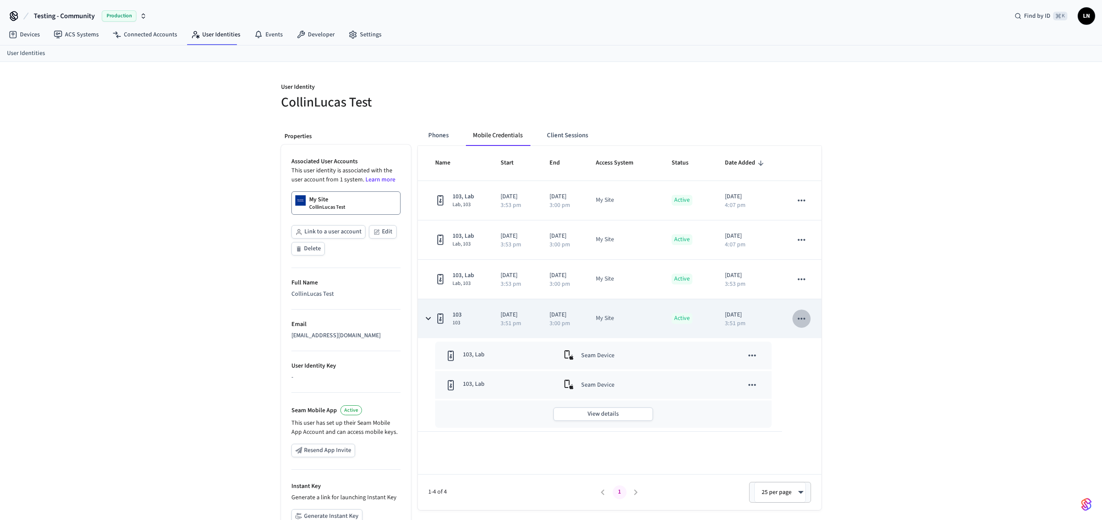
click at [808, 318] on button "sticky table" at bounding box center [802, 319] width 18 height 18
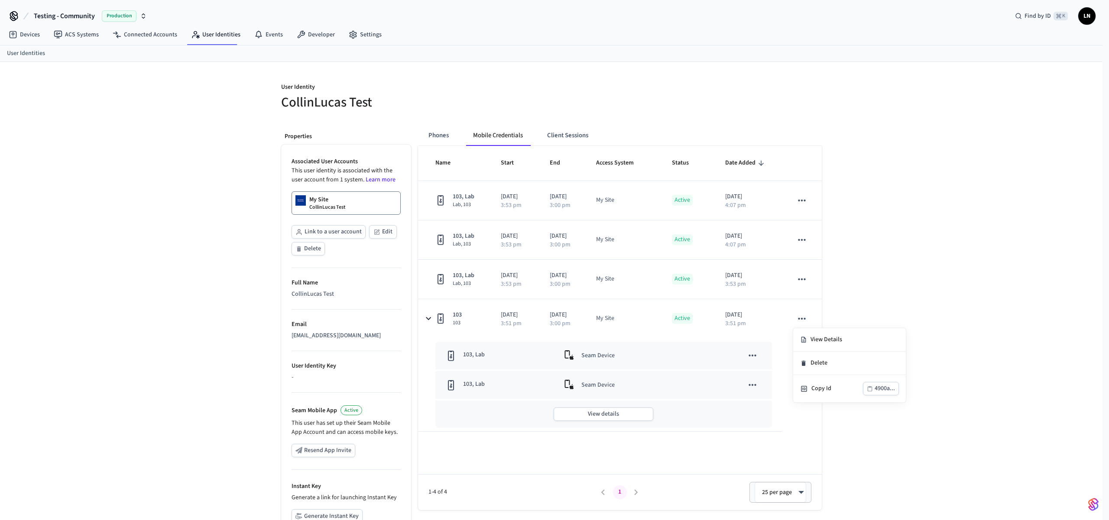
click at [926, 285] on div at bounding box center [554, 260] width 1109 height 520
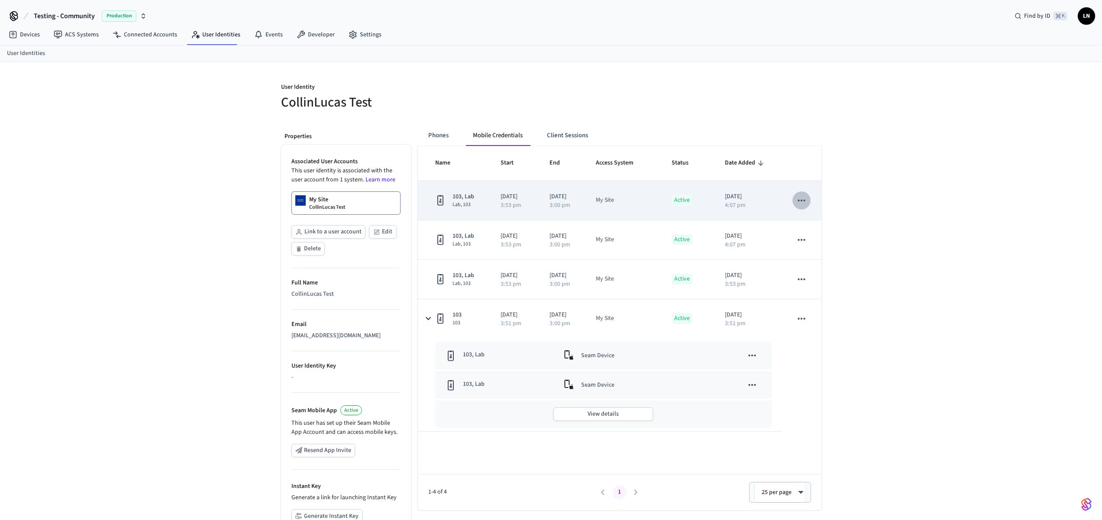
click at [801, 201] on icon "sticky table" at bounding box center [801, 200] width 11 height 11
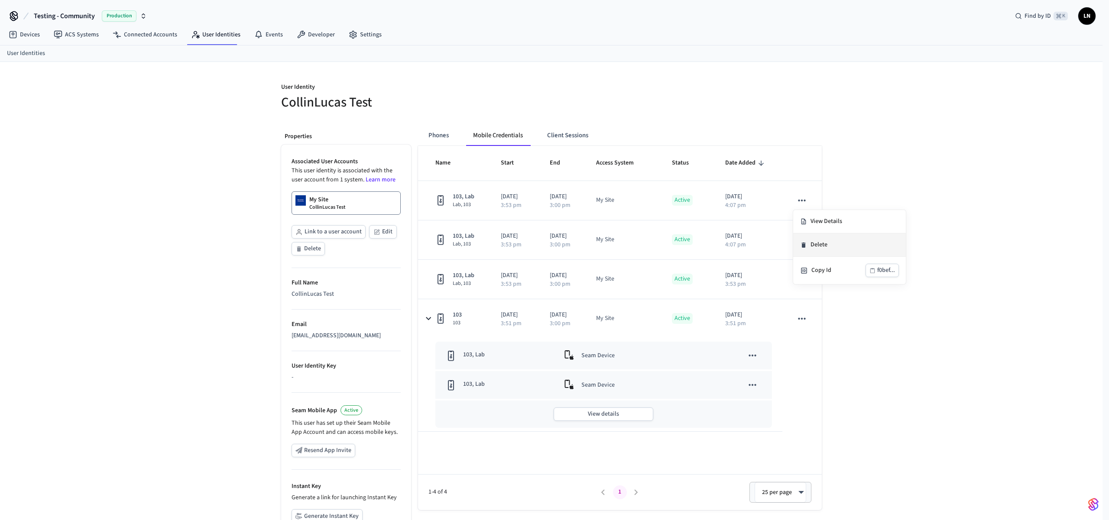
click at [825, 247] on li "Delete" at bounding box center [849, 244] width 113 height 23
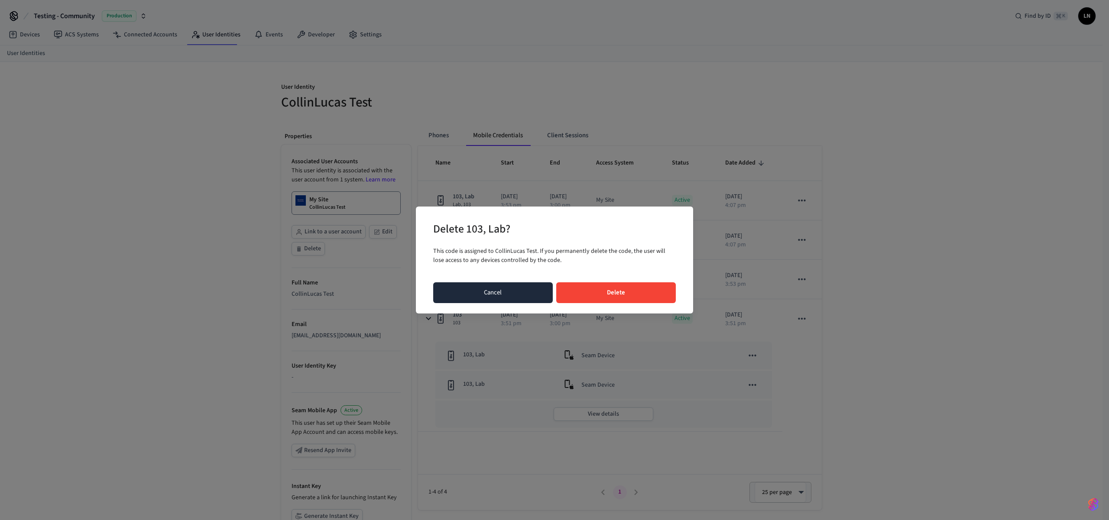
click at [501, 297] on button "Cancel" at bounding box center [493, 292] width 120 height 21
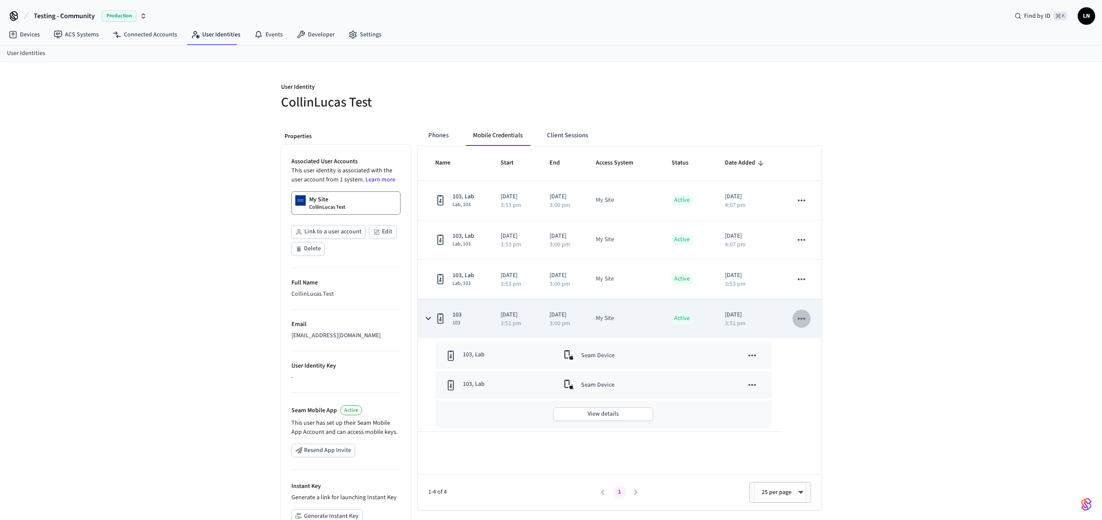
click at [805, 317] on icon "sticky table" at bounding box center [801, 318] width 11 height 11
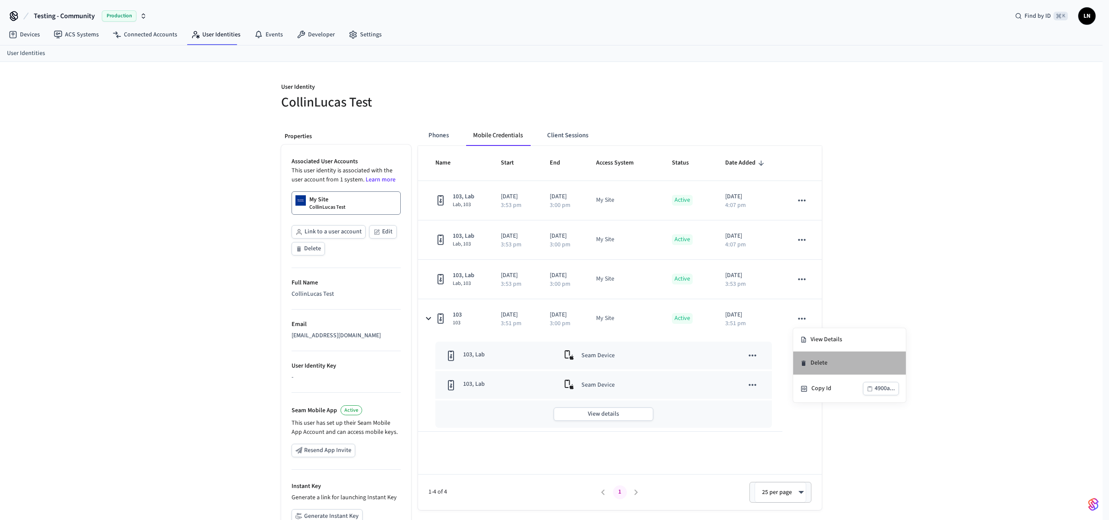
click at [825, 364] on li "Delete" at bounding box center [849, 363] width 113 height 23
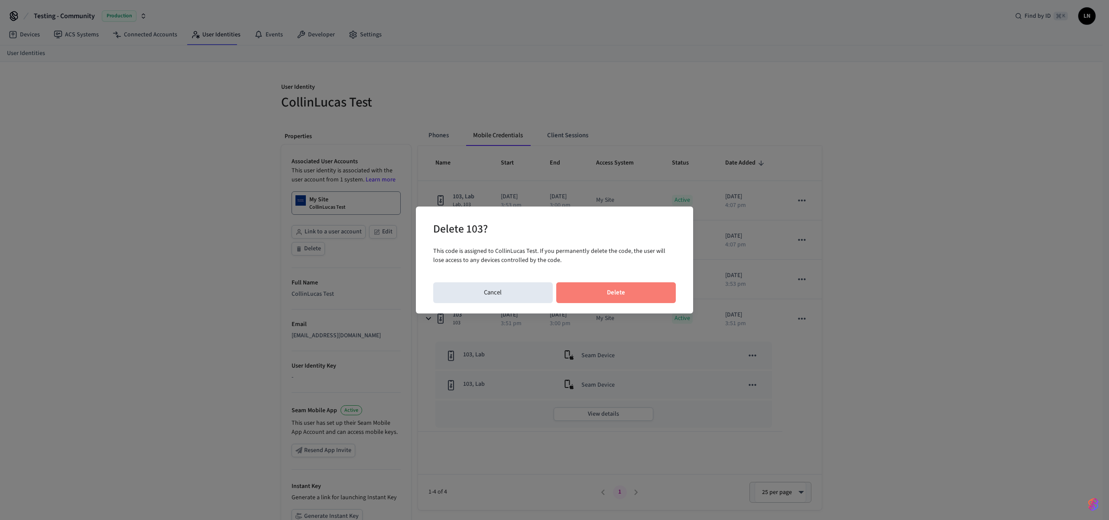
click at [613, 293] on button "Delete" at bounding box center [616, 292] width 120 height 21
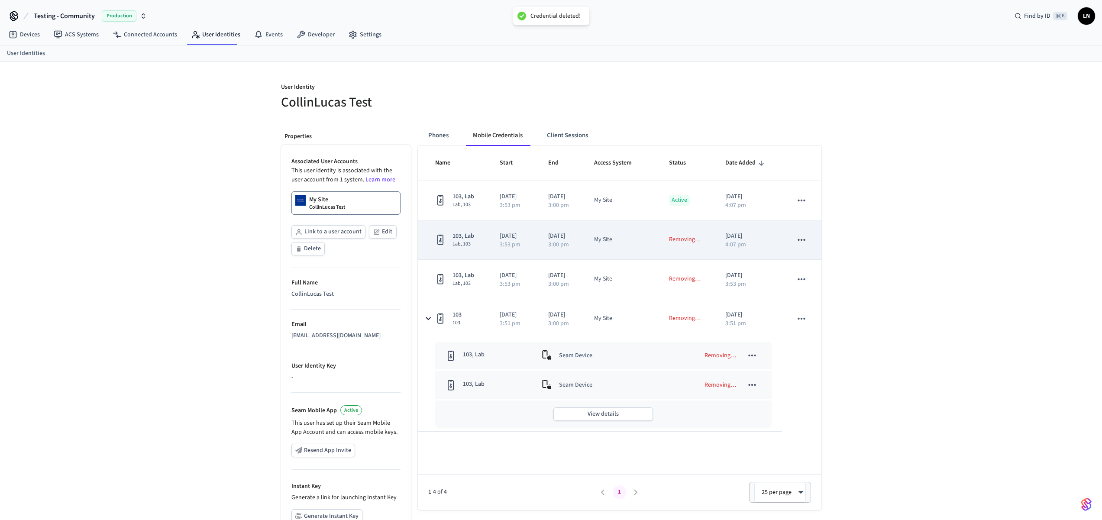
click at [803, 240] on icon "sticky table" at bounding box center [801, 239] width 11 height 11
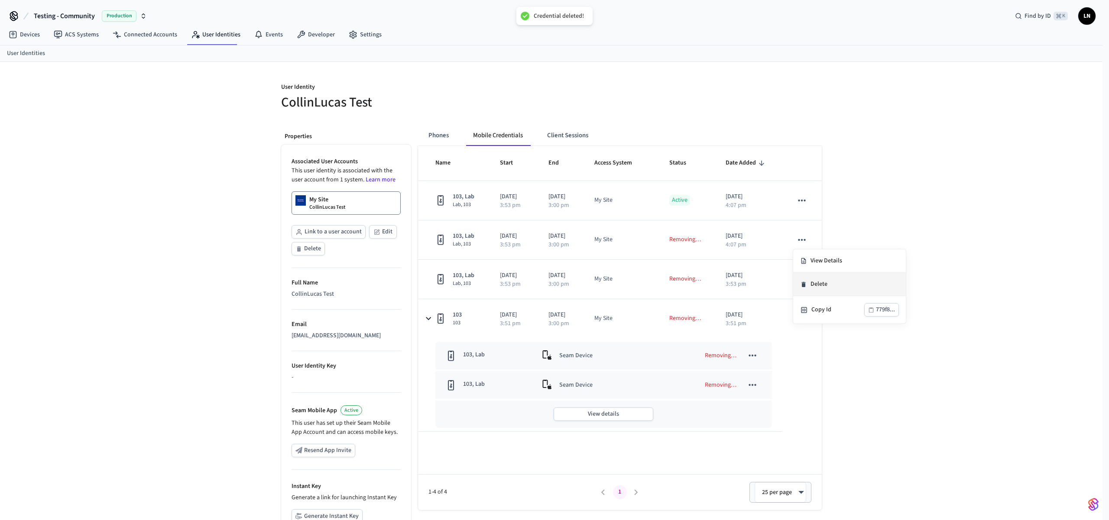
click at [808, 286] on li "Delete" at bounding box center [849, 284] width 113 height 23
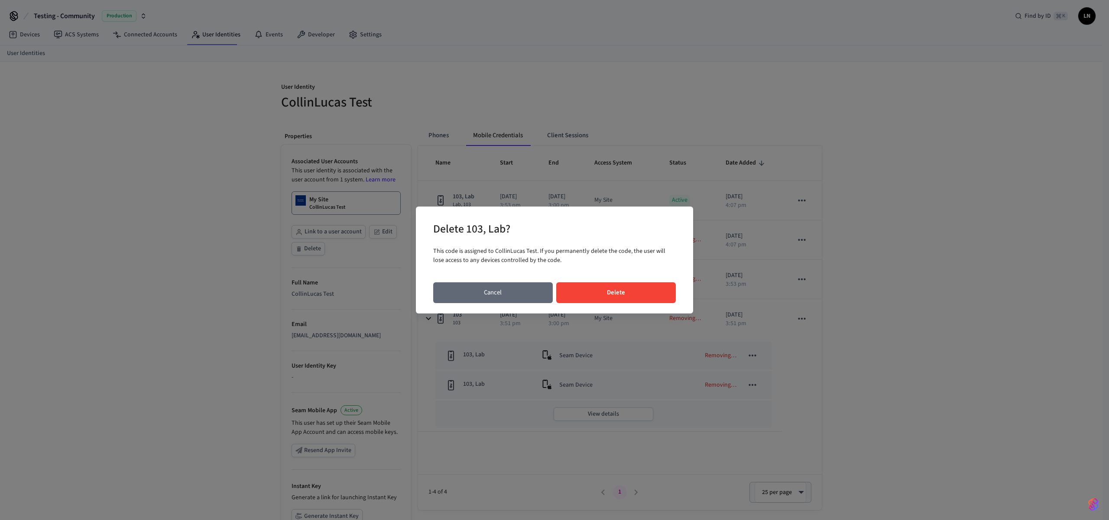
click at [490, 295] on button "Cancel" at bounding box center [493, 292] width 120 height 21
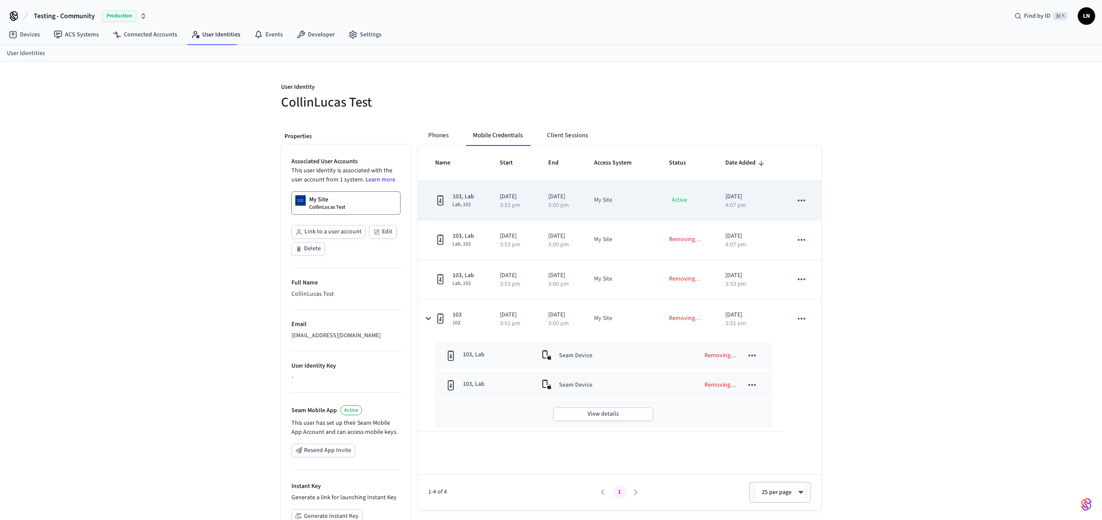
click at [804, 200] on icon "sticky table" at bounding box center [801, 200] width 7 height 2
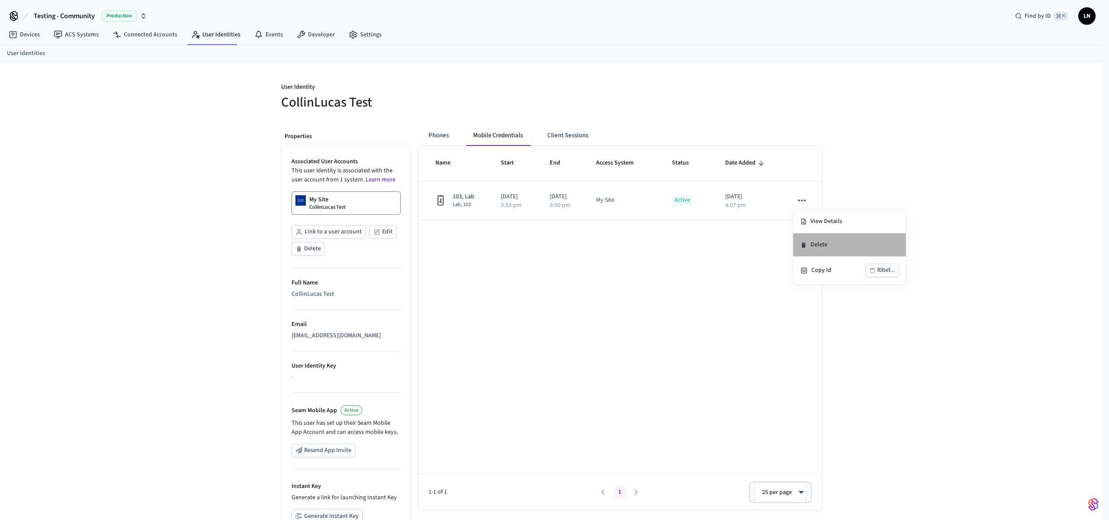
click at [811, 242] on li "Delete" at bounding box center [849, 244] width 113 height 23
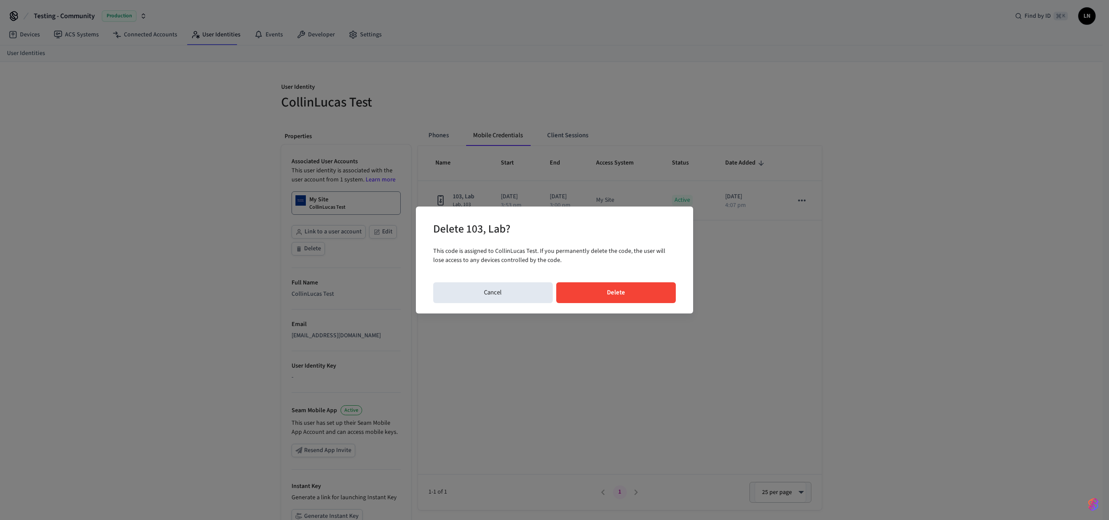
click at [591, 295] on button "Delete" at bounding box center [616, 292] width 120 height 21
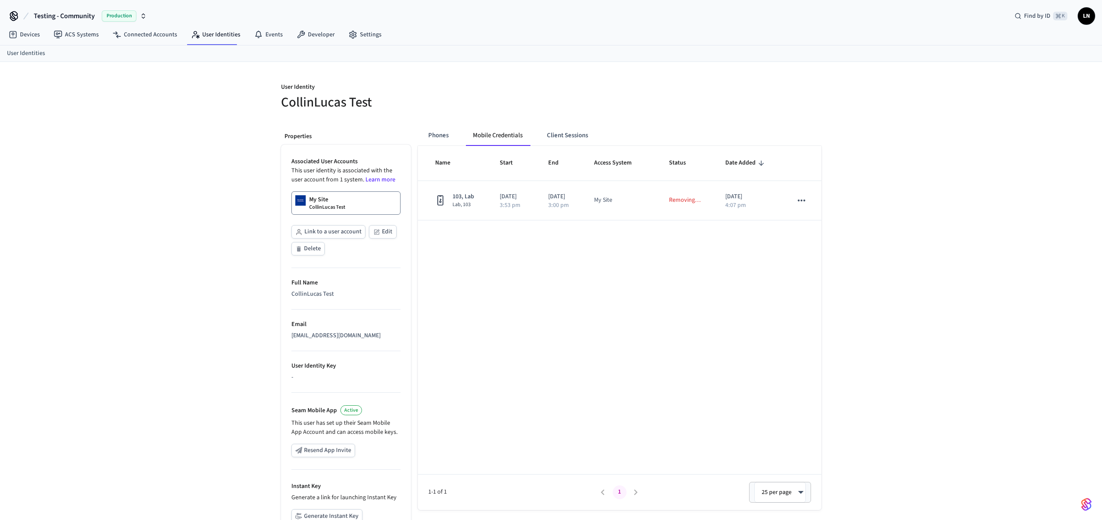
click at [926, 217] on div "User Identity CollinLucas Test Properties Associated User Accounts This user id…" at bounding box center [551, 326] width 1102 height 528
click at [122, 36] on link "Connected Accounts" at bounding box center [145, 35] width 78 height 16
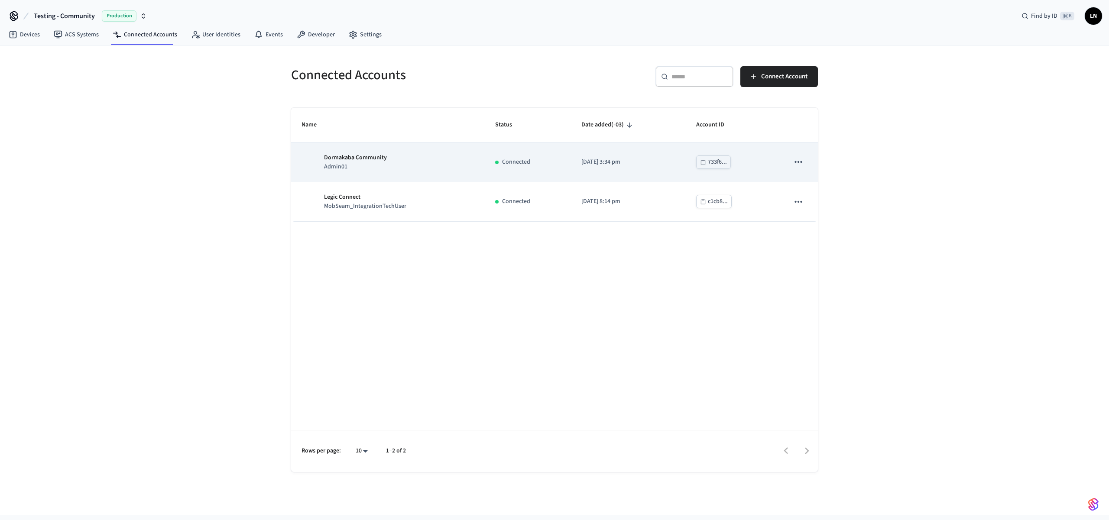
click at [721, 164] on div "733f6..." at bounding box center [717, 162] width 19 height 11
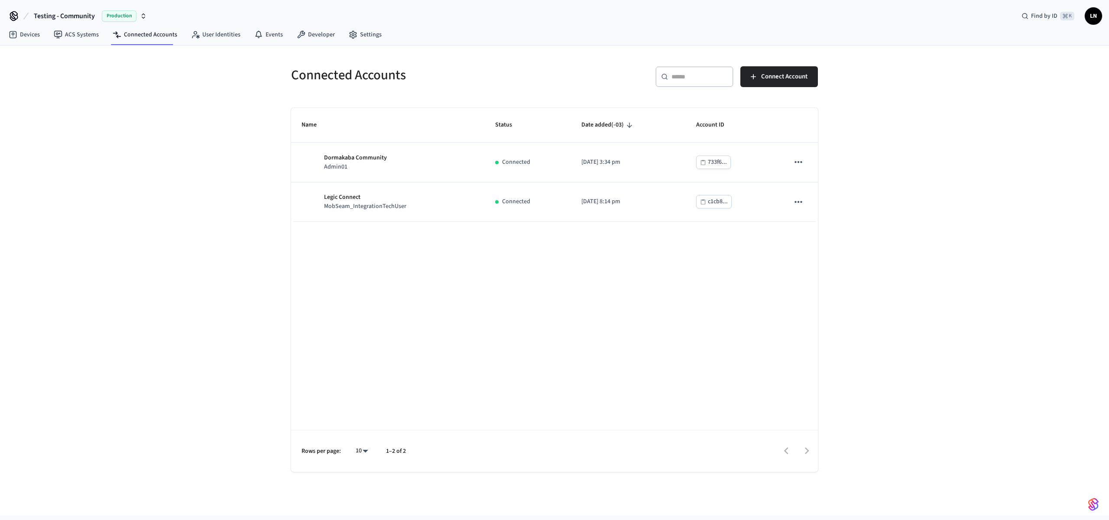
click at [74, 15] on span "Testing - Community" at bounding box center [64, 16] width 61 height 10
click at [92, 22] on button "Testing - Community Production" at bounding box center [90, 16] width 118 height 18
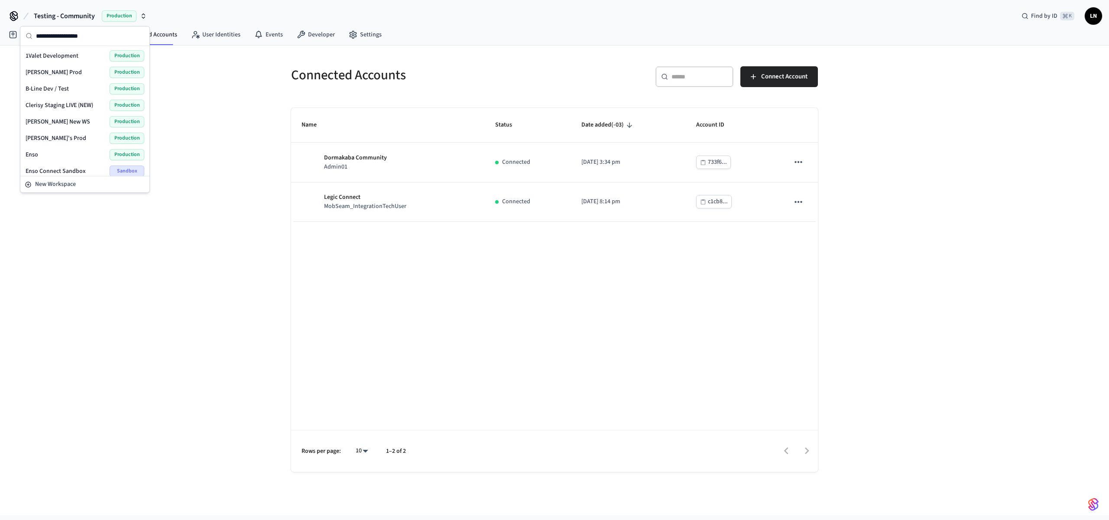
click at [971, 145] on div "Connected Accounts ​ ​ Connect Account Name Status Date added (-03) Account ID …" at bounding box center [554, 280] width 1109 height 470
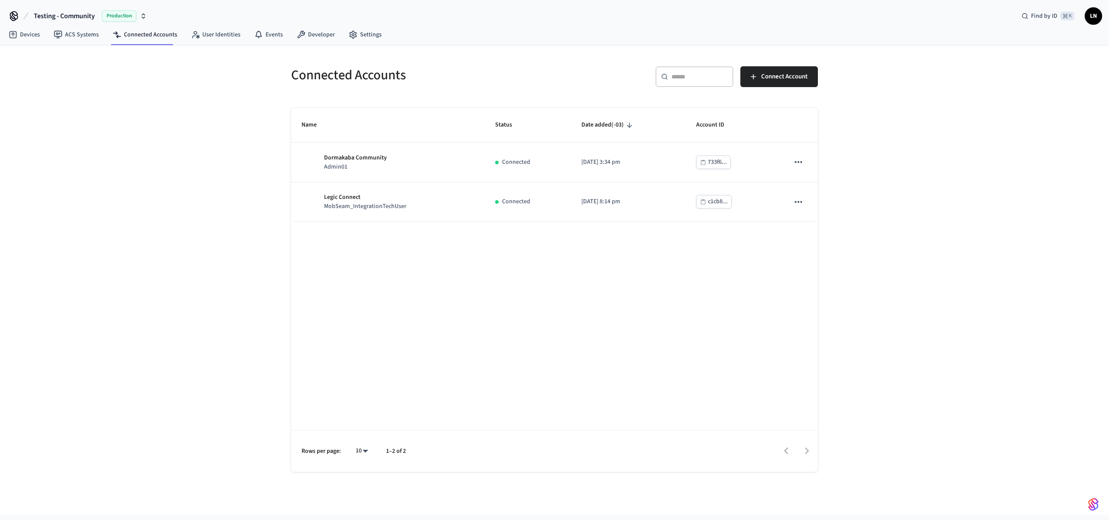
click at [1099, 19] on span "LN" at bounding box center [1094, 16] width 16 height 16
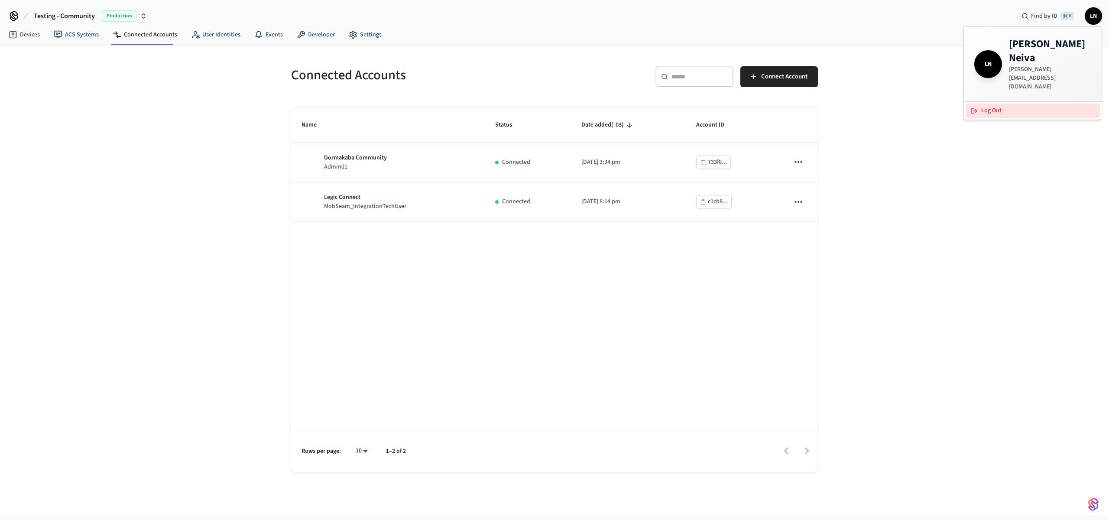
click at [1024, 104] on button "Log Out" at bounding box center [1033, 111] width 134 height 14
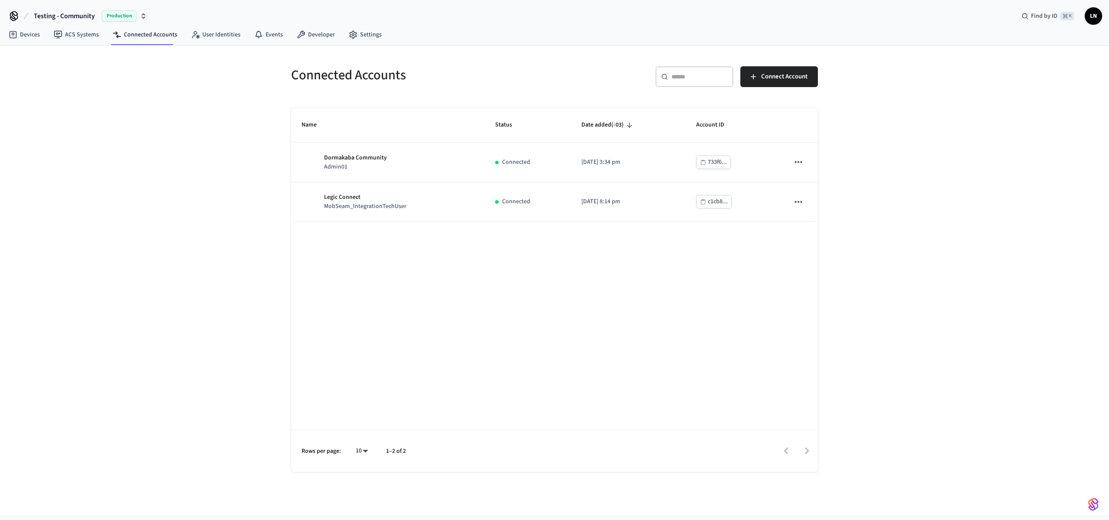
click at [55, 14] on span "Testing - Community" at bounding box center [64, 16] width 61 height 10
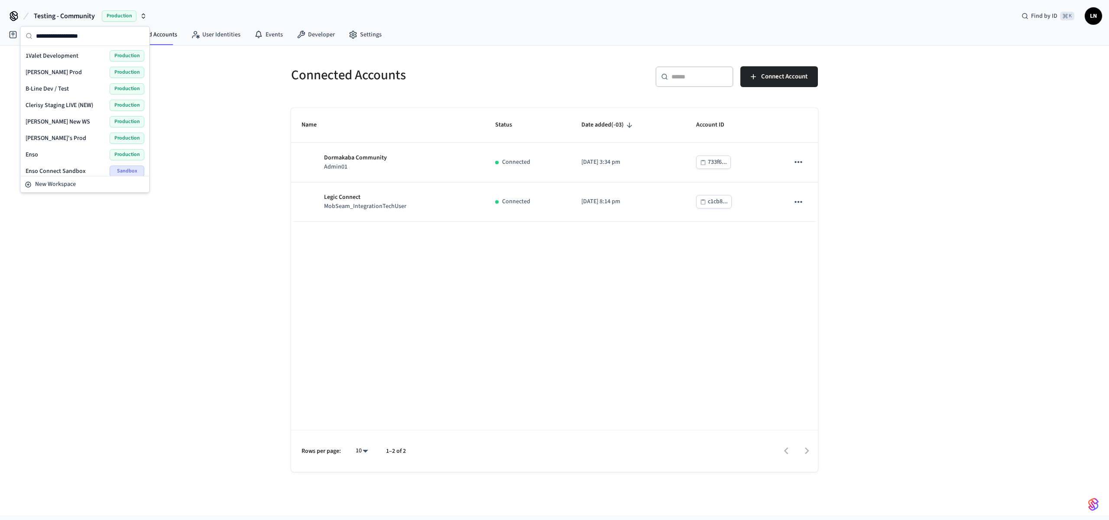
click at [260, 132] on div "Connected Accounts ​ ​ Connect Account Name Status Date added (-03) Account ID …" at bounding box center [554, 280] width 1109 height 470
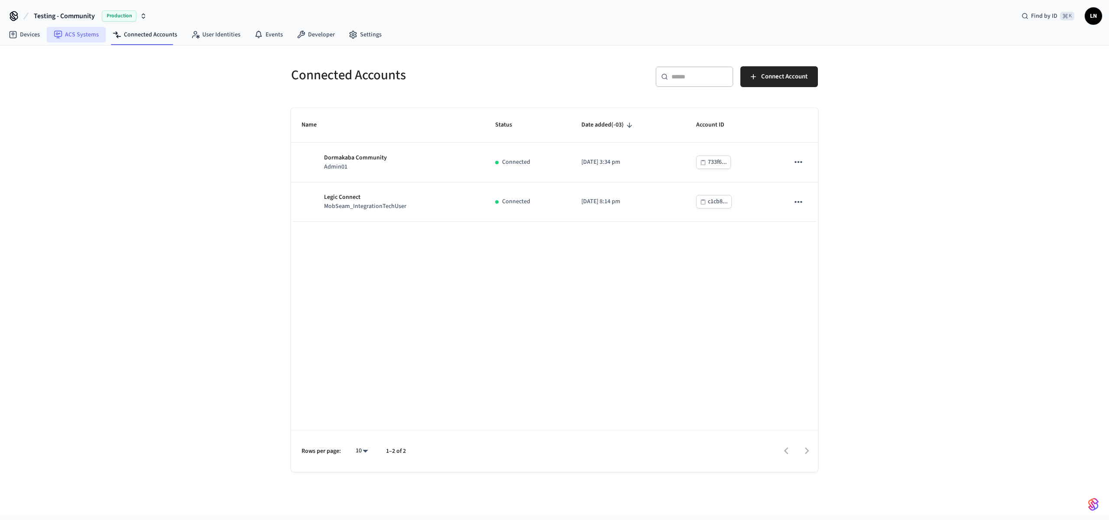
click at [71, 40] on link "ACS Systems" at bounding box center [76, 35] width 59 height 16
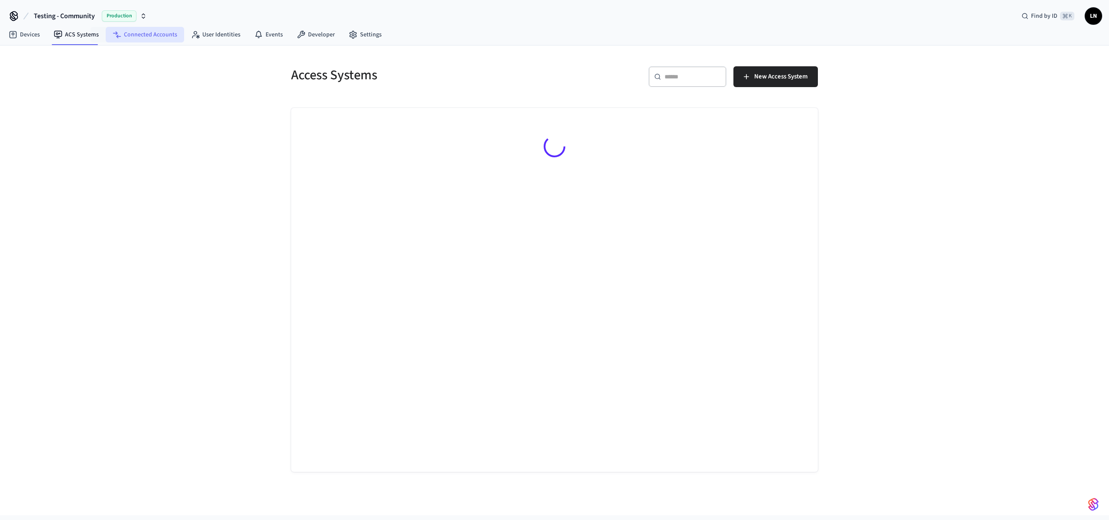
click at [136, 34] on link "Connected Accounts" at bounding box center [145, 35] width 78 height 16
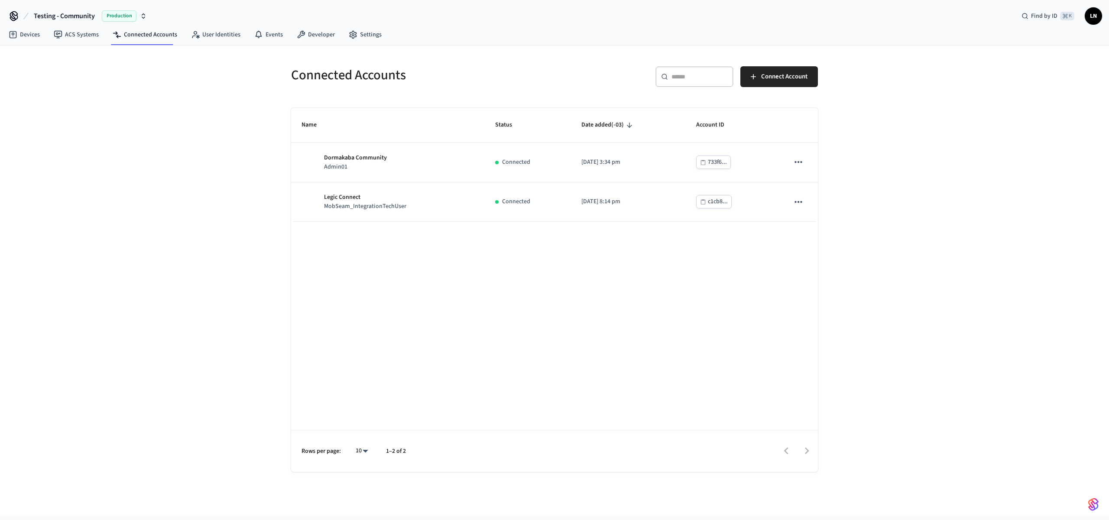
click at [948, 78] on div "Connected Accounts ​ ​ Connect Account Name Status Date added (-03) Account ID …" at bounding box center [554, 280] width 1109 height 470
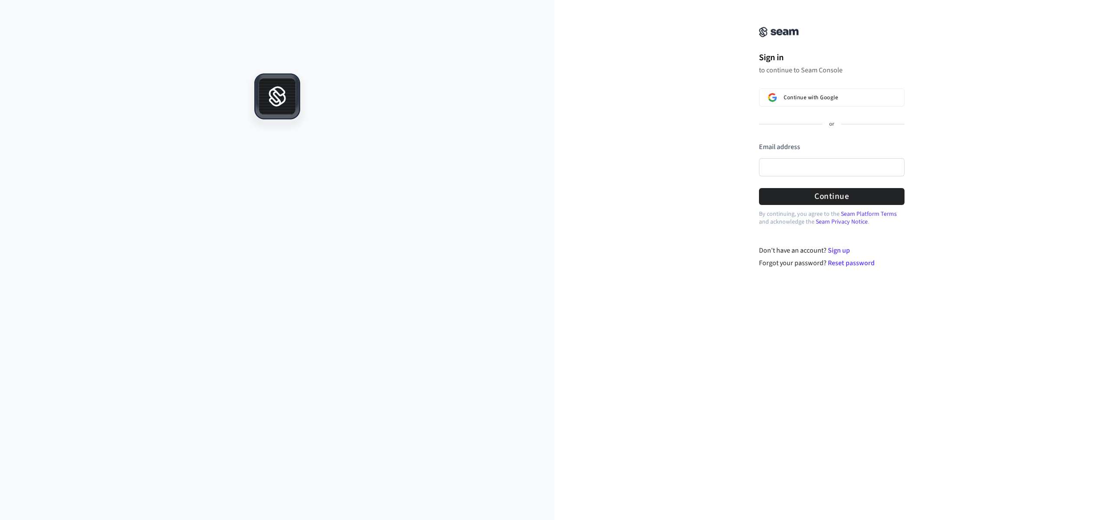
click at [723, 118] on div "Sign in to continue to Seam Console Continue with Google or Email address Passw…" at bounding box center [831, 139] width 554 height 258
click at [798, 100] on span "Continue with Google" at bounding box center [811, 97] width 54 height 7
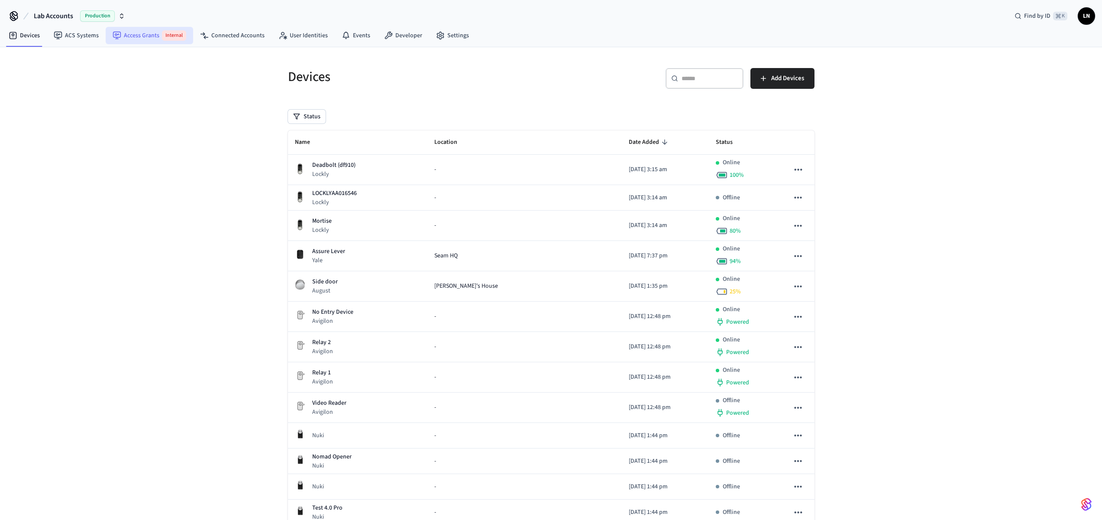
click at [139, 36] on link "Access Grants Internal" at bounding box center [150, 35] width 88 height 17
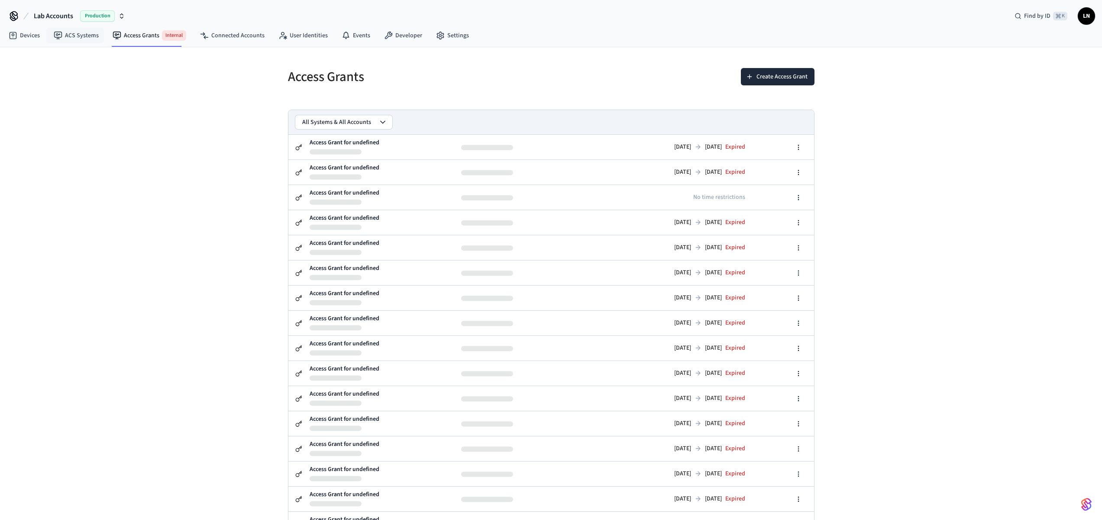
click at [83, 19] on span "Production" at bounding box center [97, 15] width 35 height 11
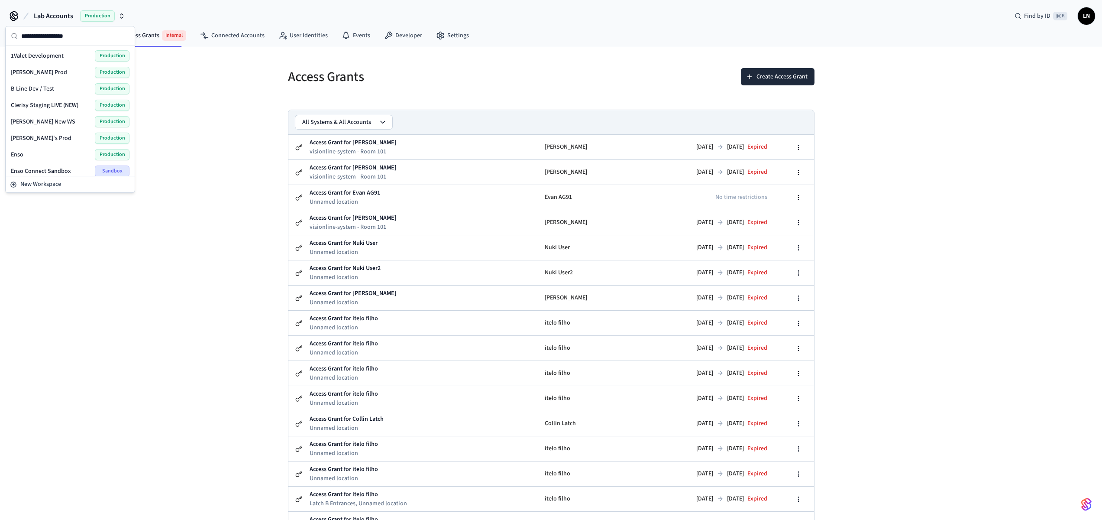
click at [57, 42] on input "text" at bounding box center [75, 35] width 108 height 19
click at [42, 130] on span "Testing - Community" at bounding box center [38, 130] width 55 height 9
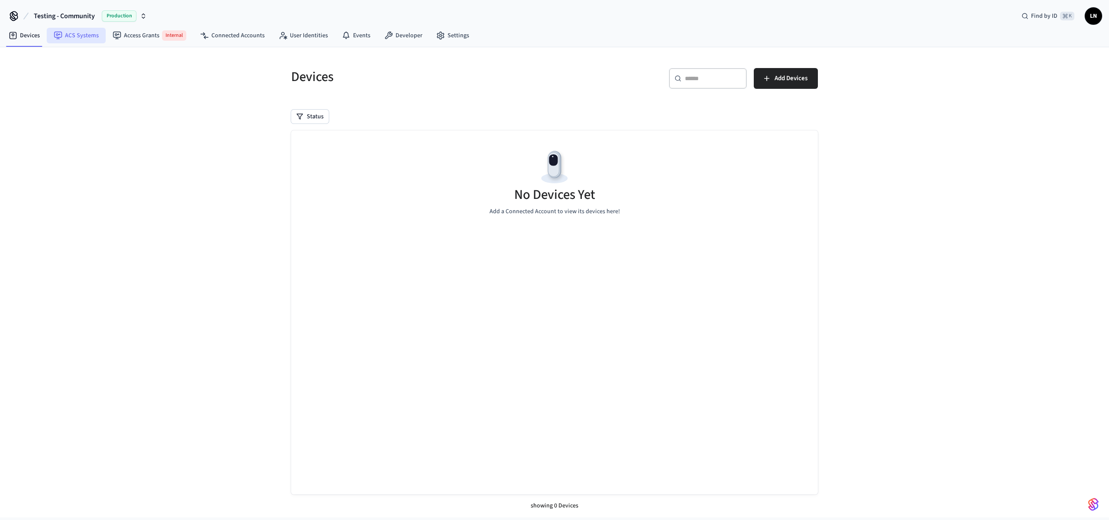
click at [87, 30] on link "ACS Systems" at bounding box center [76, 36] width 59 height 16
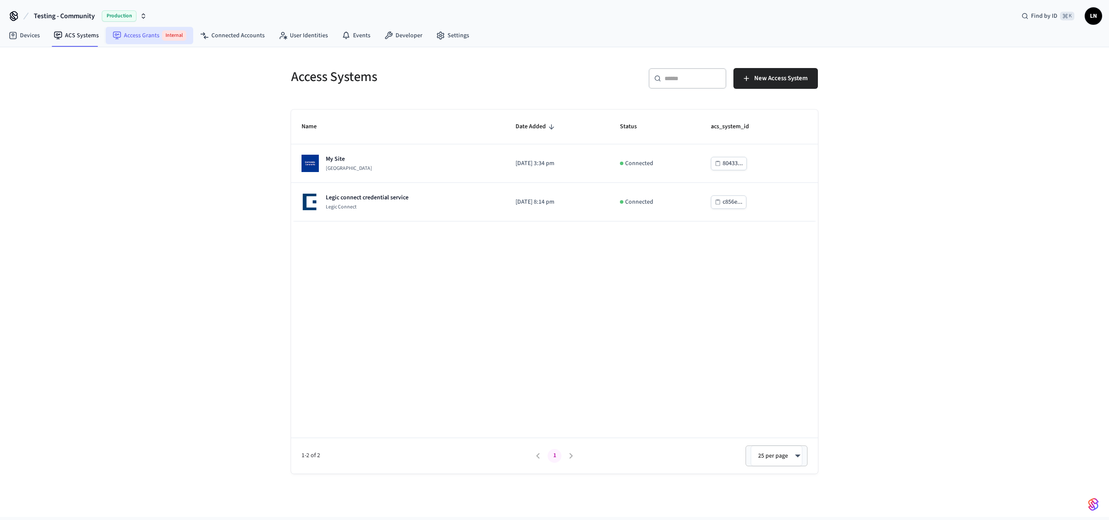
click at [146, 36] on link "Access Grants Internal" at bounding box center [150, 35] width 88 height 17
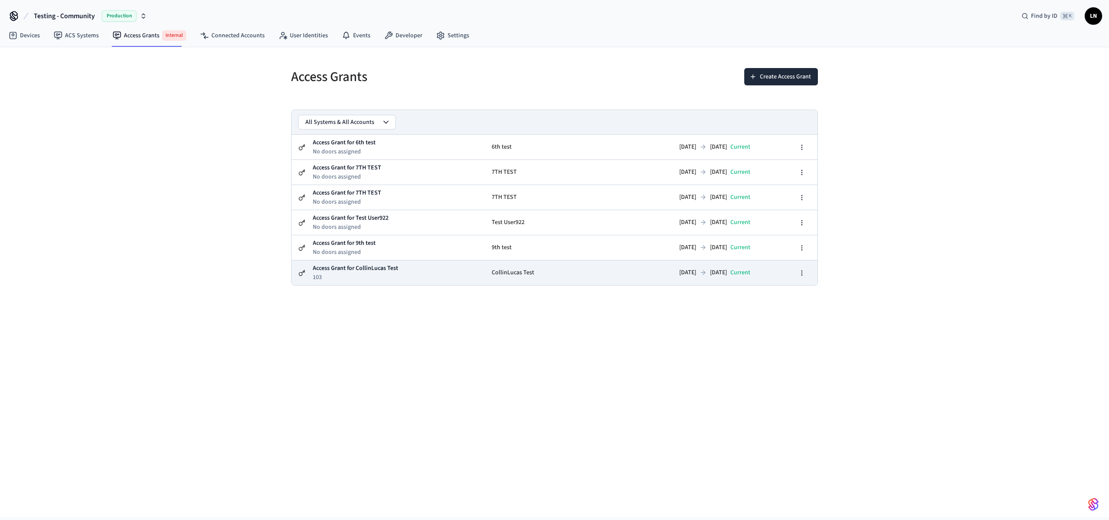
click at [515, 279] on td "CollinLucas Test" at bounding box center [539, 272] width 109 height 25
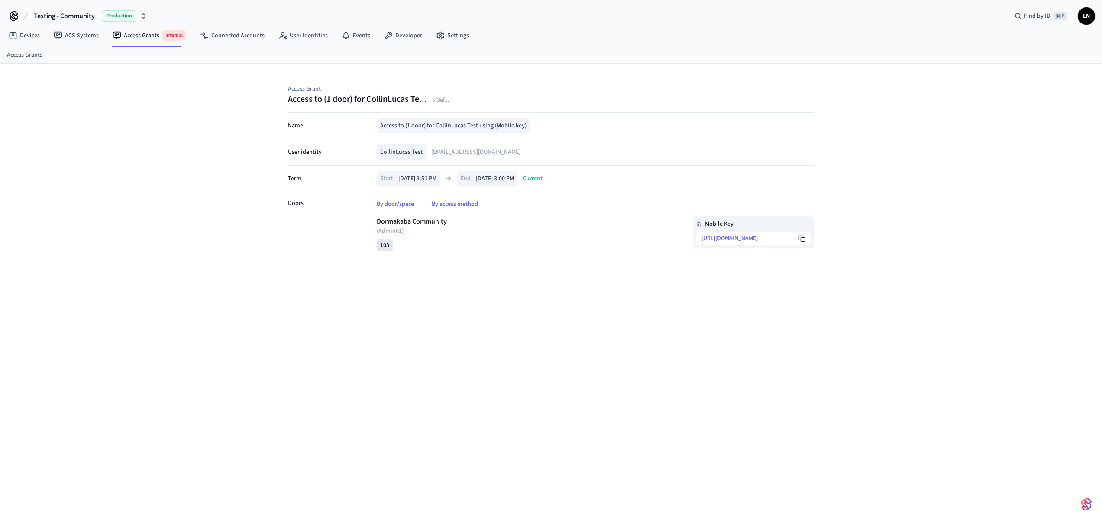
click at [470, 121] on p "Access to (1 door) for CollinLucas Test using (Mobile key)" at bounding box center [453, 125] width 146 height 9
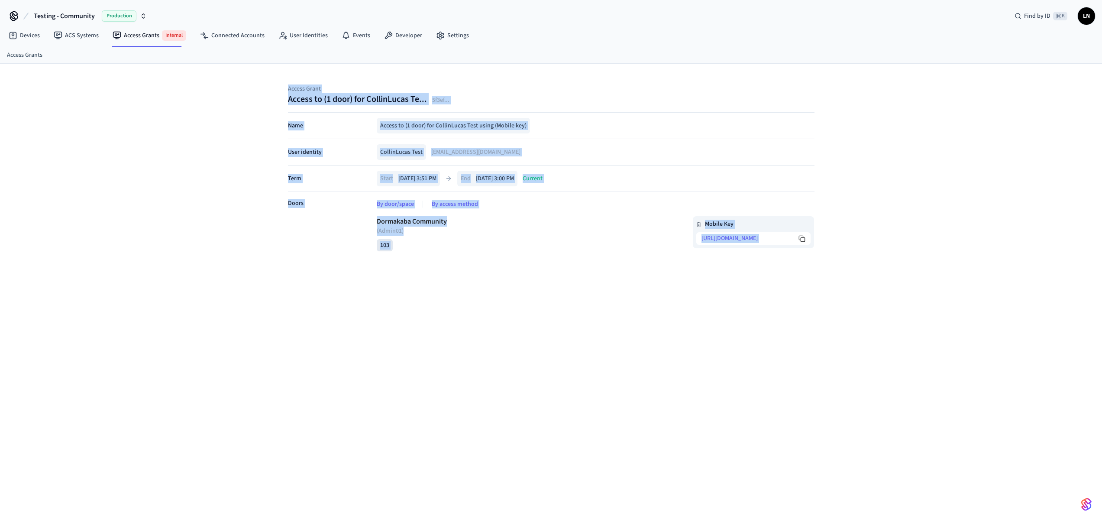
drag, startPoint x: 917, startPoint y: 305, endPoint x: 152, endPoint y: 90, distance: 794.6
click at [152, 90] on div "Access Grant Access to (1 door) for CollinLucas Te... 5f3ef ... Name Access to …" at bounding box center [551, 299] width 1102 height 470
click at [783, 333] on div "Access Grant Access to (1 door) for CollinLucas Te... 5f3ef ... Name Access to …" at bounding box center [551, 299] width 1102 height 470
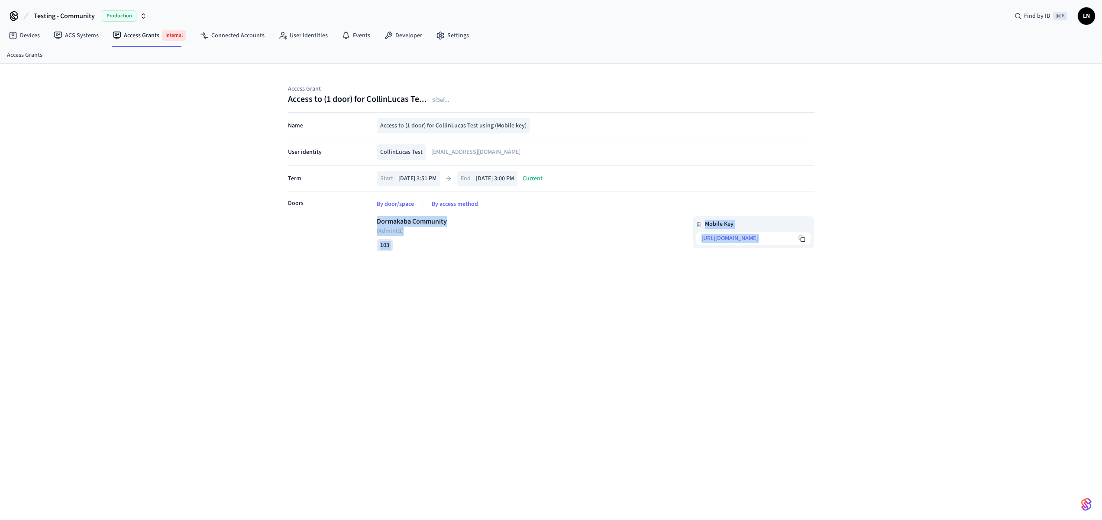
drag, startPoint x: 884, startPoint y: 262, endPoint x: 524, endPoint y: 203, distance: 364.8
click at [524, 203] on div "Access Grant Access to (1 door) for CollinLucas Te... 5f3ef ... Name Access to …" at bounding box center [551, 299] width 1102 height 470
click at [521, 324] on div "Access Grant Access to (1 door) for CollinLucas Te... 5f3ef ... Name Access to …" at bounding box center [551, 299] width 1102 height 470
click at [747, 334] on div "Access Grant Access to (1 door) for CollinLucas Te... 5f3ef ... Name Access to …" at bounding box center [551, 299] width 1102 height 470
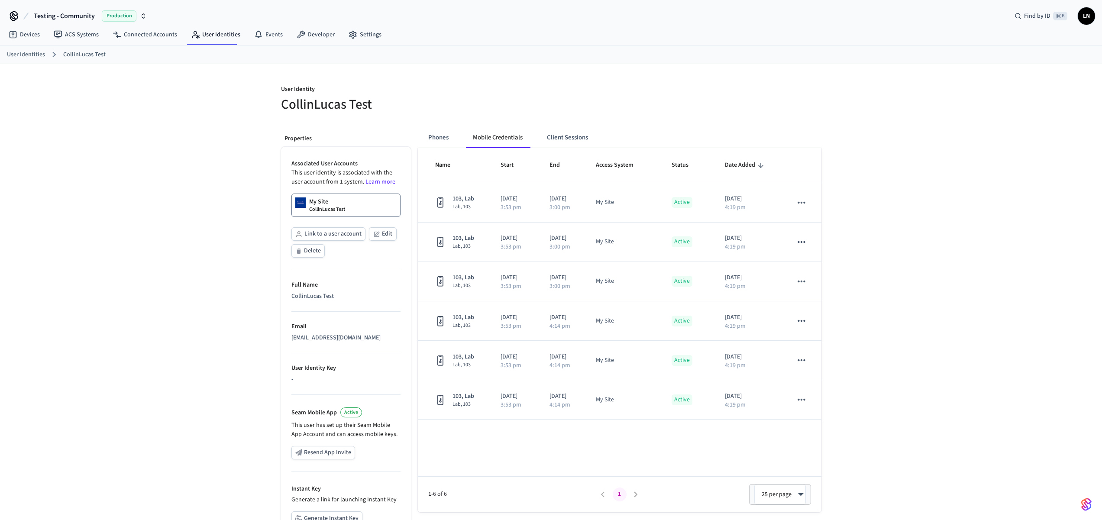
click at [501, 137] on button "Mobile Credentials" at bounding box center [498, 137] width 64 height 21
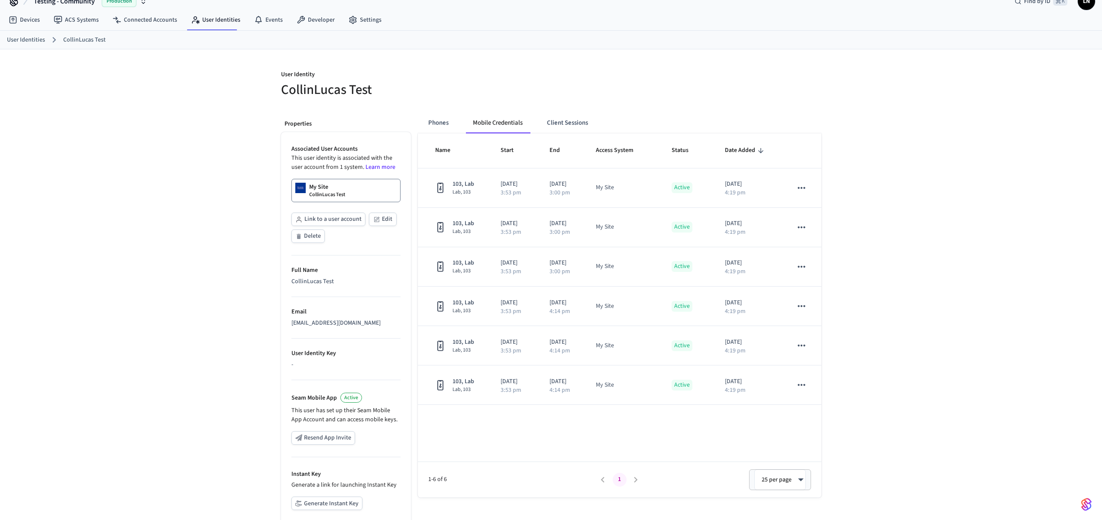
scroll to position [15, 0]
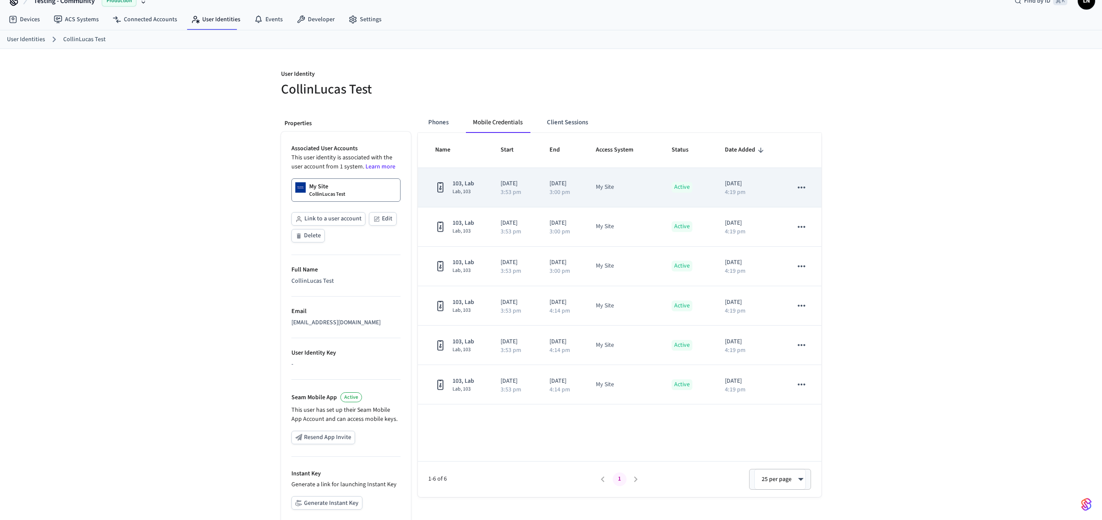
click at [801, 184] on icon "sticky table" at bounding box center [801, 187] width 11 height 11
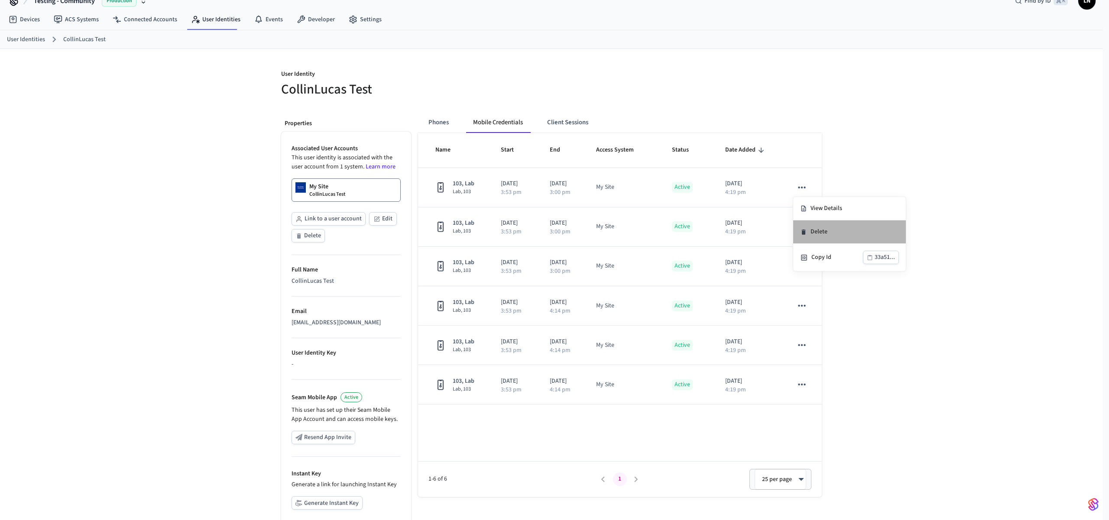
click at [827, 237] on li "Delete" at bounding box center [849, 231] width 113 height 23
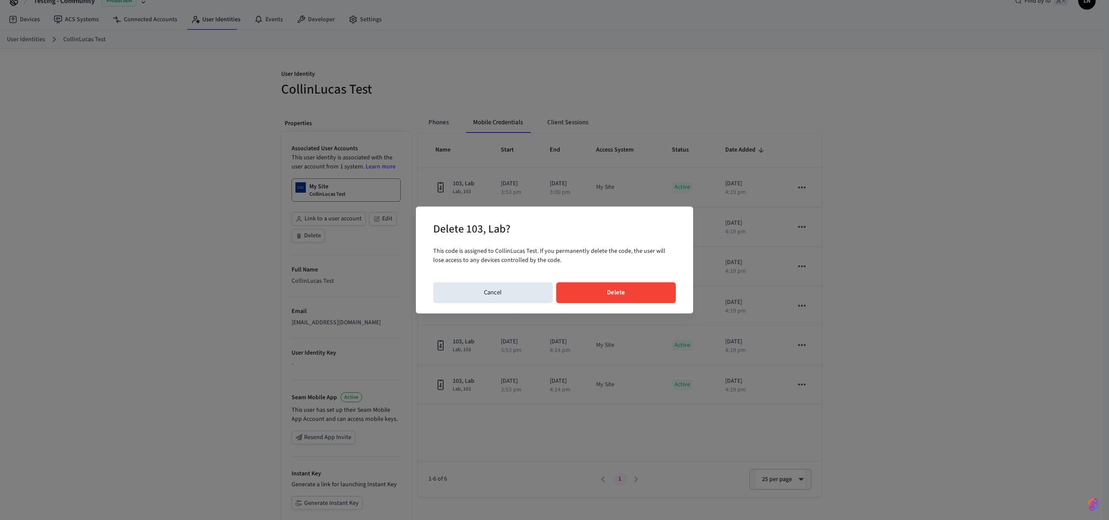
click at [650, 288] on button "Delete" at bounding box center [616, 292] width 120 height 21
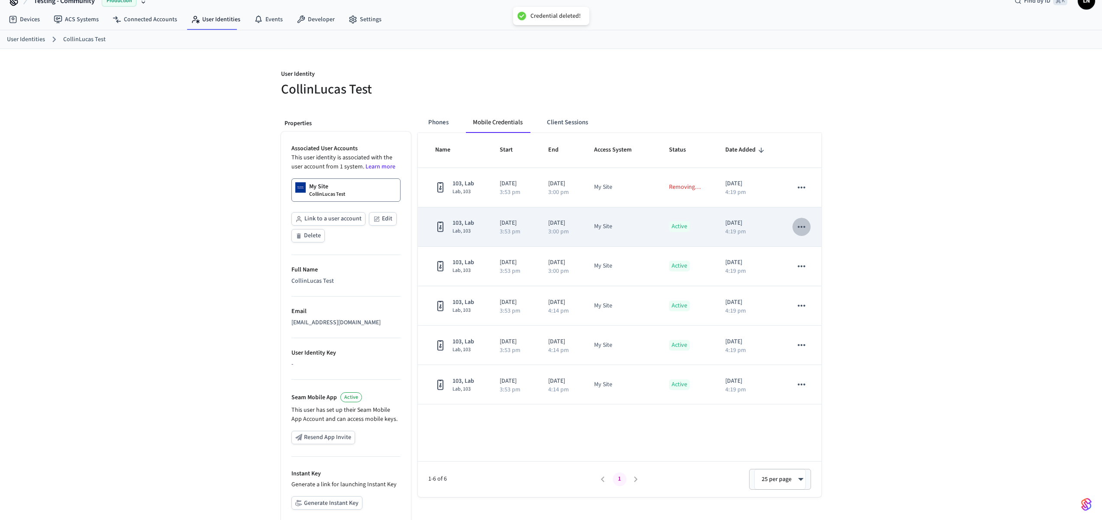
click at [804, 222] on icon "sticky table" at bounding box center [801, 226] width 11 height 11
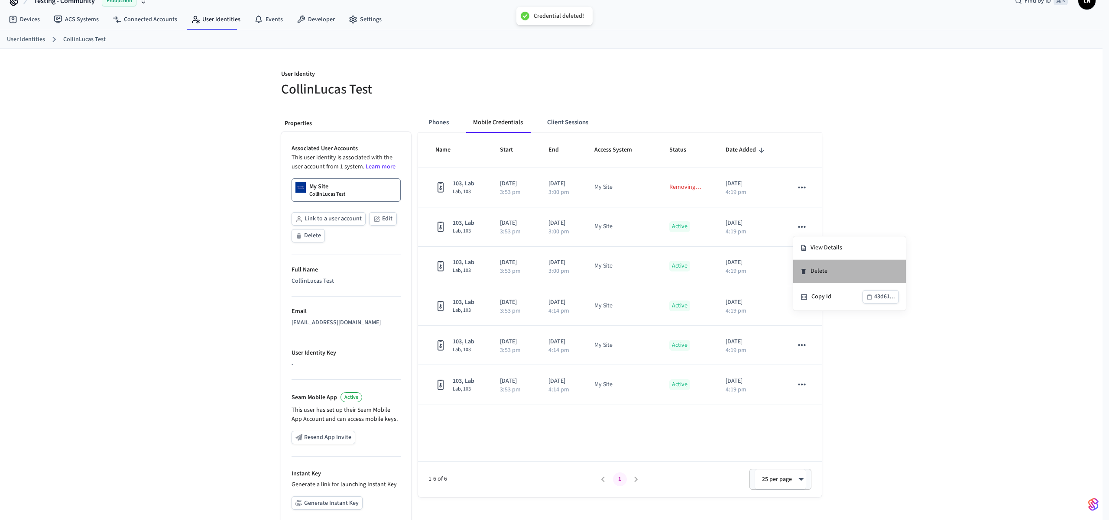
click at [804, 269] on icon at bounding box center [803, 271] width 4 height 5
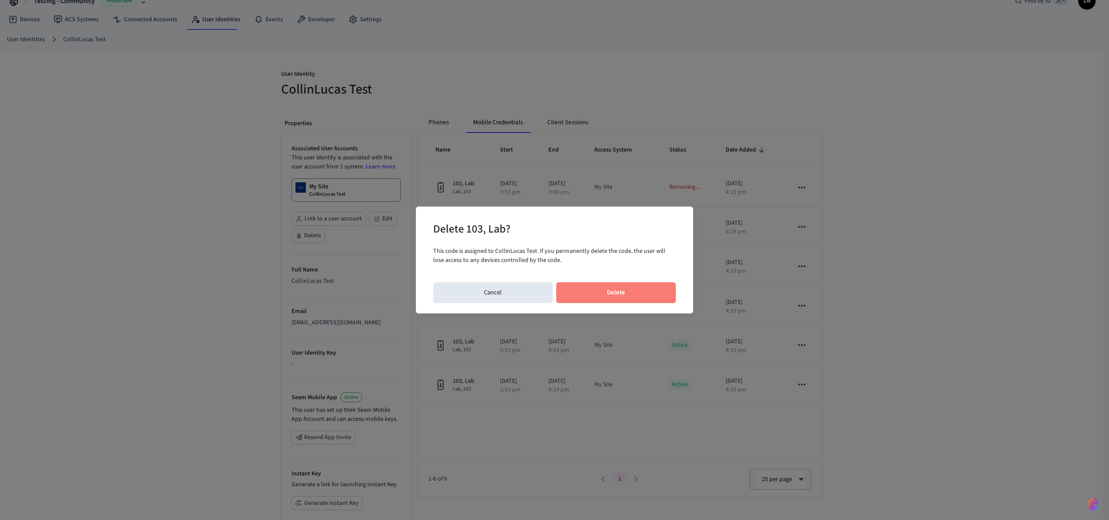
click at [622, 287] on button "Delete" at bounding box center [616, 292] width 120 height 21
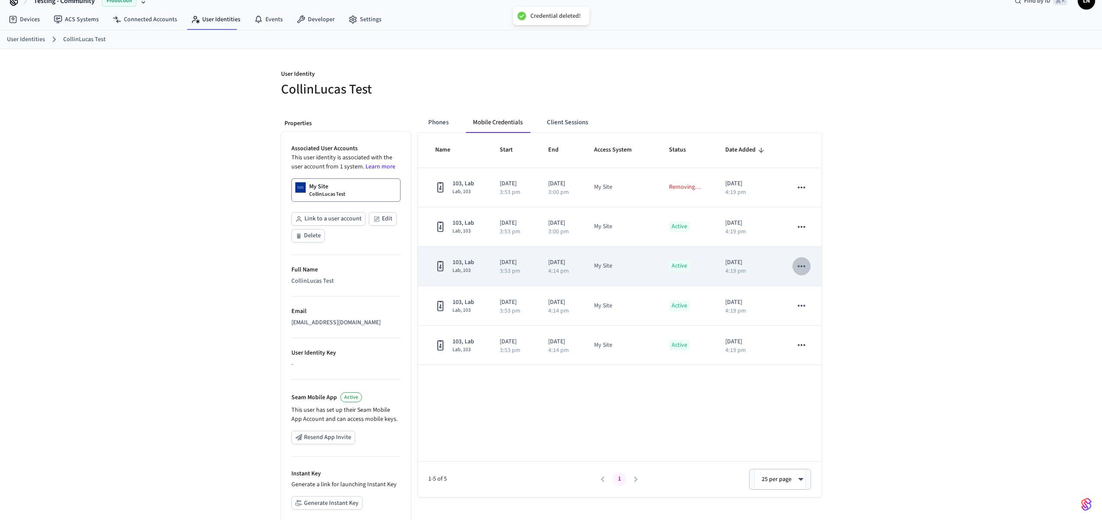
click at [803, 268] on icon "sticky table" at bounding box center [801, 266] width 11 height 11
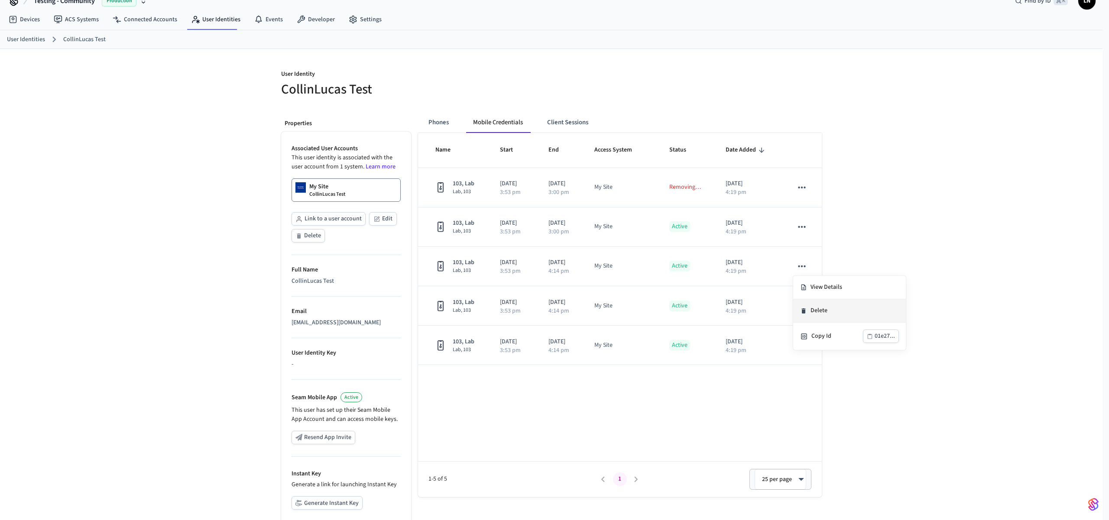
click at [813, 305] on li "Delete" at bounding box center [849, 310] width 113 height 23
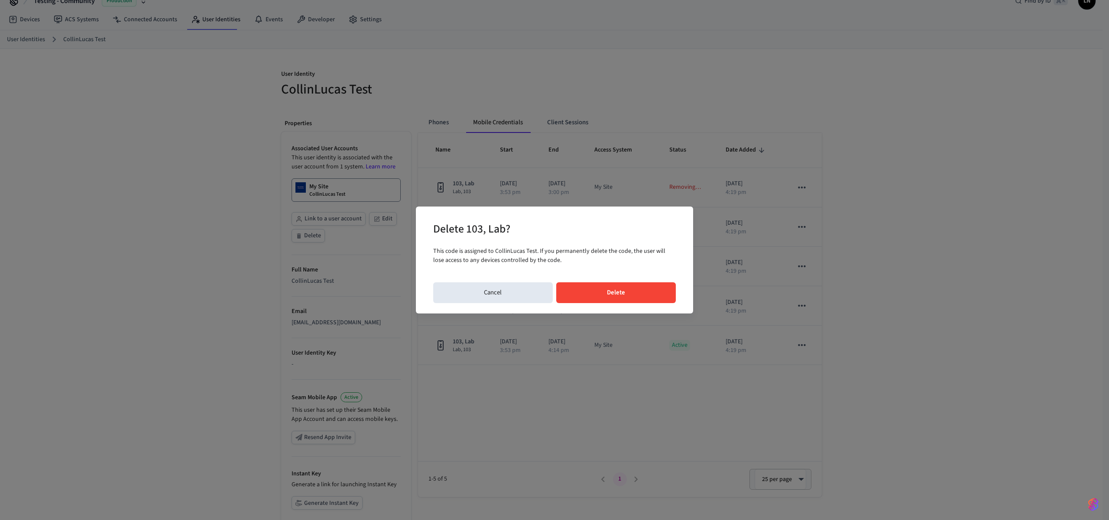
click at [649, 295] on button "Delete" at bounding box center [616, 292] width 120 height 21
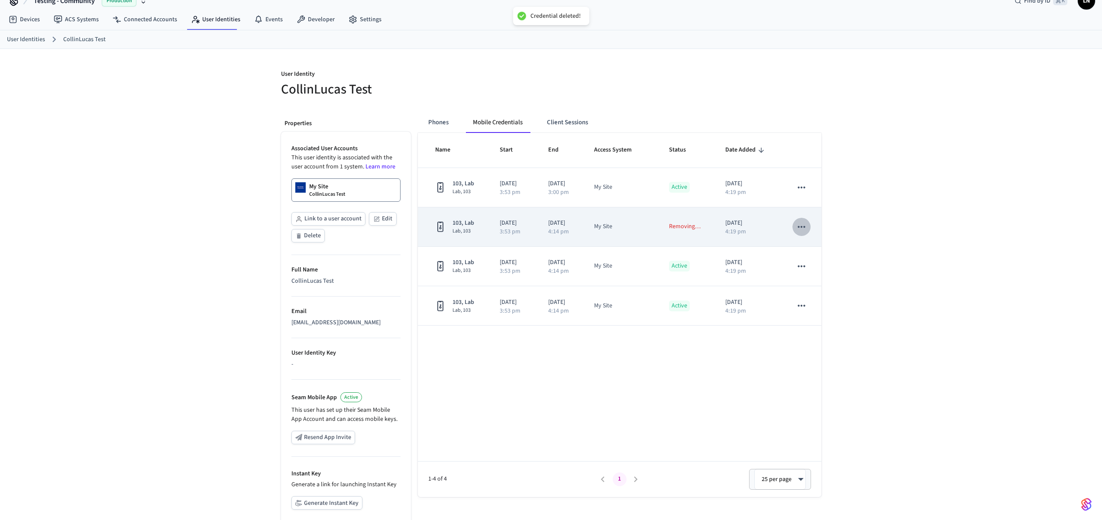
click at [804, 231] on icon "sticky table" at bounding box center [801, 226] width 11 height 11
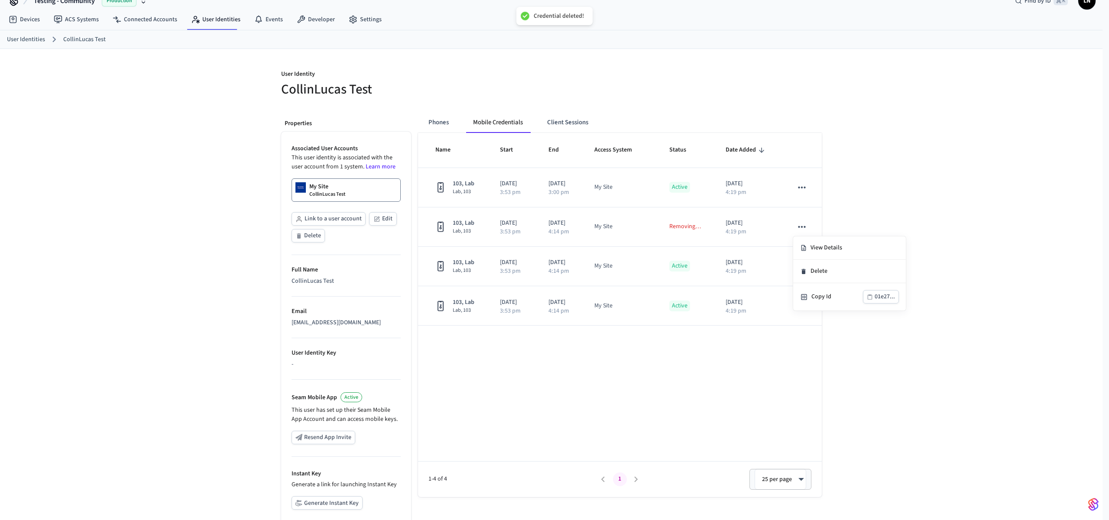
click at [786, 175] on div at bounding box center [554, 260] width 1109 height 520
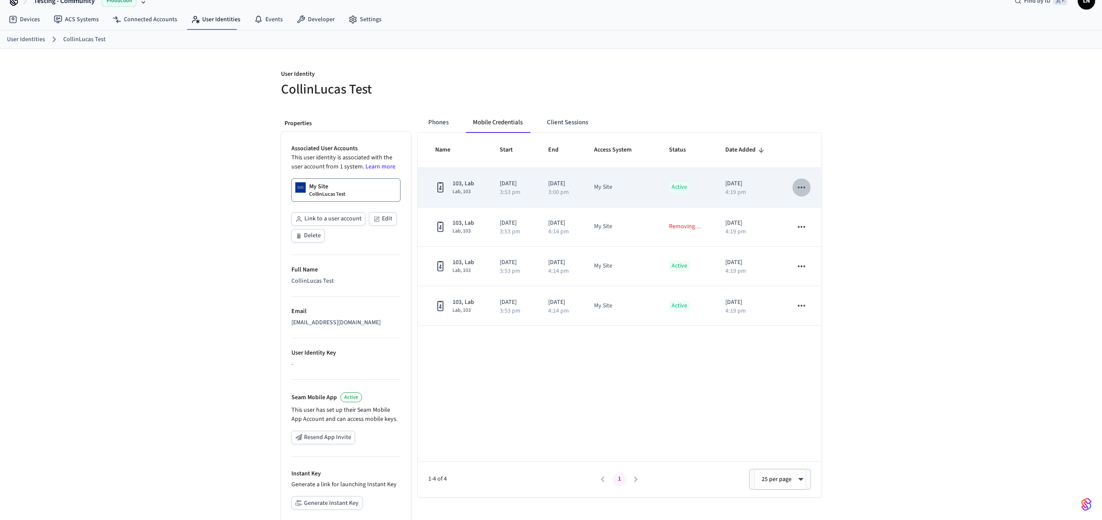
click at [803, 184] on icon "sticky table" at bounding box center [801, 187] width 11 height 11
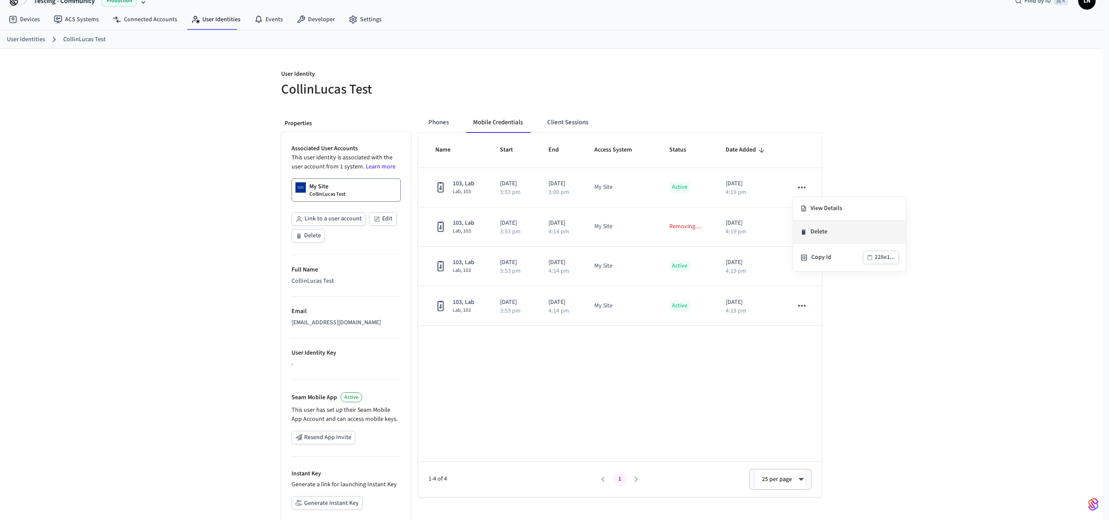
click at [815, 232] on li "Delete" at bounding box center [849, 231] width 113 height 23
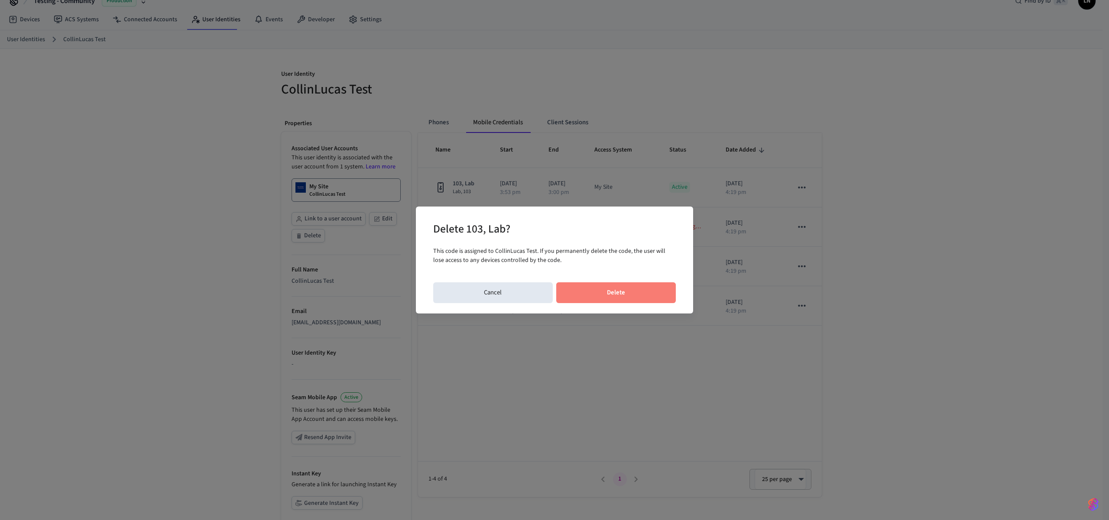
click at [609, 289] on button "Delete" at bounding box center [616, 292] width 120 height 21
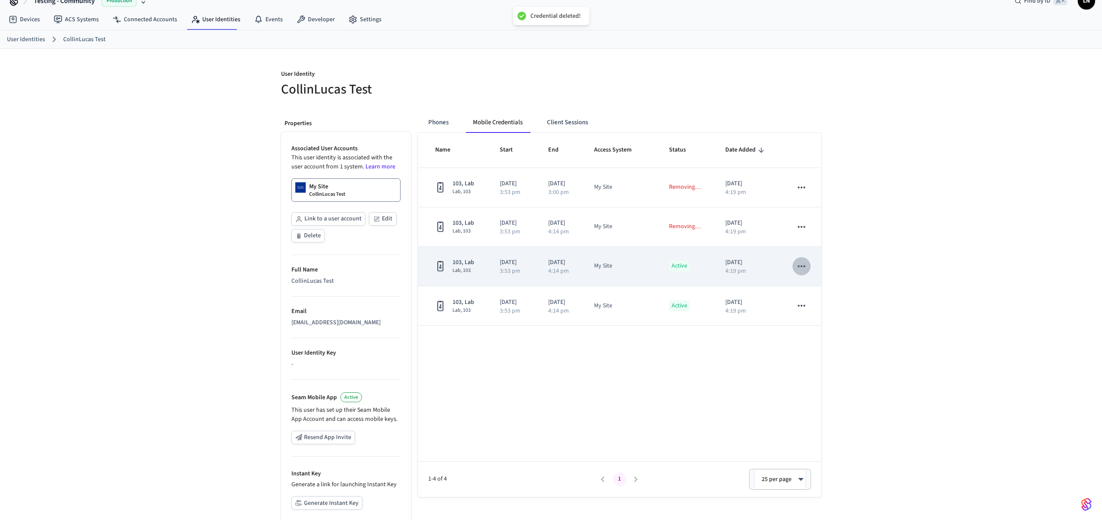
click at [801, 271] on icon "sticky table" at bounding box center [801, 266] width 11 height 11
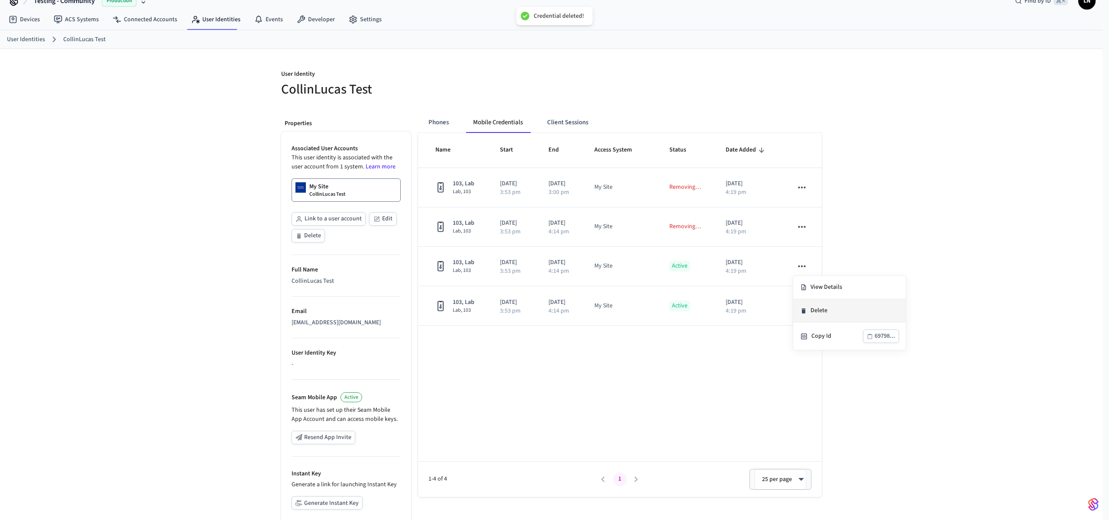
click at [814, 314] on li "Delete" at bounding box center [849, 310] width 113 height 23
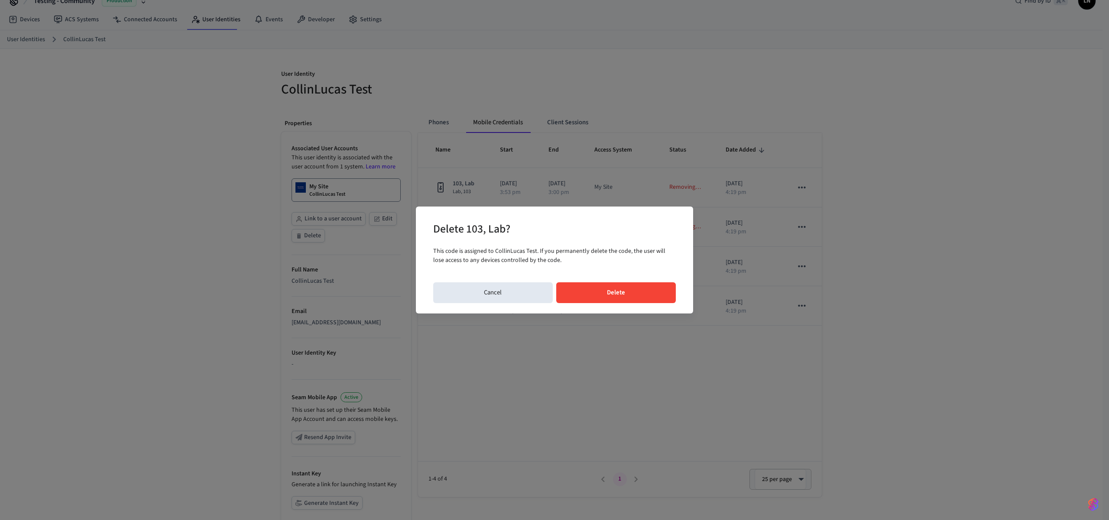
click at [645, 302] on button "Delete" at bounding box center [616, 292] width 120 height 21
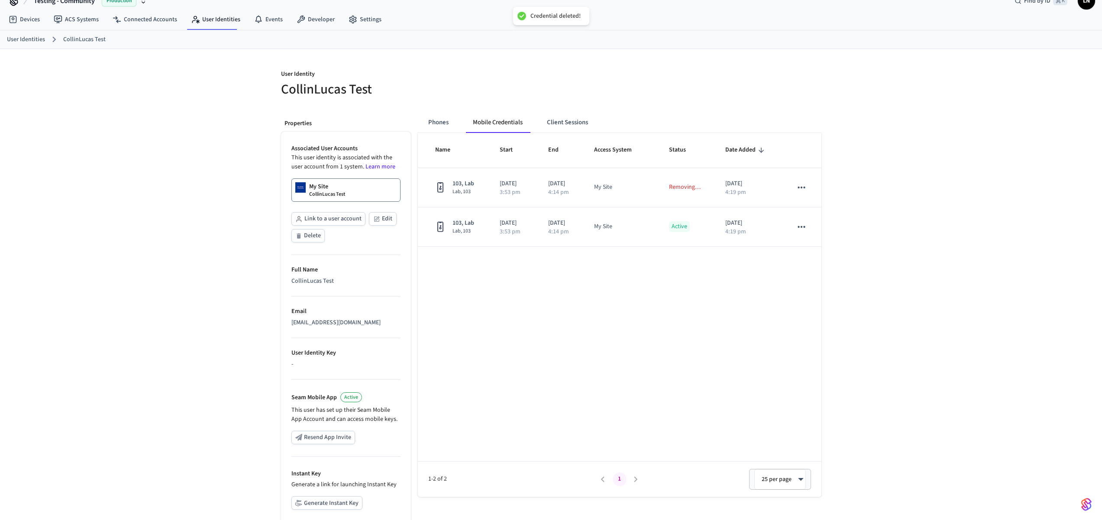
click at [803, 308] on div "Name Start End Access System Status Date Added 103, Lab Lab, 103 [DATE] 3:53 pm…" at bounding box center [620, 315] width 404 height 364
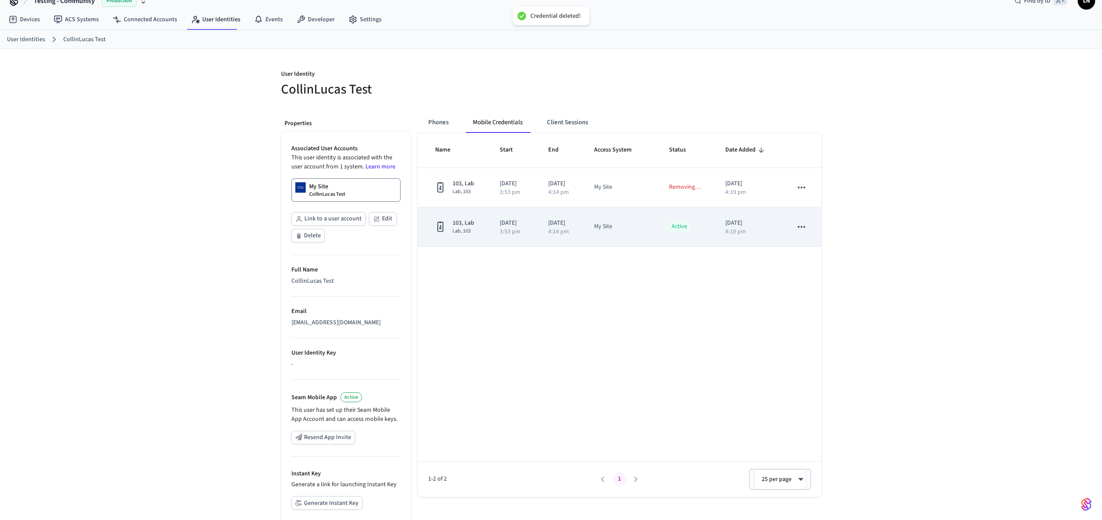
click at [803, 228] on icon "sticky table" at bounding box center [801, 226] width 11 height 11
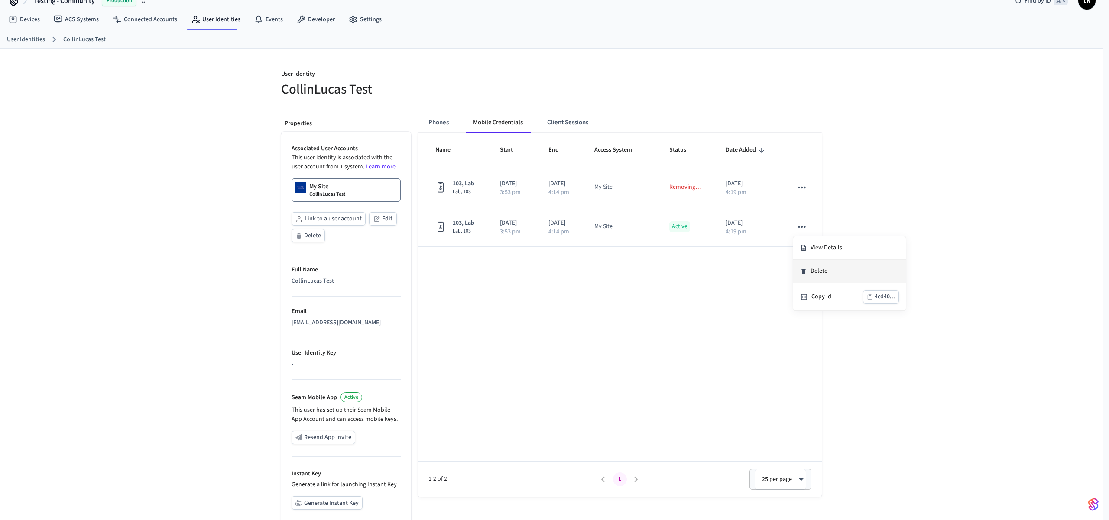
click at [806, 277] on li "Delete" at bounding box center [849, 271] width 113 height 23
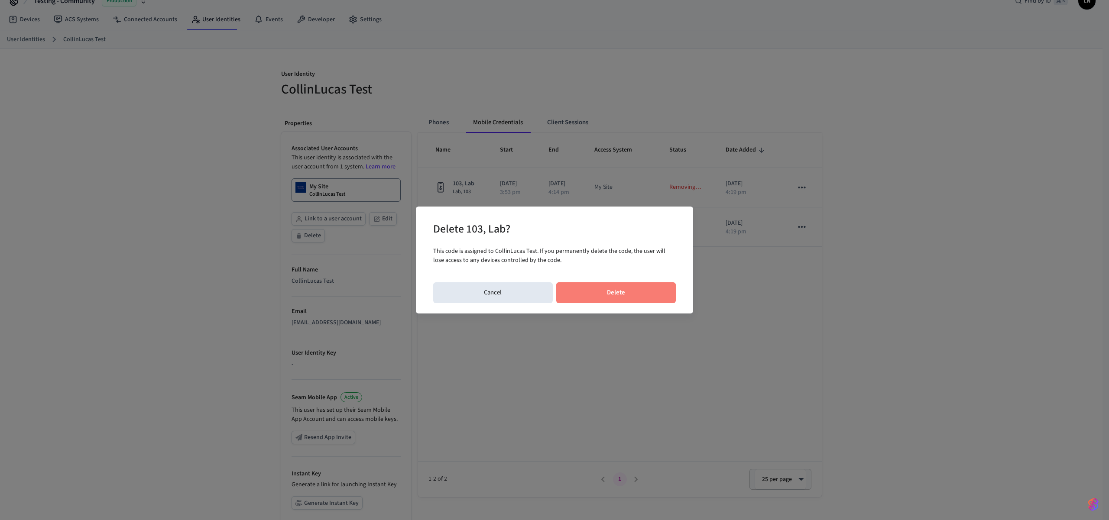
click at [625, 299] on button "Delete" at bounding box center [616, 292] width 120 height 21
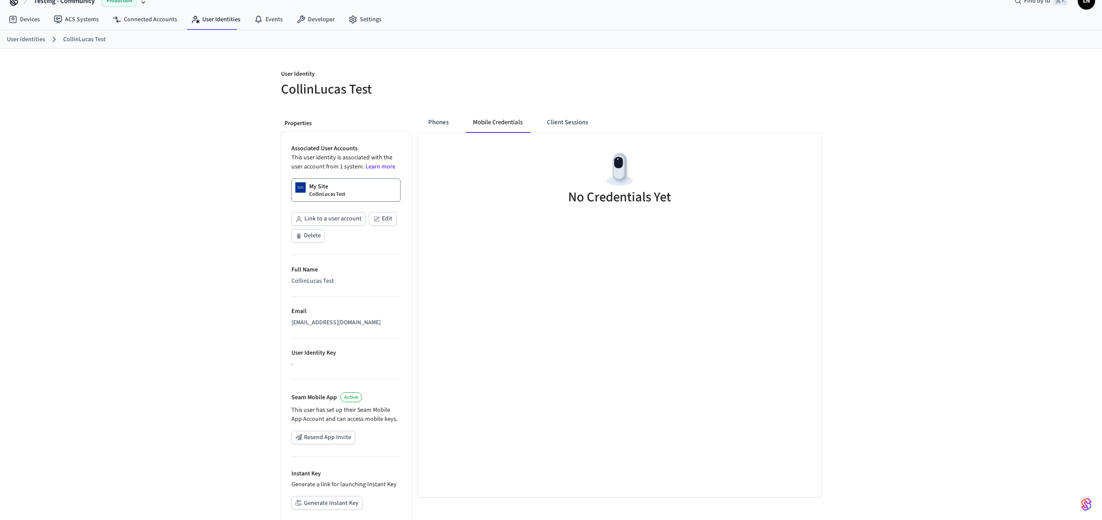
click at [413, 129] on div "Phones Mobile Credentials Client Sessions No Credentials Yet" at bounding box center [616, 341] width 411 height 472
click at [434, 124] on button "Phones" at bounding box center [438, 122] width 34 height 21
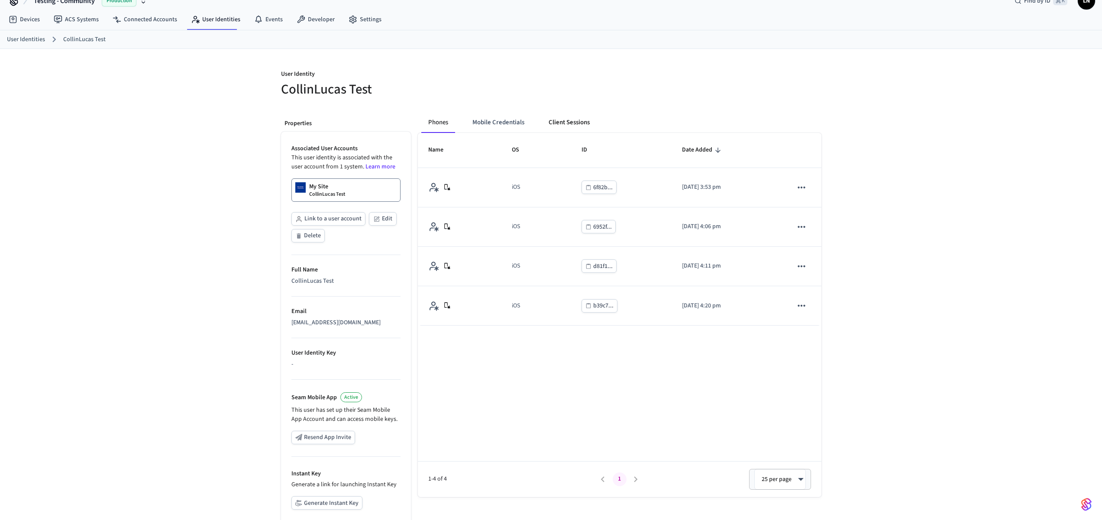
click at [580, 117] on button "Client Sessions" at bounding box center [569, 122] width 55 height 21
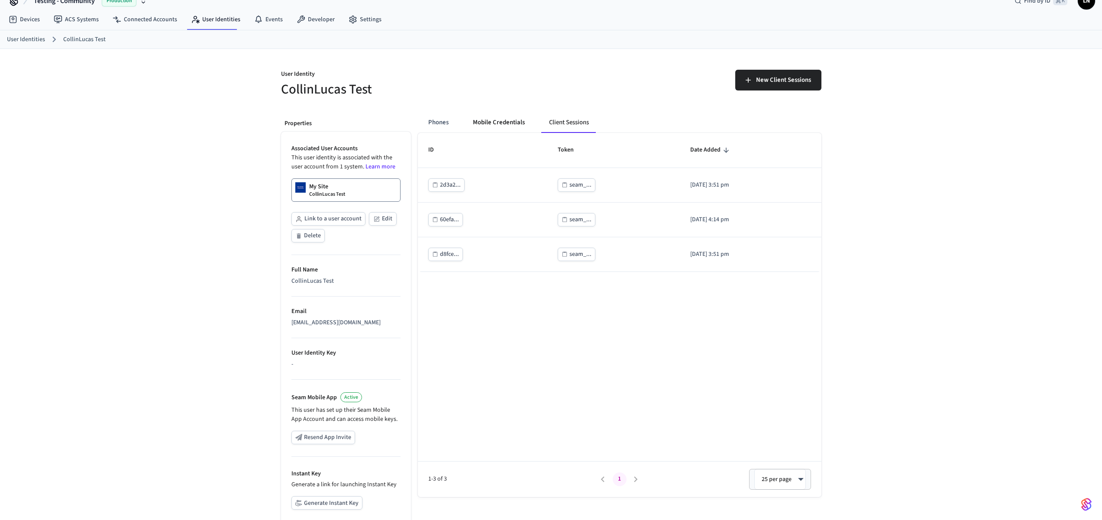
click at [475, 125] on button "Mobile Credentials" at bounding box center [499, 122] width 66 height 21
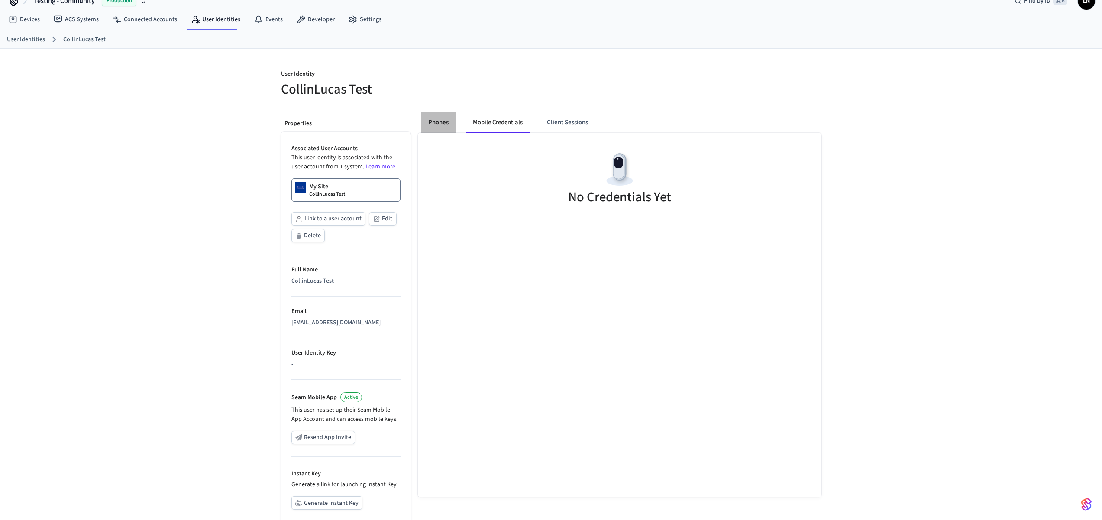
click at [430, 128] on button "Phones" at bounding box center [438, 122] width 34 height 21
drag, startPoint x: 526, startPoint y: 130, endPoint x: 495, endPoint y: 126, distance: 31.5
click at [585, 122] on button "Client Sessions" at bounding box center [567, 122] width 55 height 21
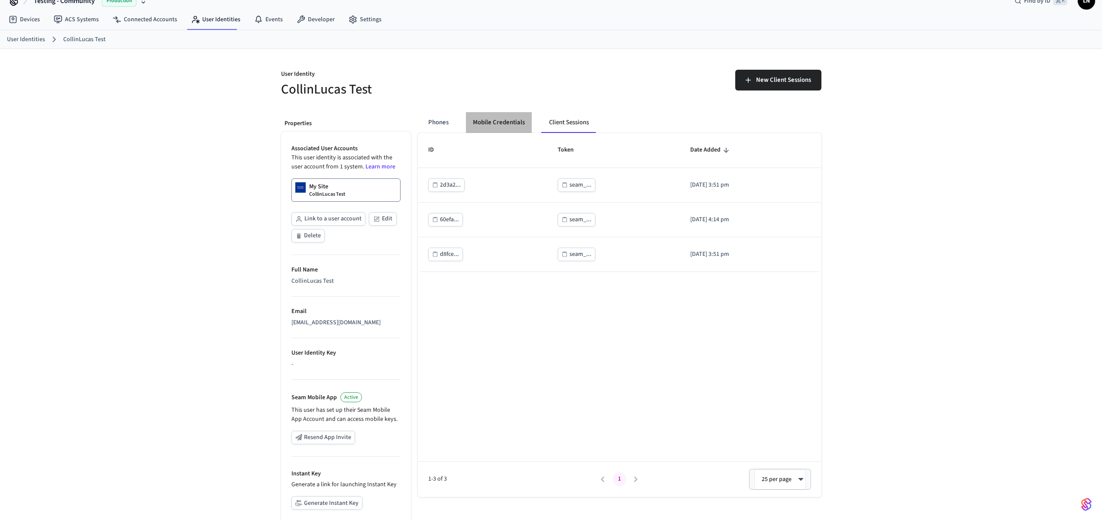
click at [517, 119] on button "Mobile Credentials" at bounding box center [499, 122] width 66 height 21
